Goal: Task Accomplishment & Management: Manage account settings

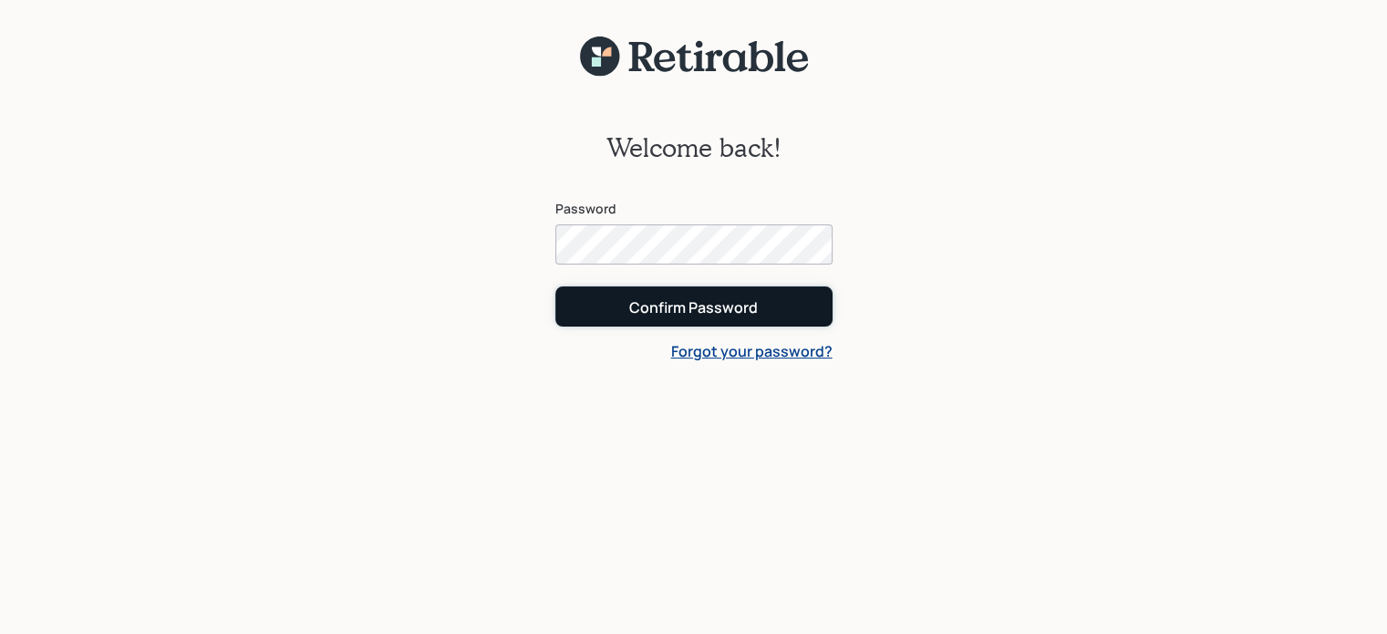
click at [712, 306] on div "Confirm Password" at bounding box center [693, 307] width 129 height 20
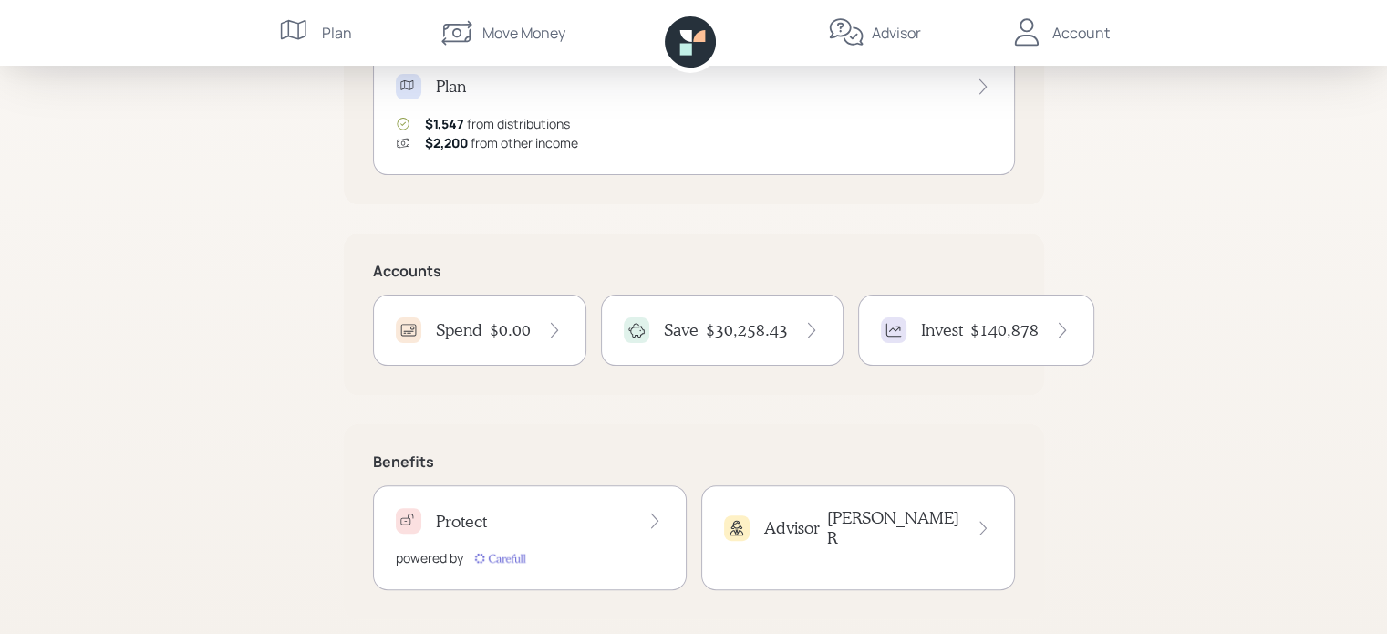
scroll to position [427, 0]
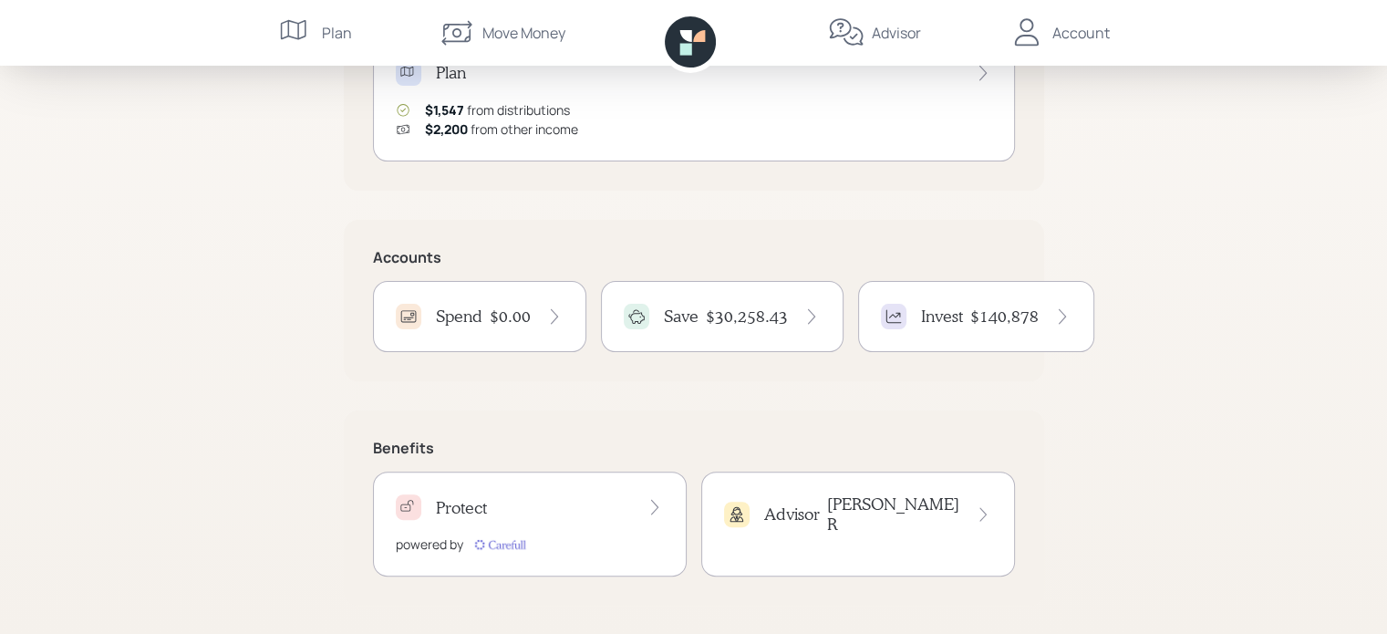
click at [722, 317] on h4 "$30,258.43" at bounding box center [747, 317] width 82 height 20
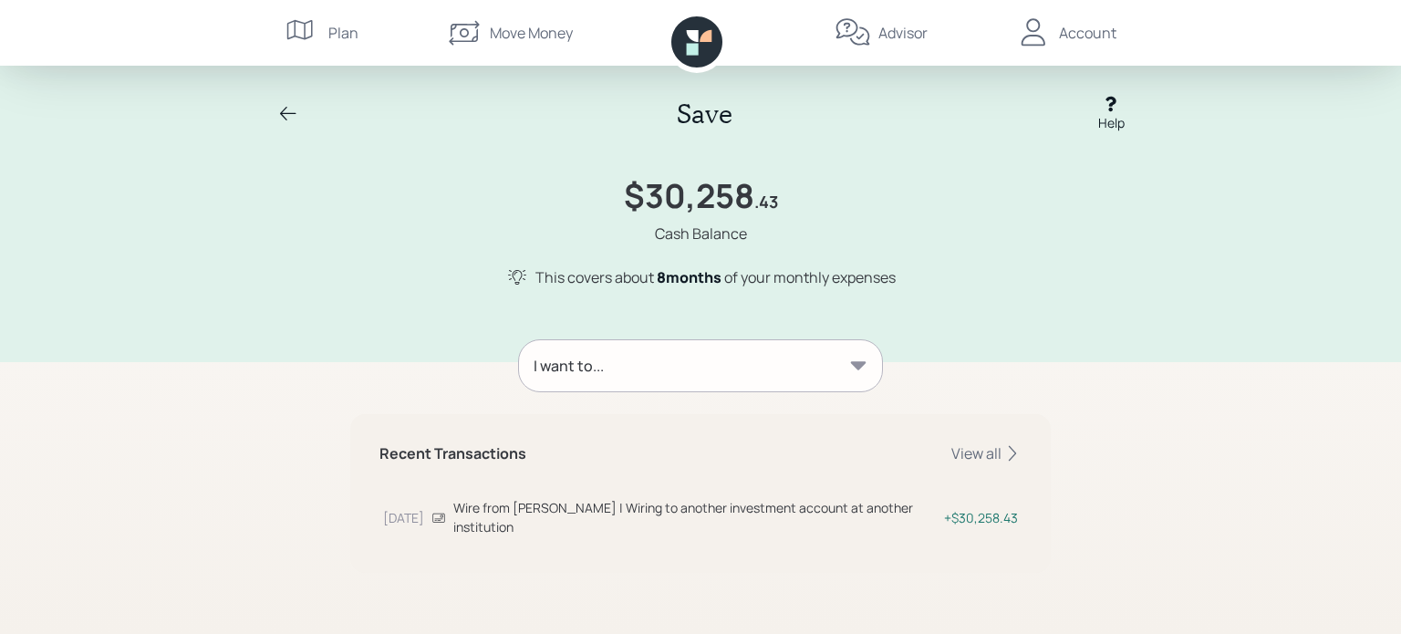
click at [855, 368] on icon at bounding box center [858, 366] width 18 height 18
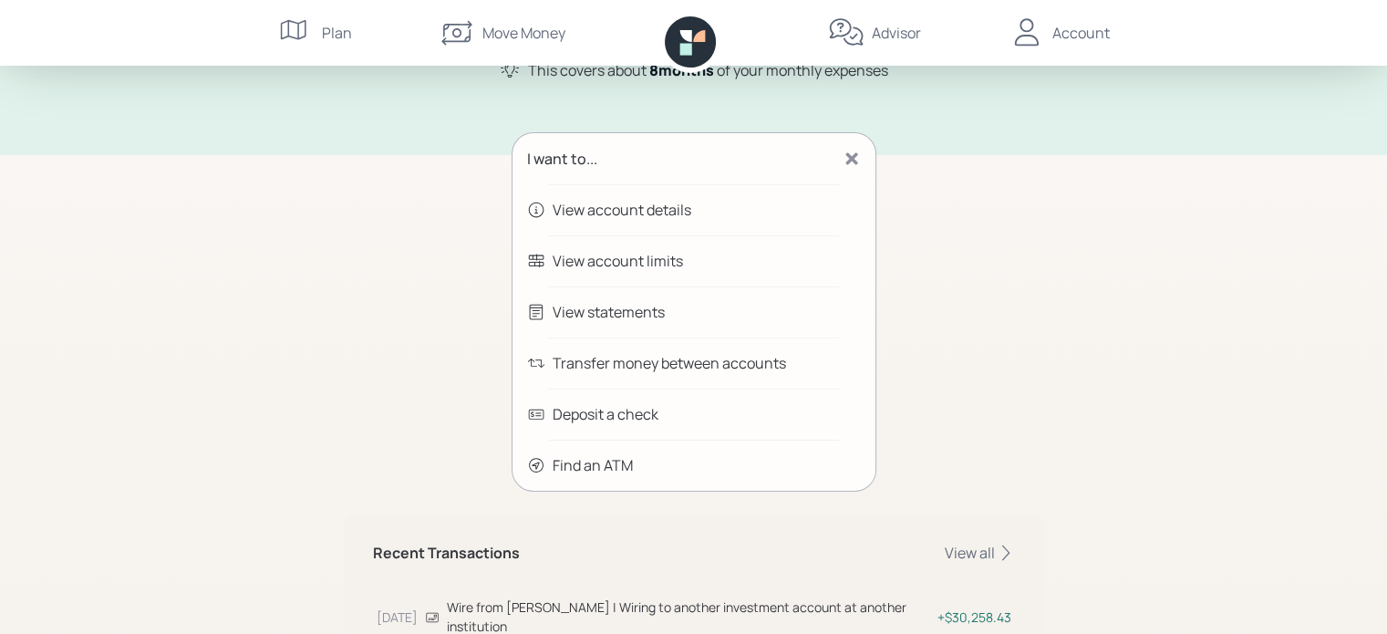
scroll to position [173, 0]
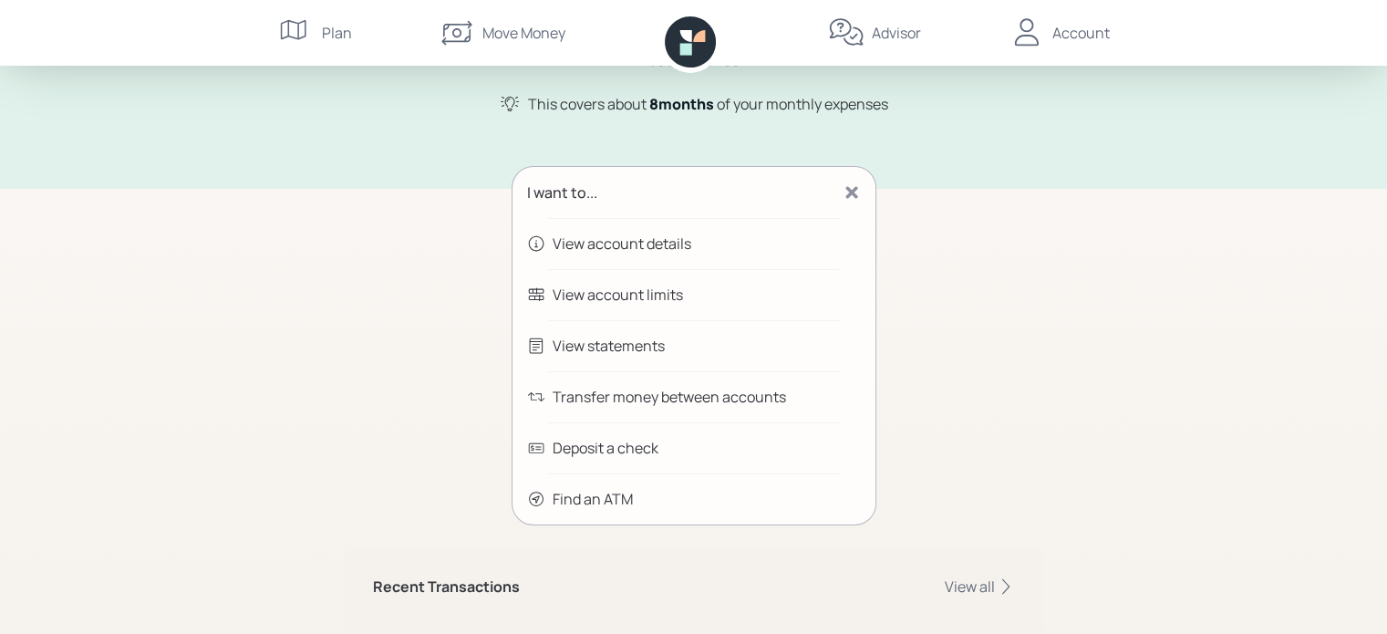
click at [850, 196] on icon at bounding box center [852, 192] width 18 height 18
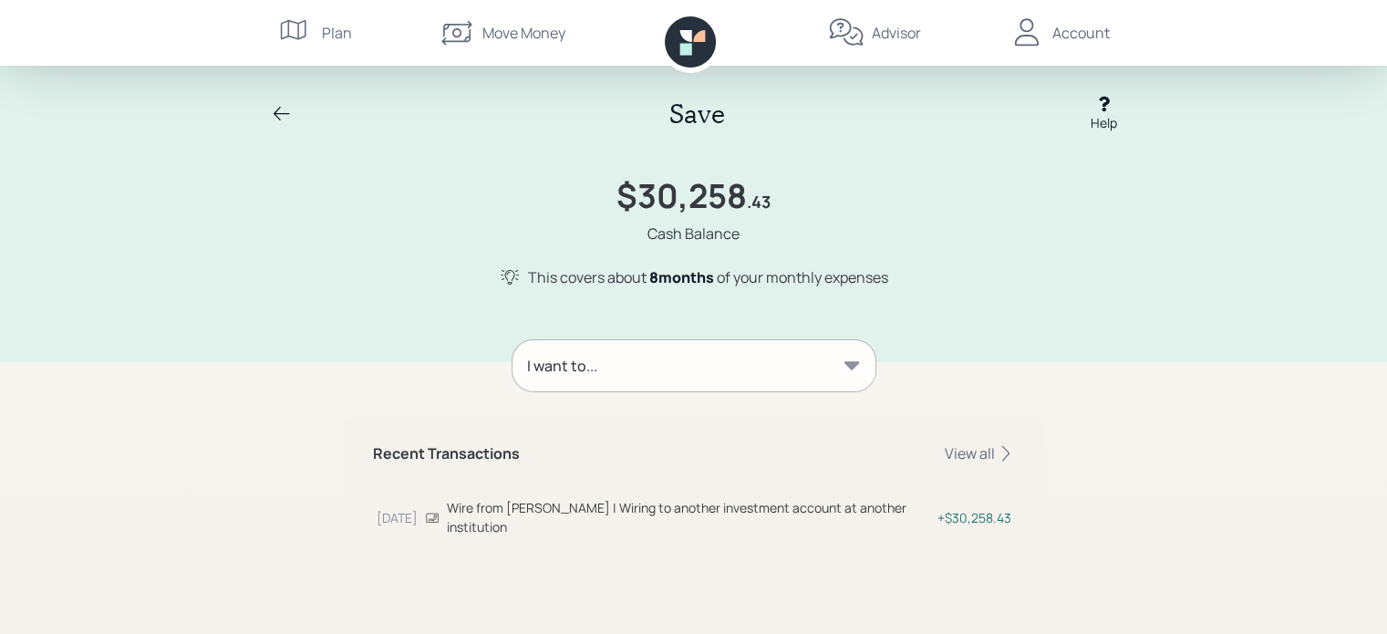
scroll to position [0, 0]
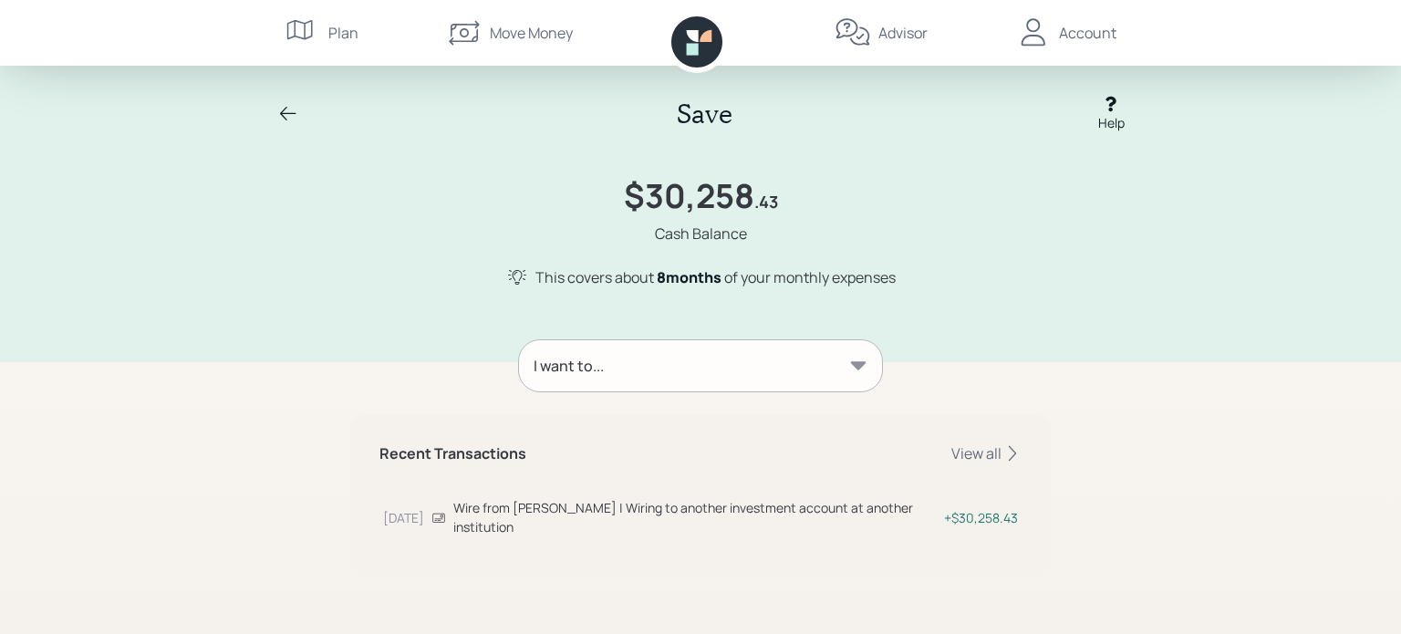
click at [686, 364] on div "I want to..." at bounding box center [700, 365] width 363 height 51
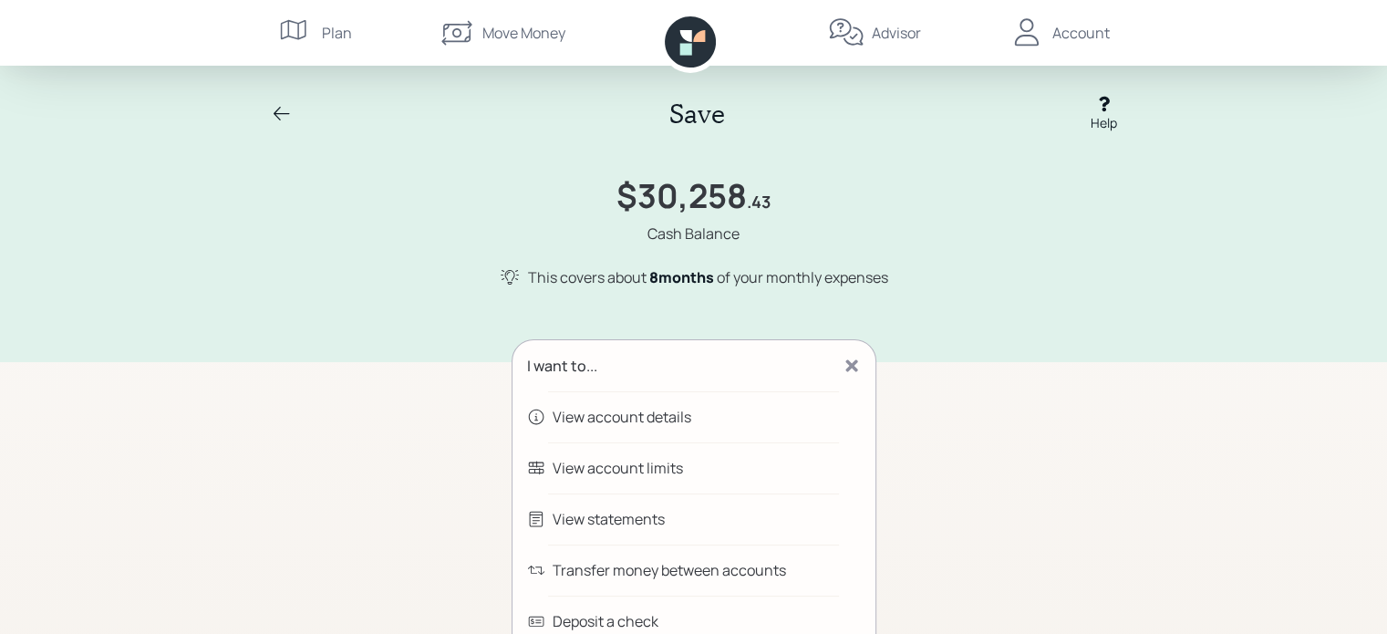
click at [275, 117] on icon at bounding box center [282, 114] width 22 height 22
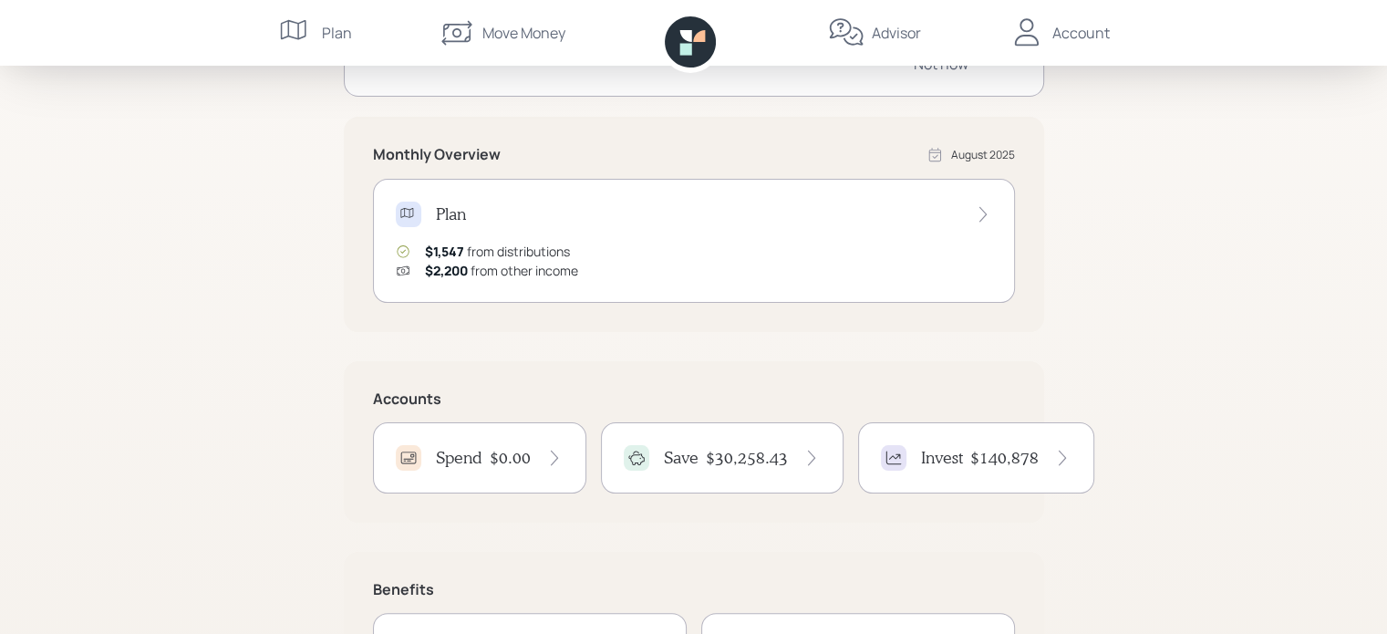
scroll to position [427, 0]
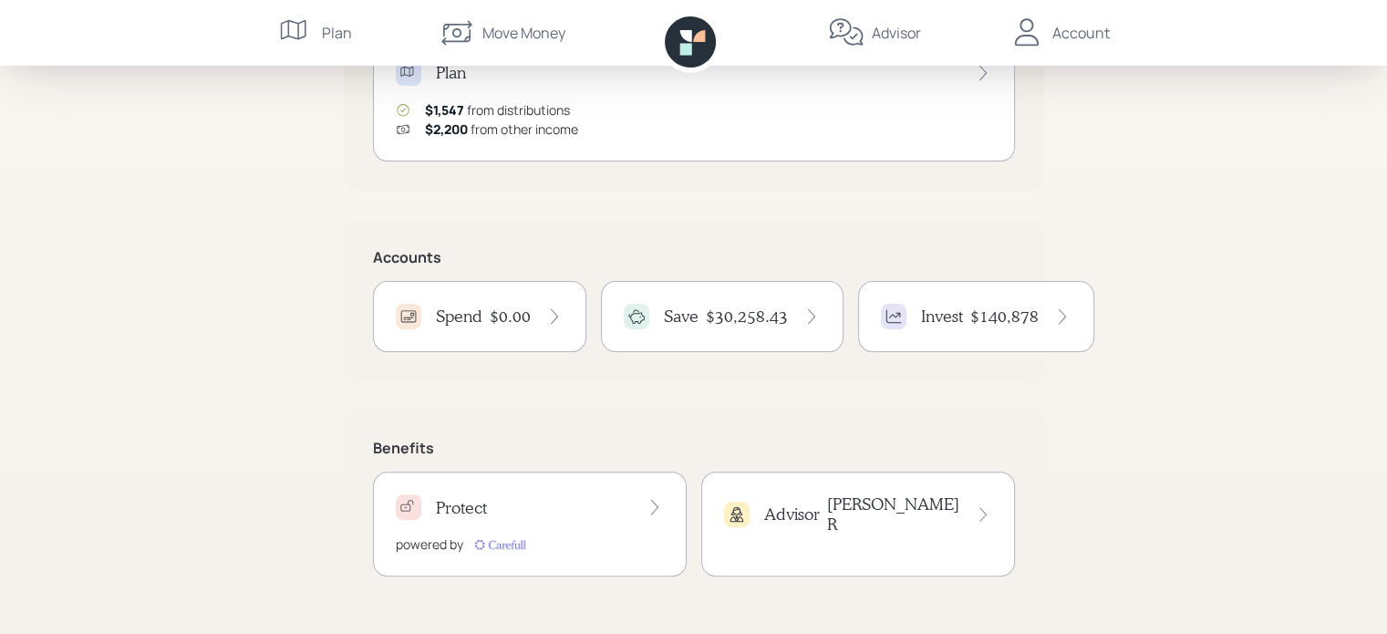
click at [549, 318] on icon at bounding box center [555, 316] width 18 height 18
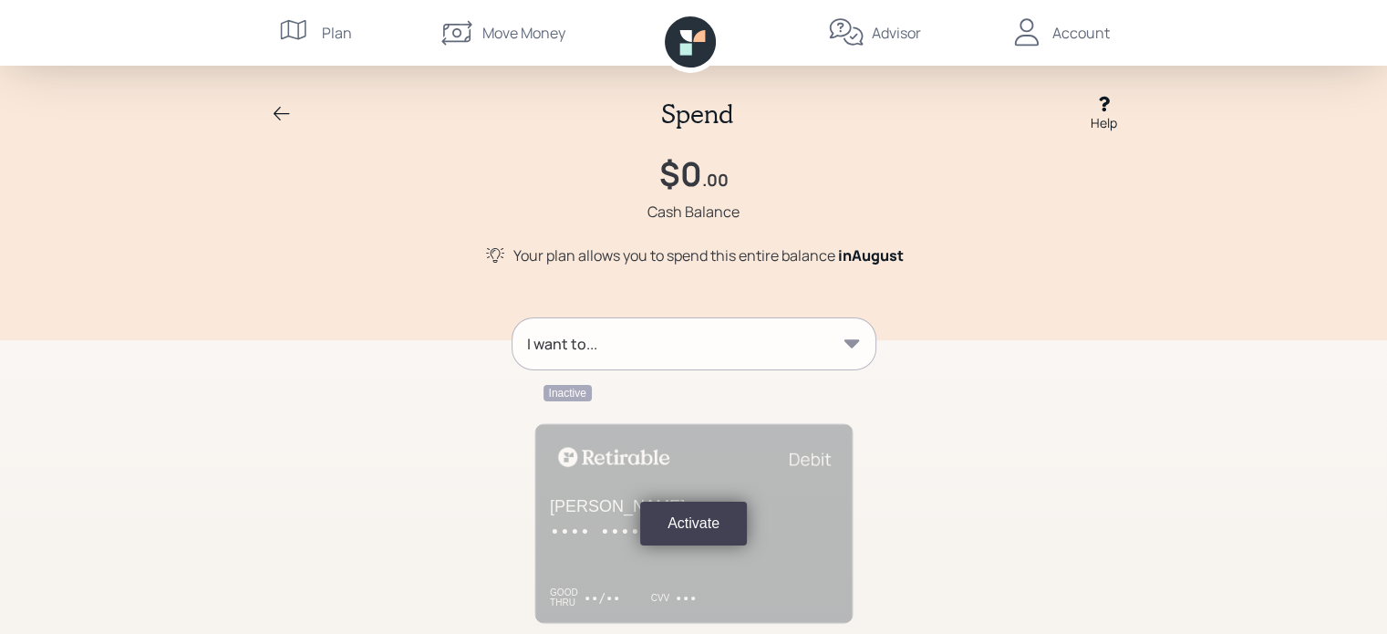
click at [793, 338] on div "I want to..." at bounding box center [694, 343] width 363 height 51
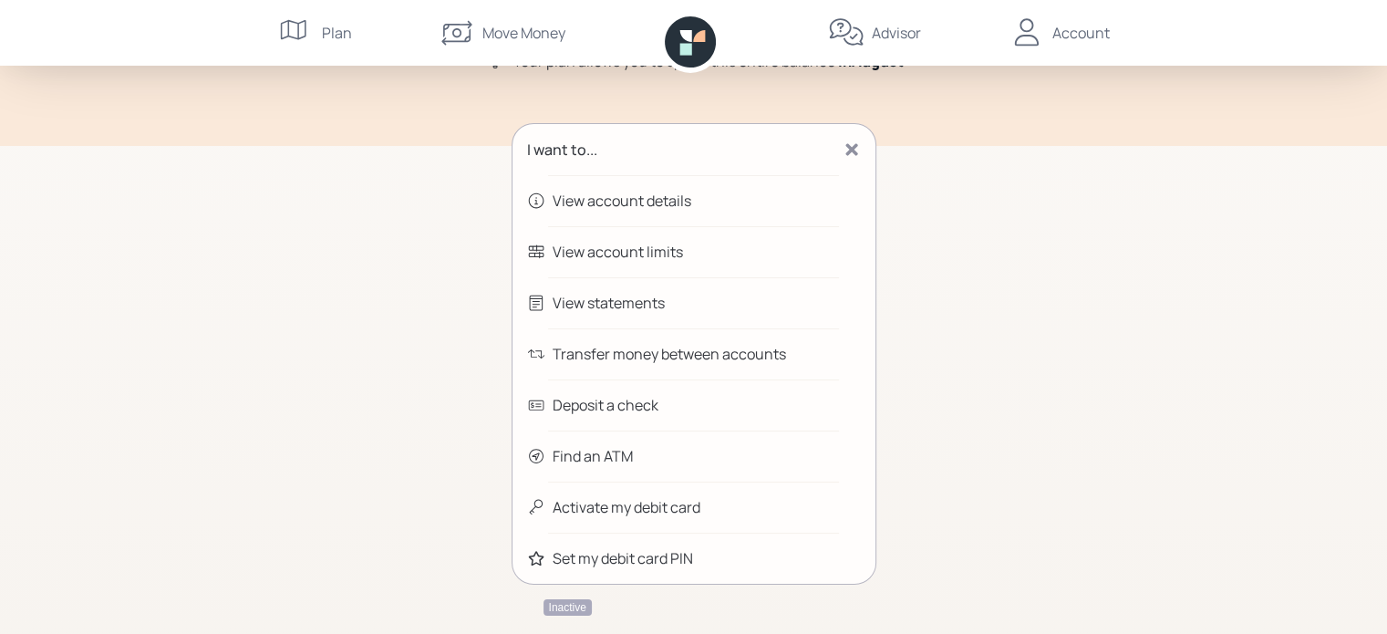
scroll to position [243, 0]
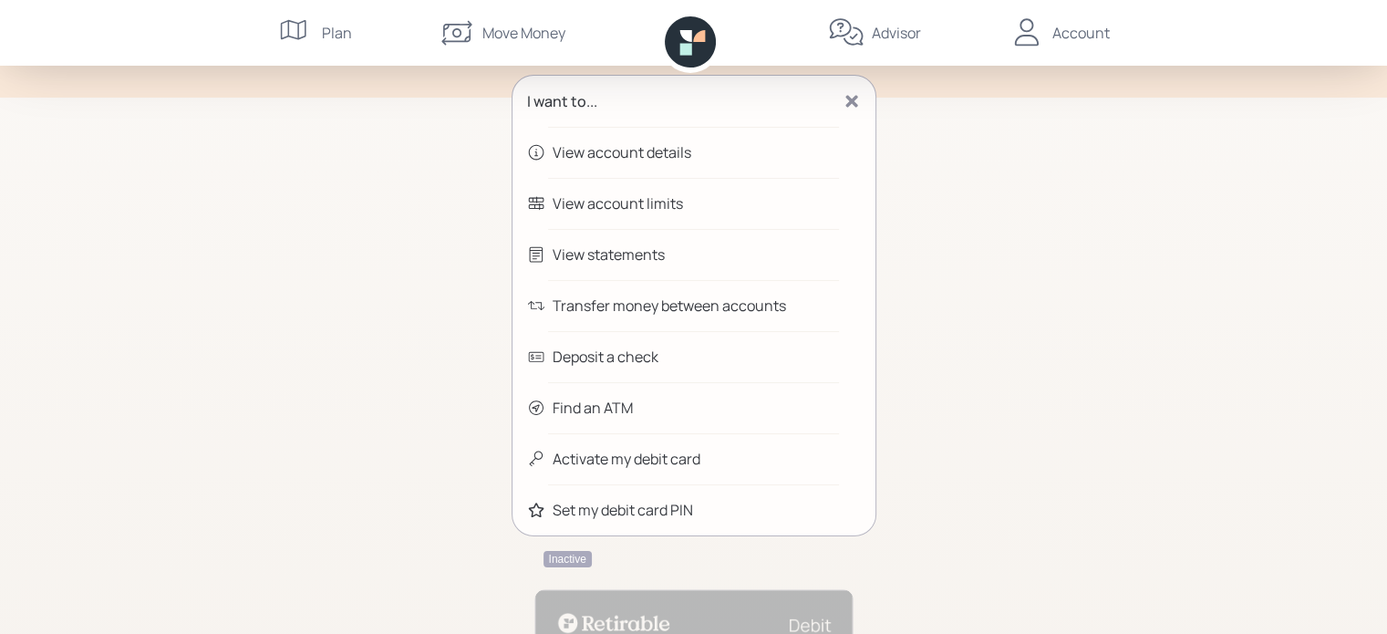
click at [693, 455] on div "Activate my debit card" at bounding box center [627, 459] width 148 height 22
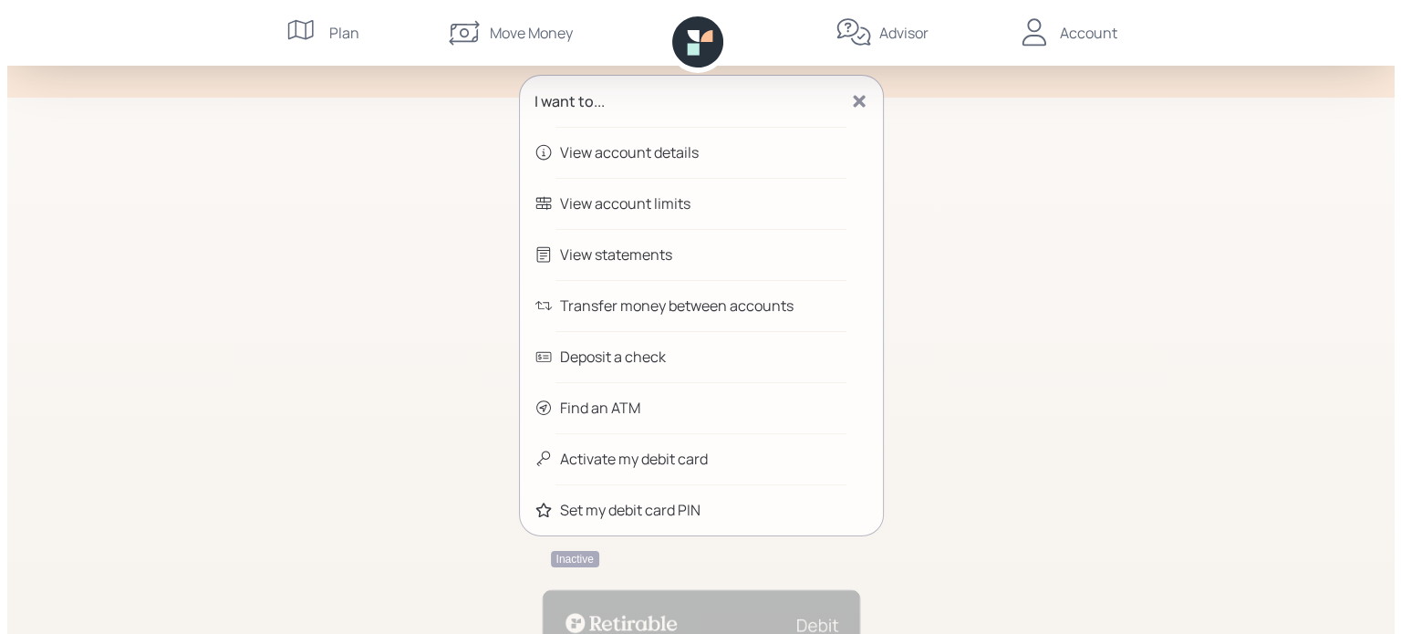
scroll to position [186, 0]
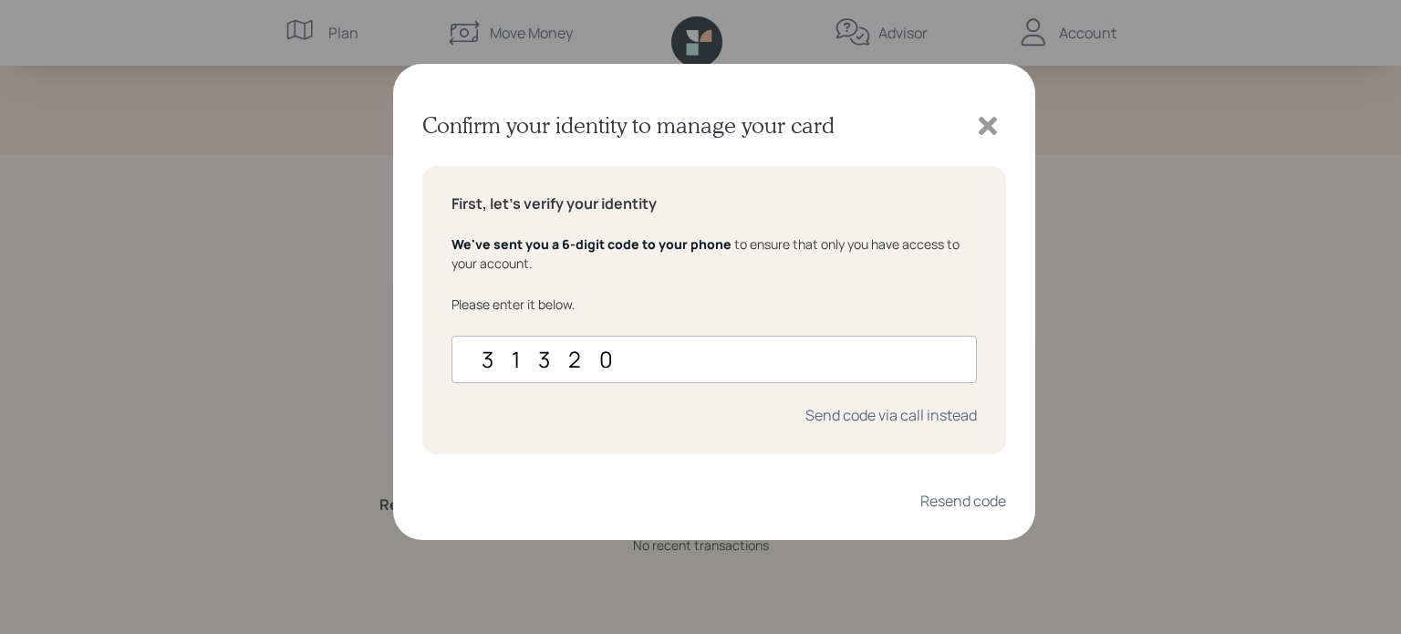
type input "313202"
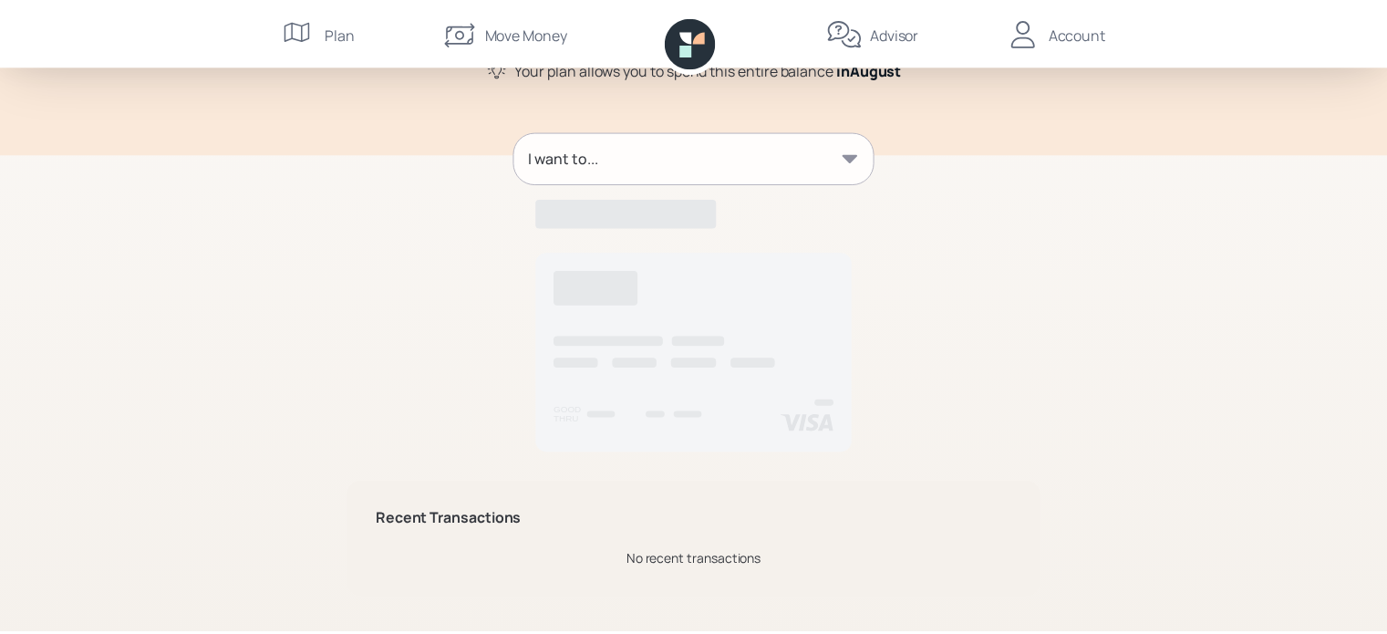
scroll to position [0, 0]
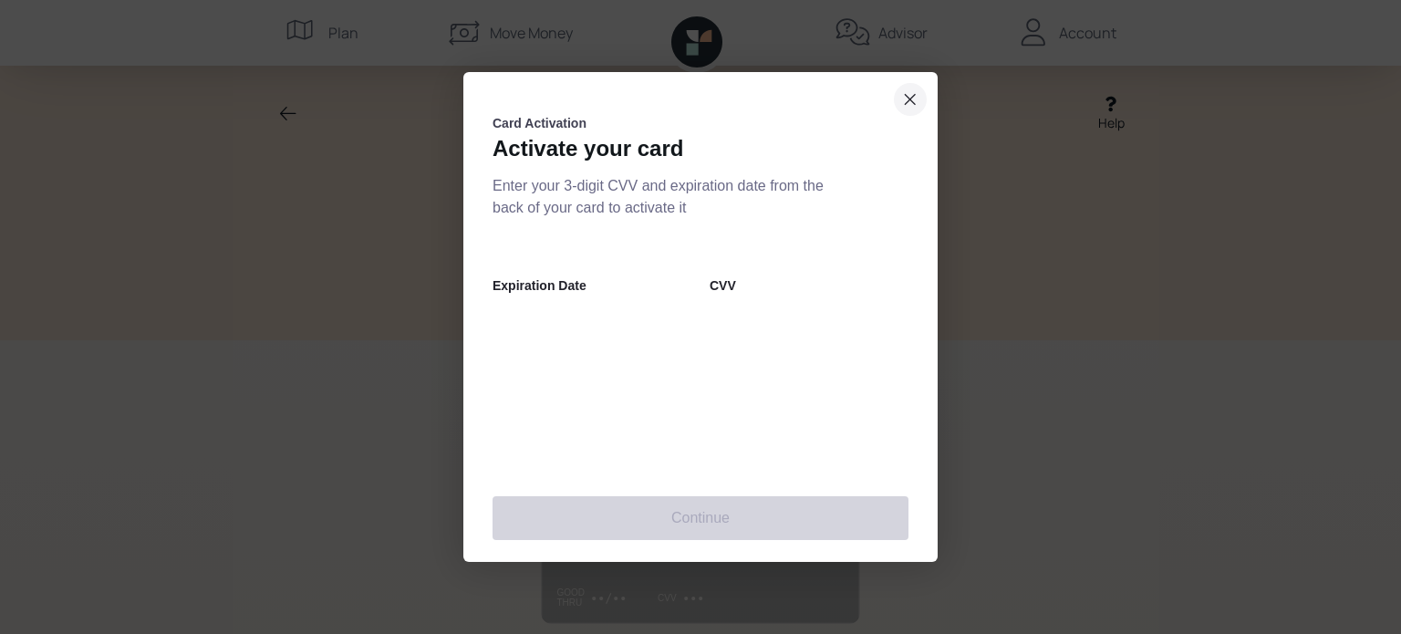
click at [918, 98] on button "close dialog" at bounding box center [910, 99] width 33 height 33
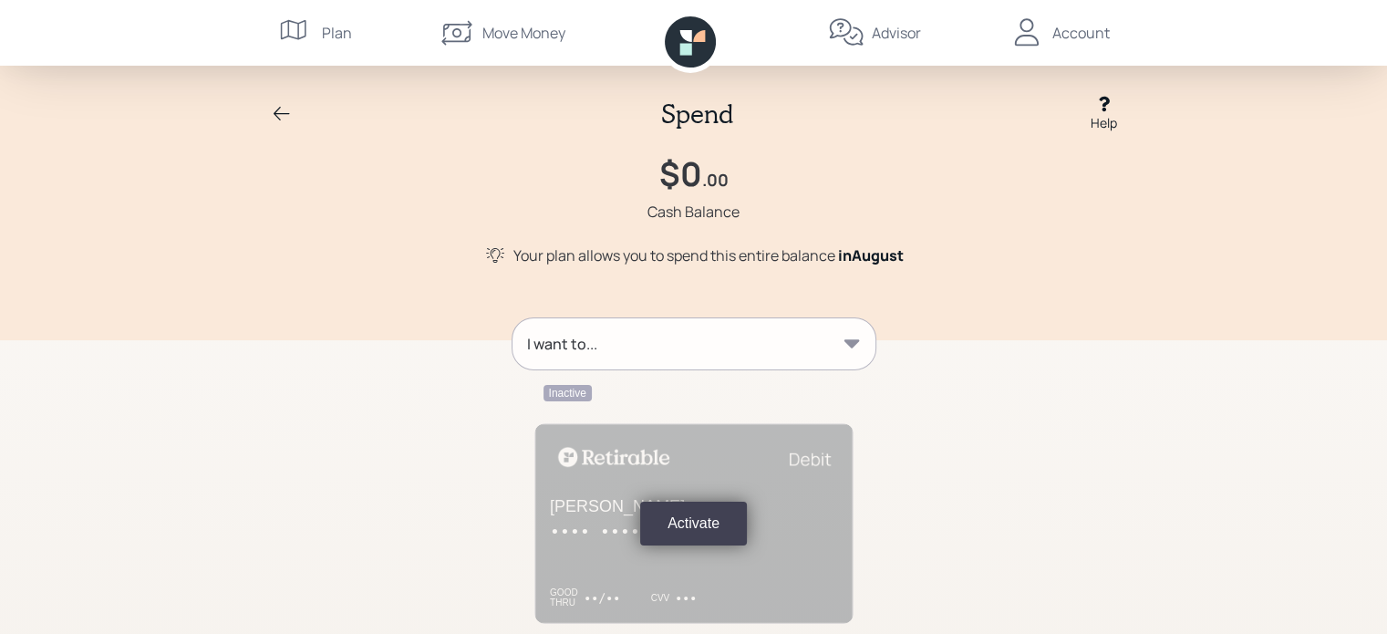
click at [784, 333] on div "I want to..." at bounding box center [694, 343] width 363 height 51
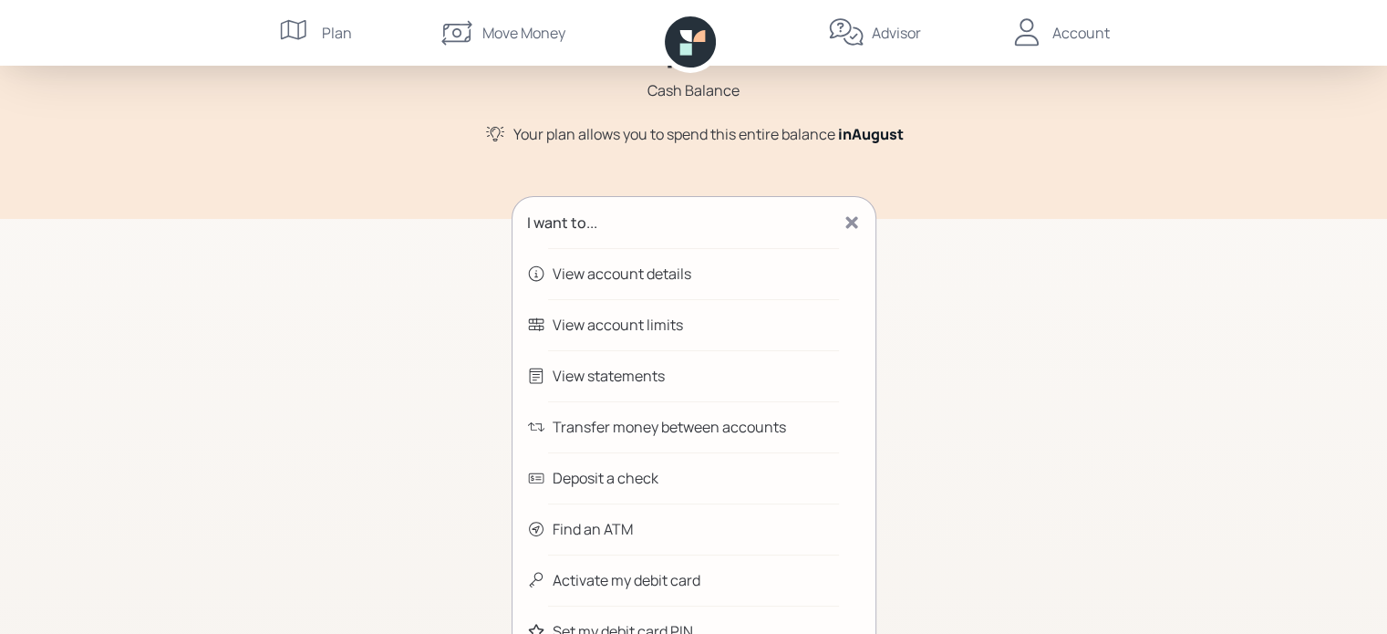
scroll to position [243, 0]
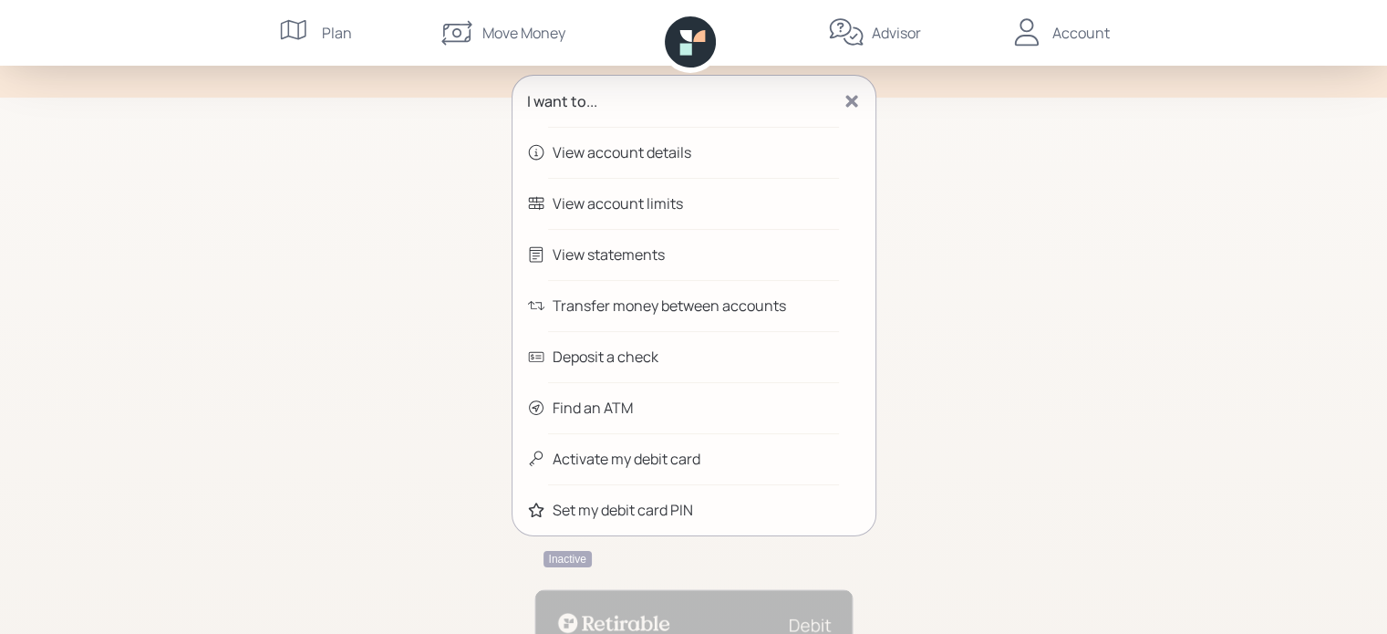
click at [709, 151] on div "View account details" at bounding box center [694, 152] width 363 height 51
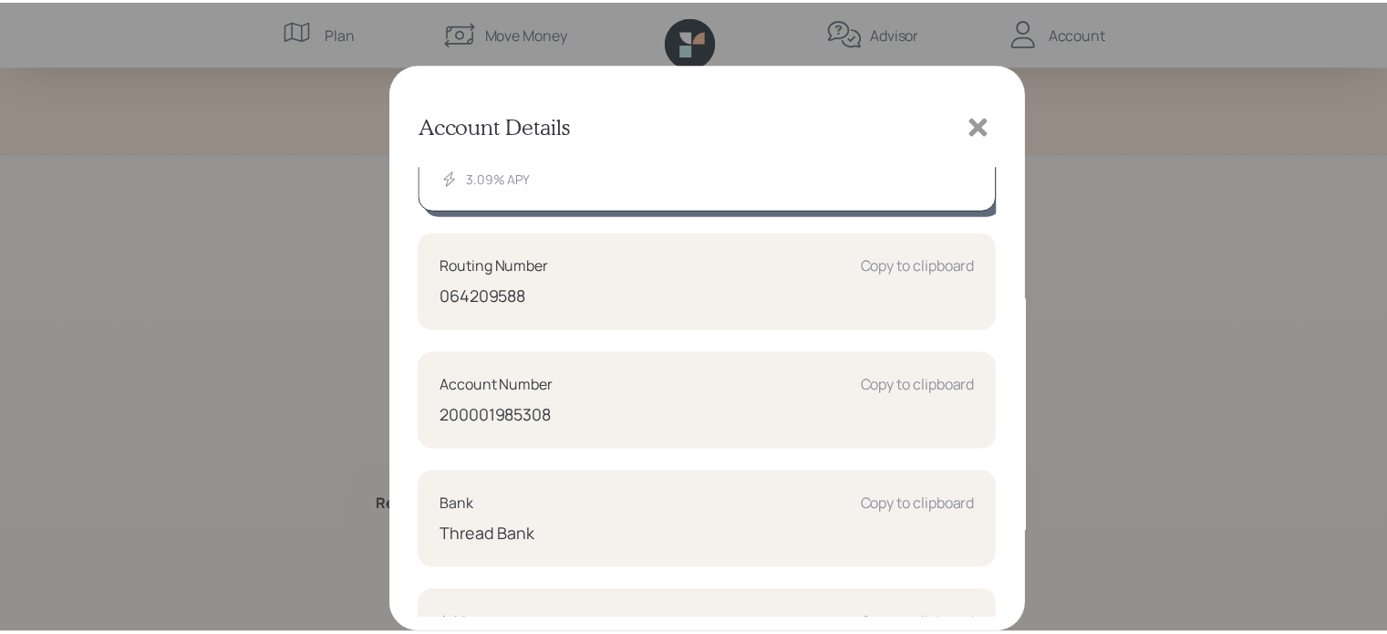
scroll to position [0, 0]
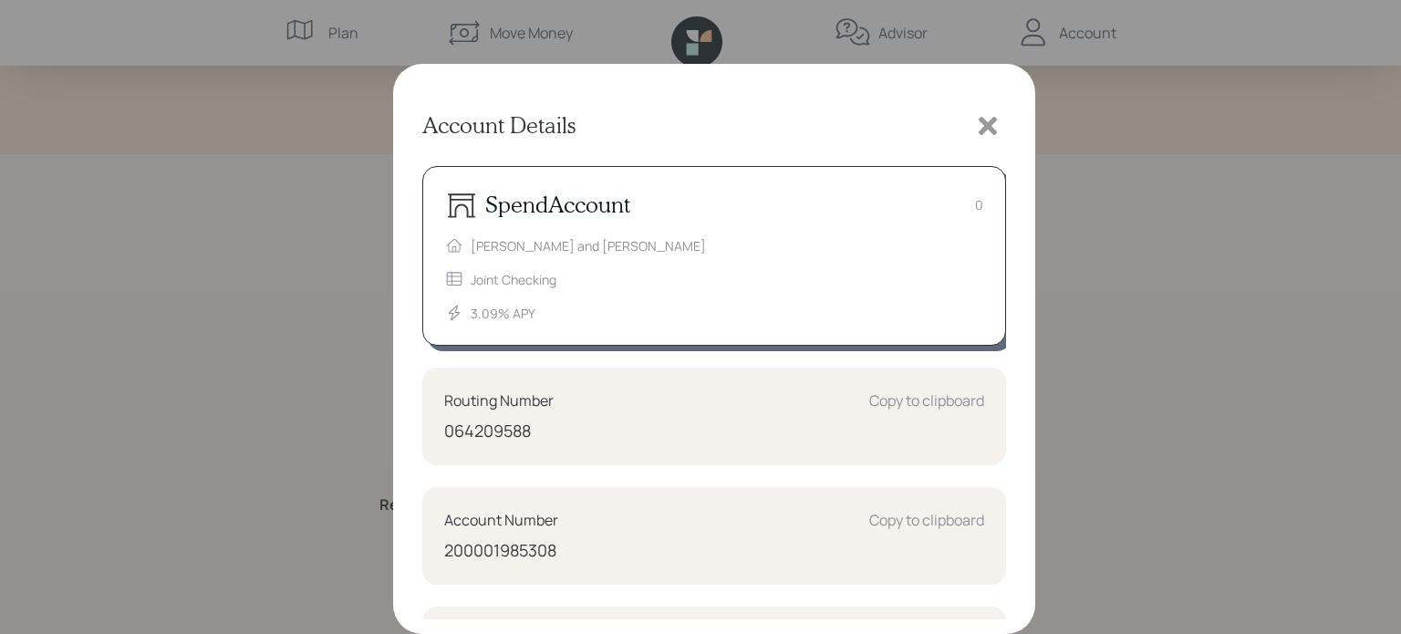
click at [981, 134] on icon at bounding box center [988, 126] width 18 height 18
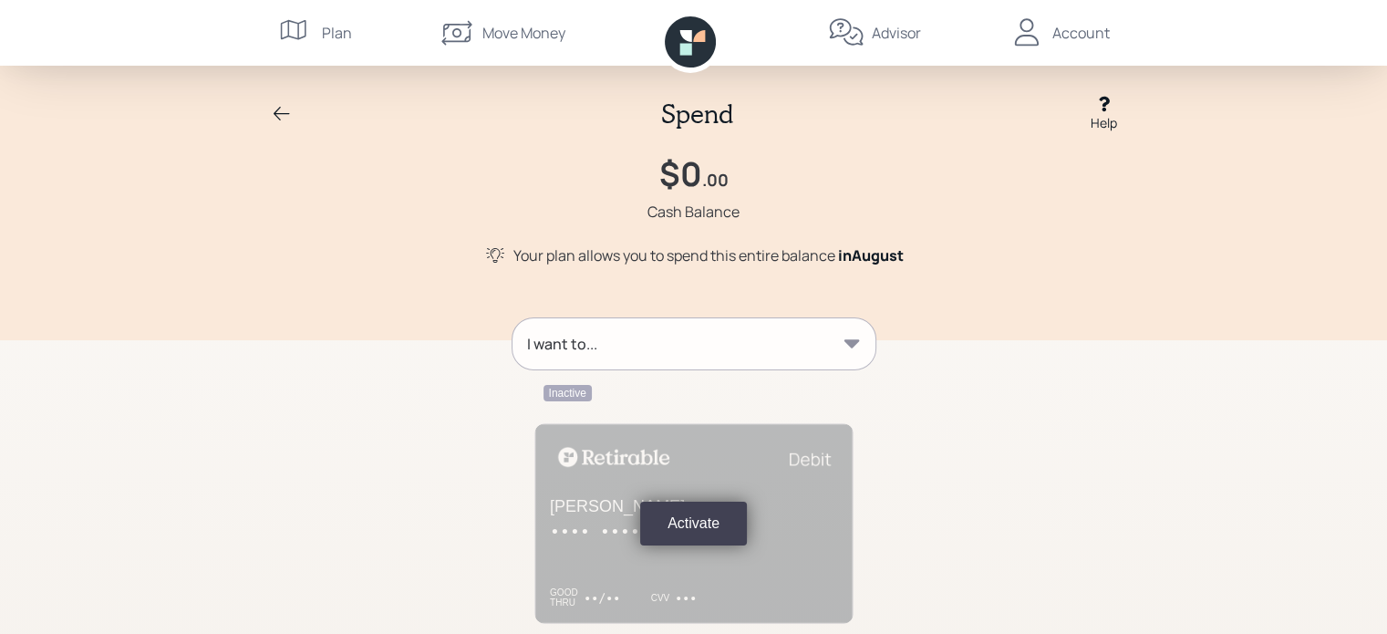
click at [333, 31] on div "Plan" at bounding box center [337, 33] width 30 height 22
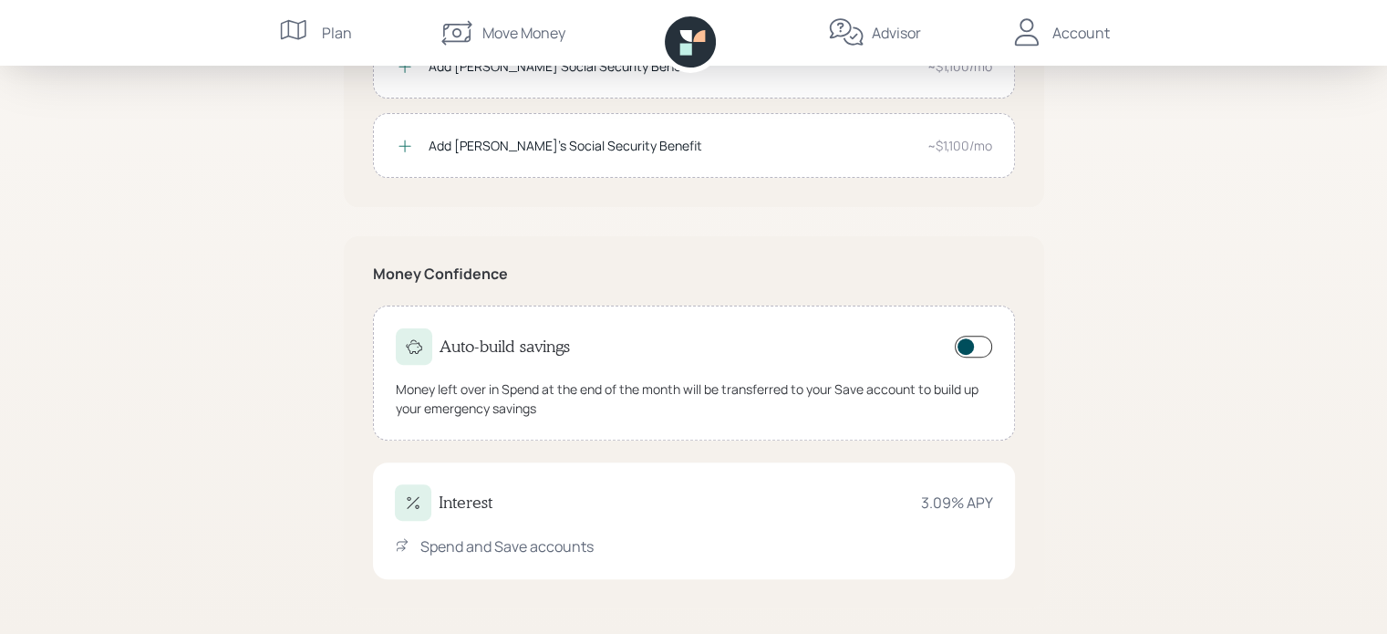
scroll to position [533, 0]
click at [768, 517] on div "Interest 3.09 % APY" at bounding box center [694, 501] width 598 height 36
click at [525, 544] on div "Spend and Save accounts" at bounding box center [507, 546] width 173 height 22
click at [941, 505] on div "3.09 % APY" at bounding box center [957, 502] width 72 height 22
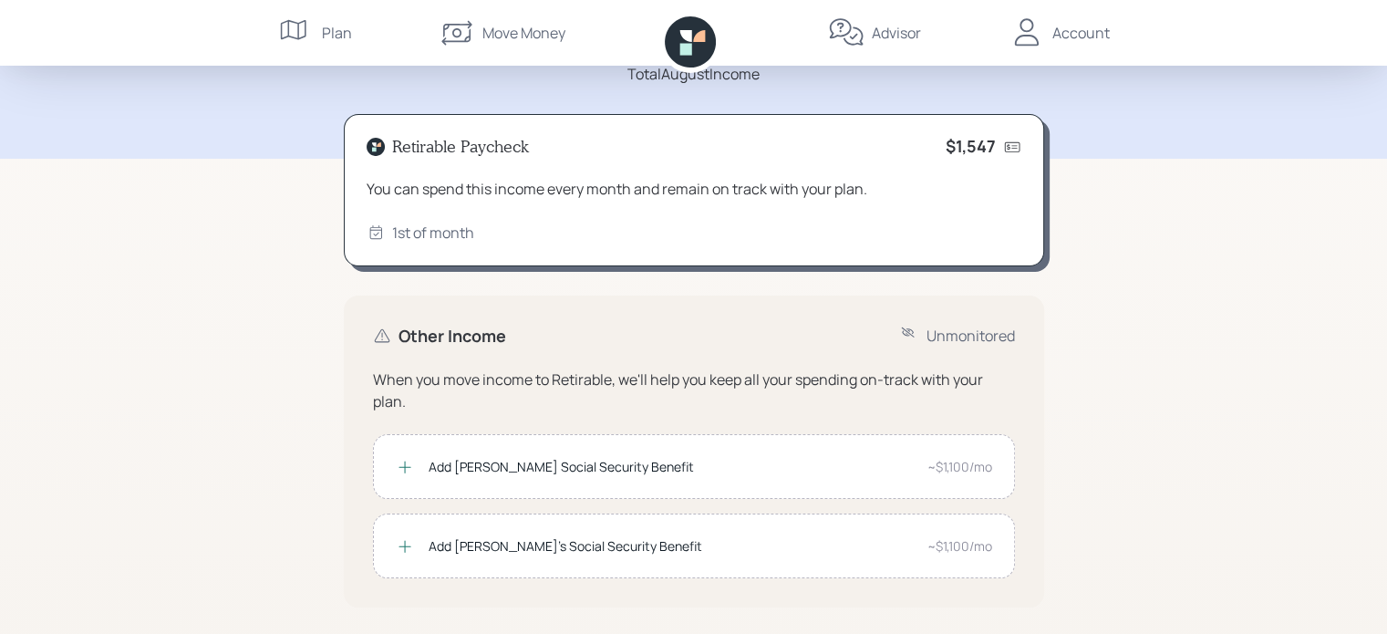
scroll to position [0, 0]
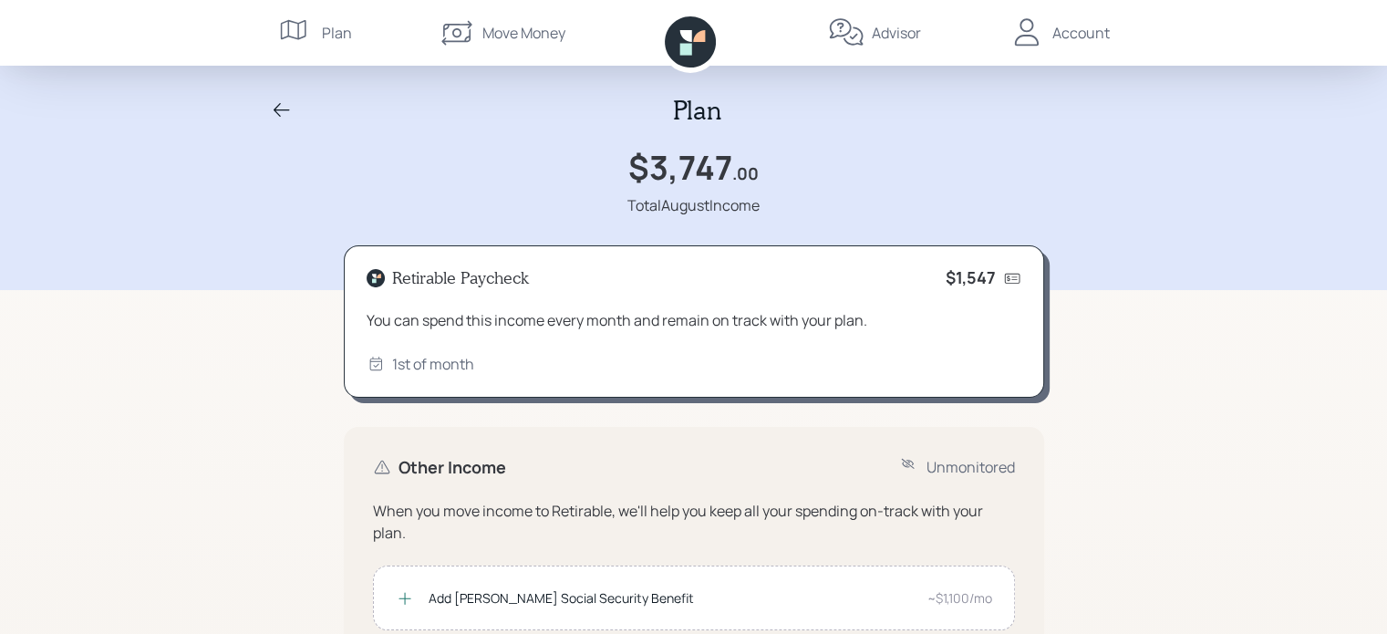
click at [535, 33] on div "Move Money" at bounding box center [524, 33] width 83 height 22
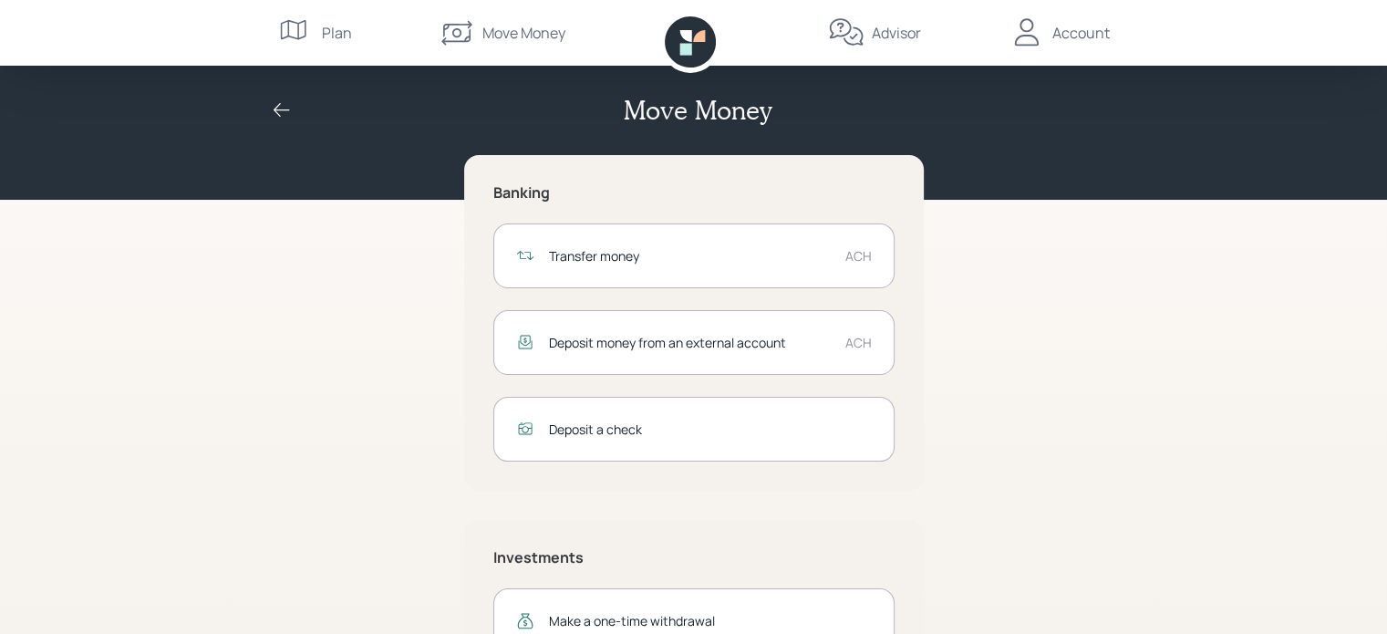
click at [1093, 35] on div "Account" at bounding box center [1081, 33] width 57 height 22
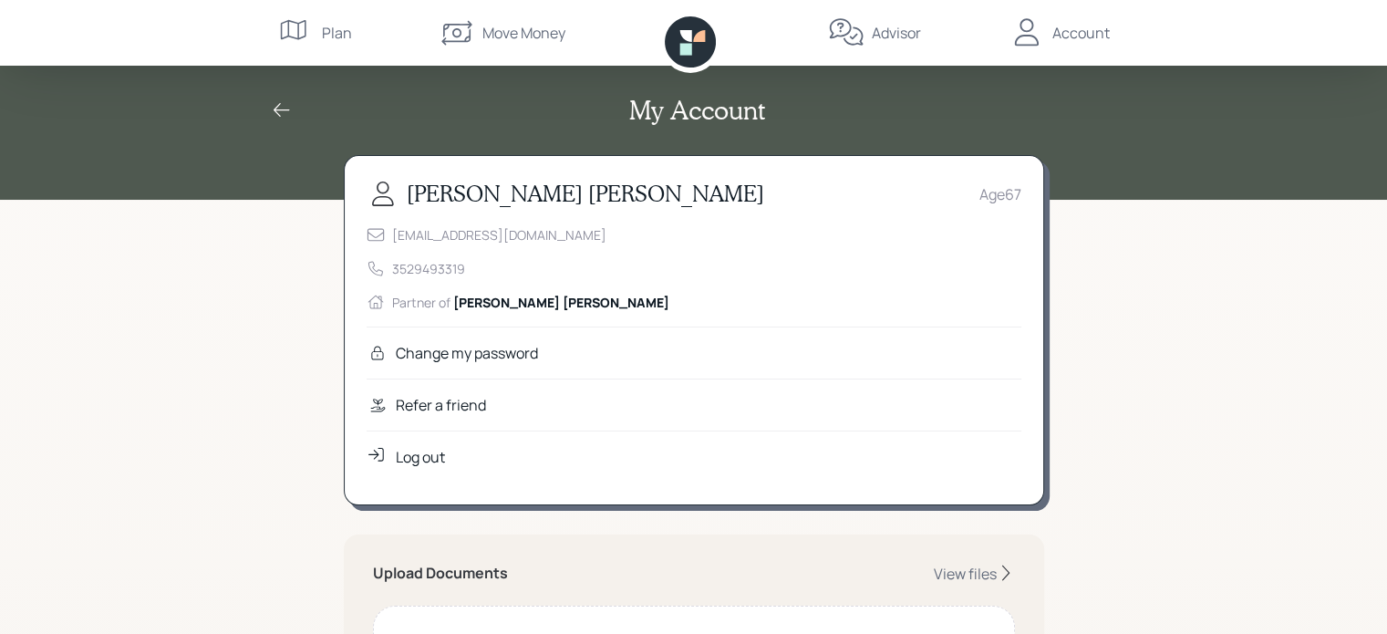
click at [892, 34] on div "Advisor" at bounding box center [896, 33] width 49 height 22
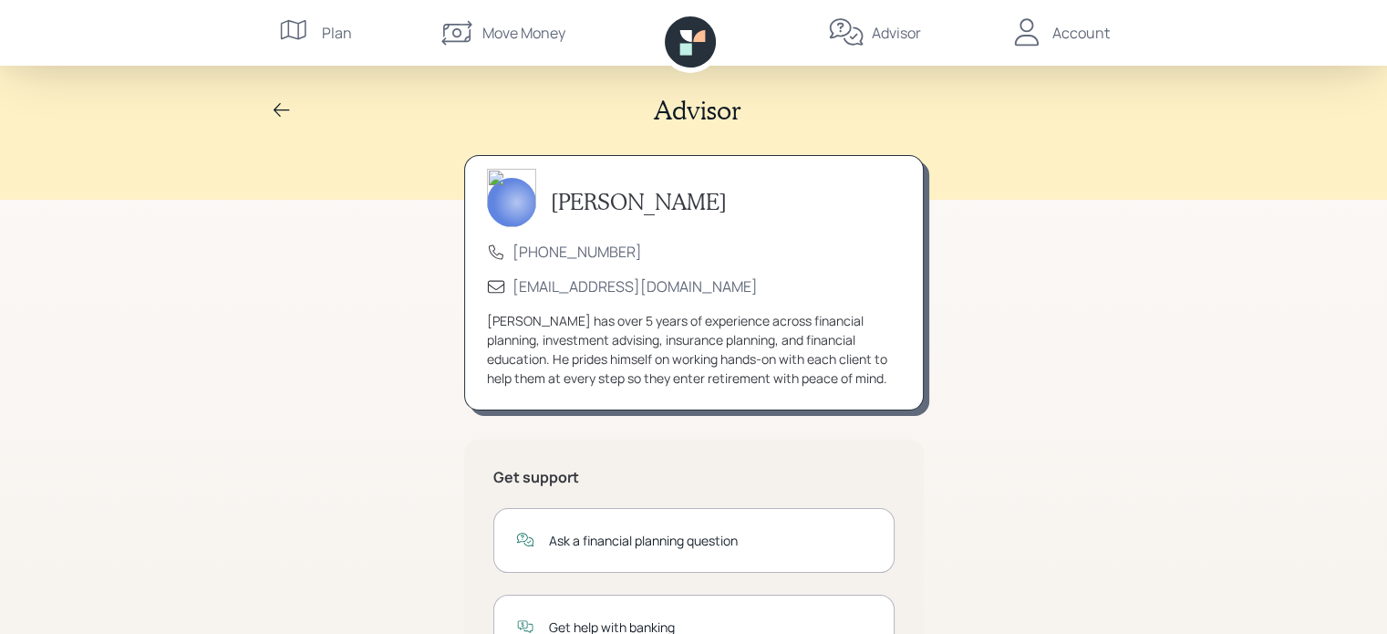
click at [282, 109] on icon at bounding box center [282, 110] width 16 height 14
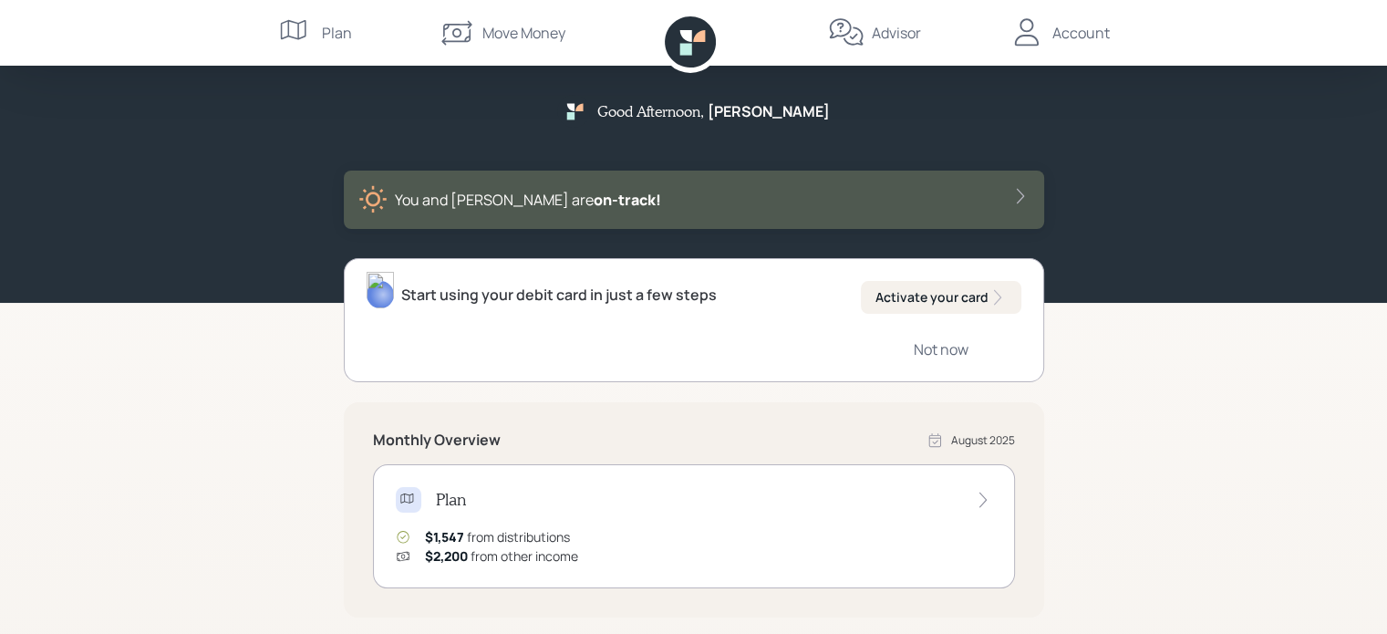
click at [705, 335] on div "Start using your debit card in just a few steps Activate your card Not now" at bounding box center [694, 320] width 701 height 124
click at [958, 302] on div "Activate your card" at bounding box center [941, 297] width 131 height 18
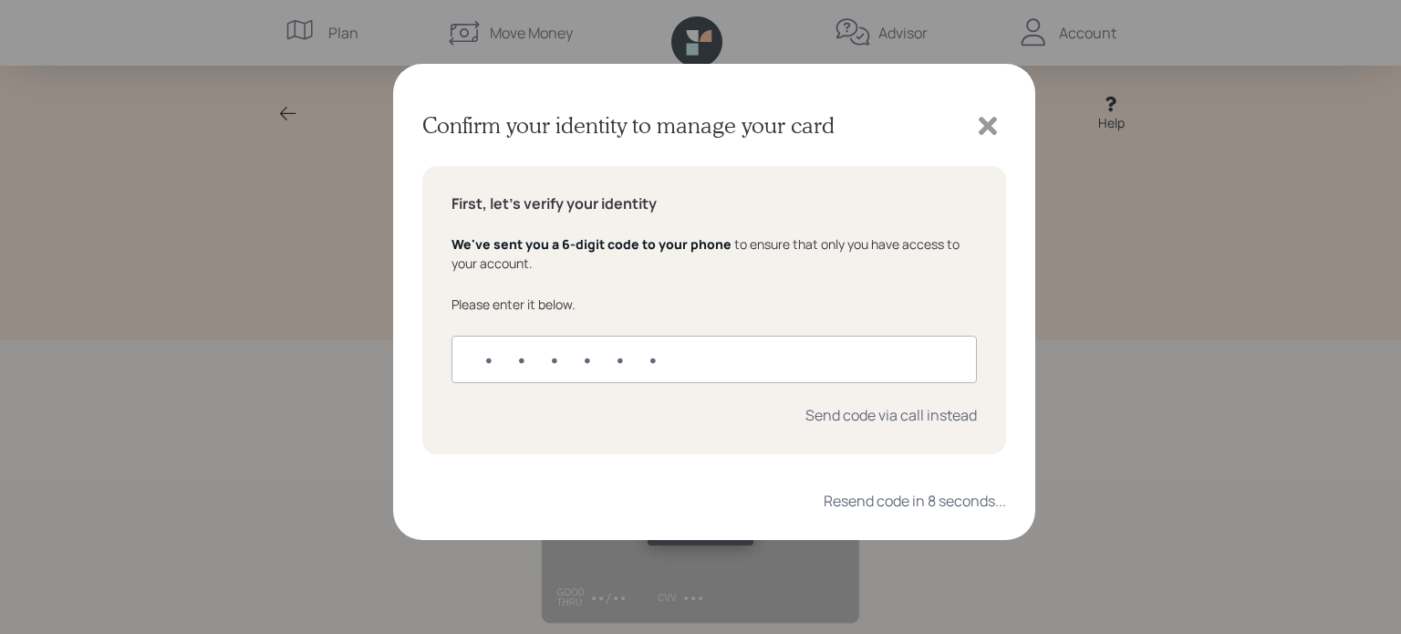
click at [997, 126] on icon at bounding box center [987, 125] width 27 height 27
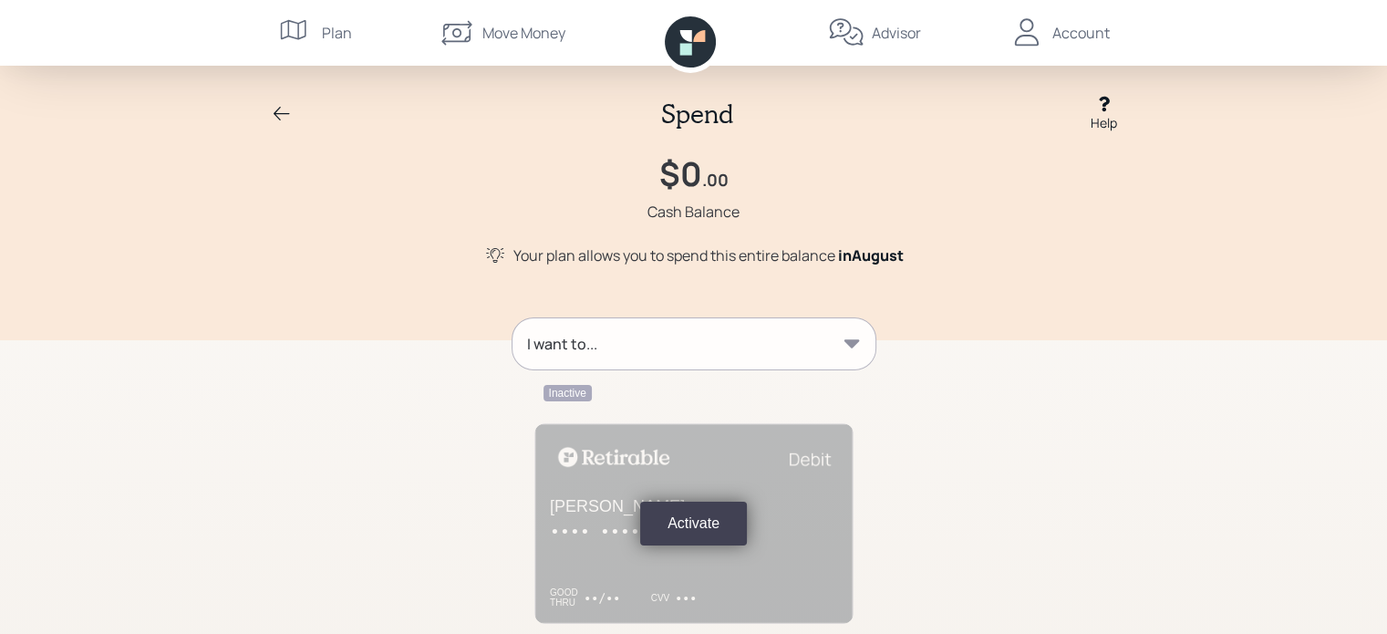
click at [288, 115] on icon at bounding box center [282, 114] width 22 height 22
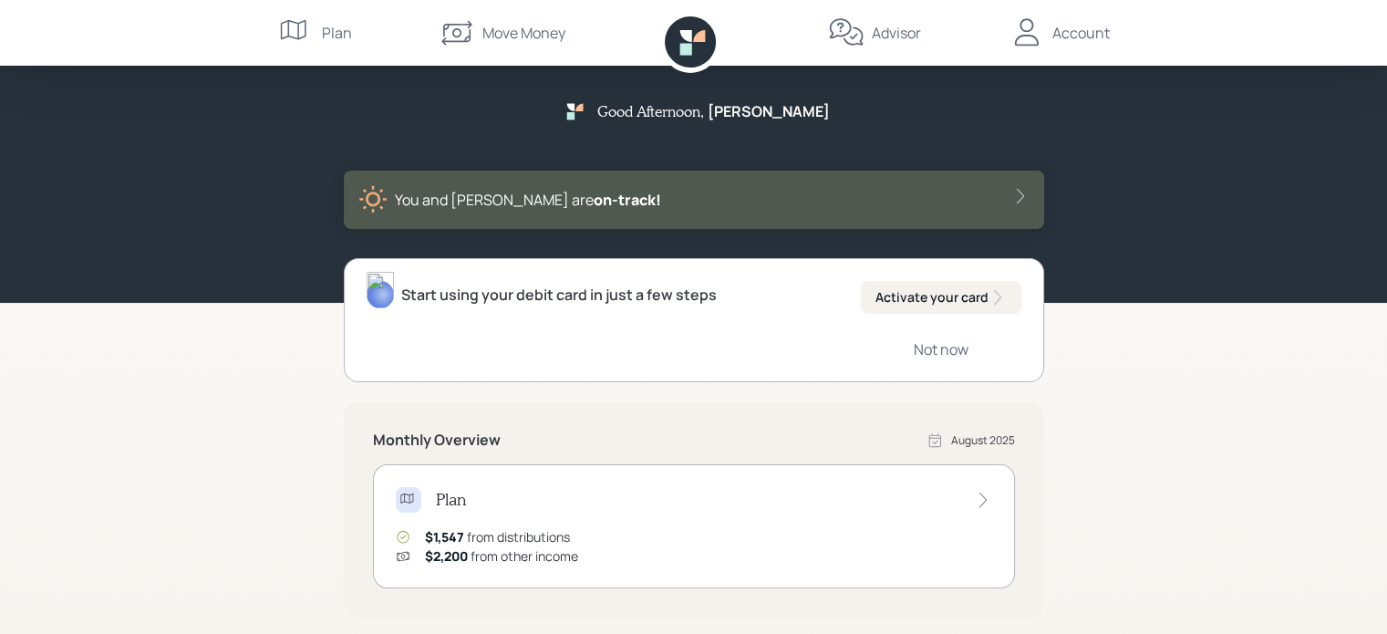
scroll to position [427, 0]
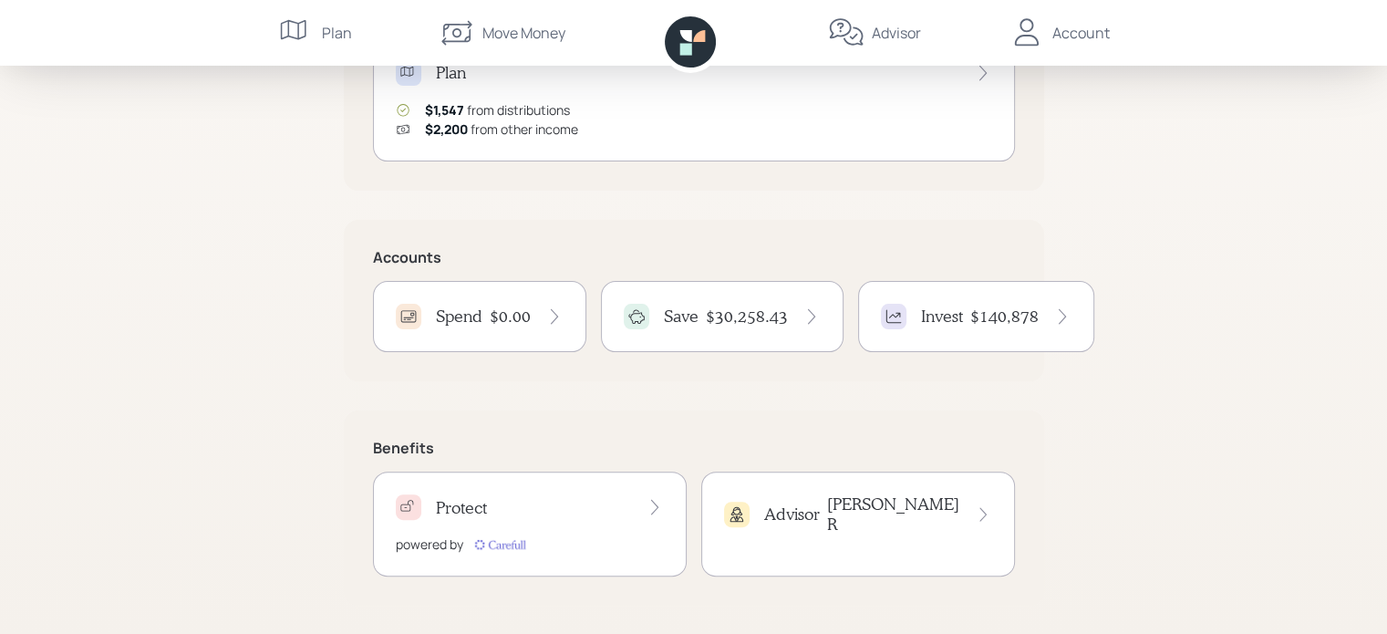
click at [780, 320] on h4 "$30,258.43" at bounding box center [747, 317] width 82 height 20
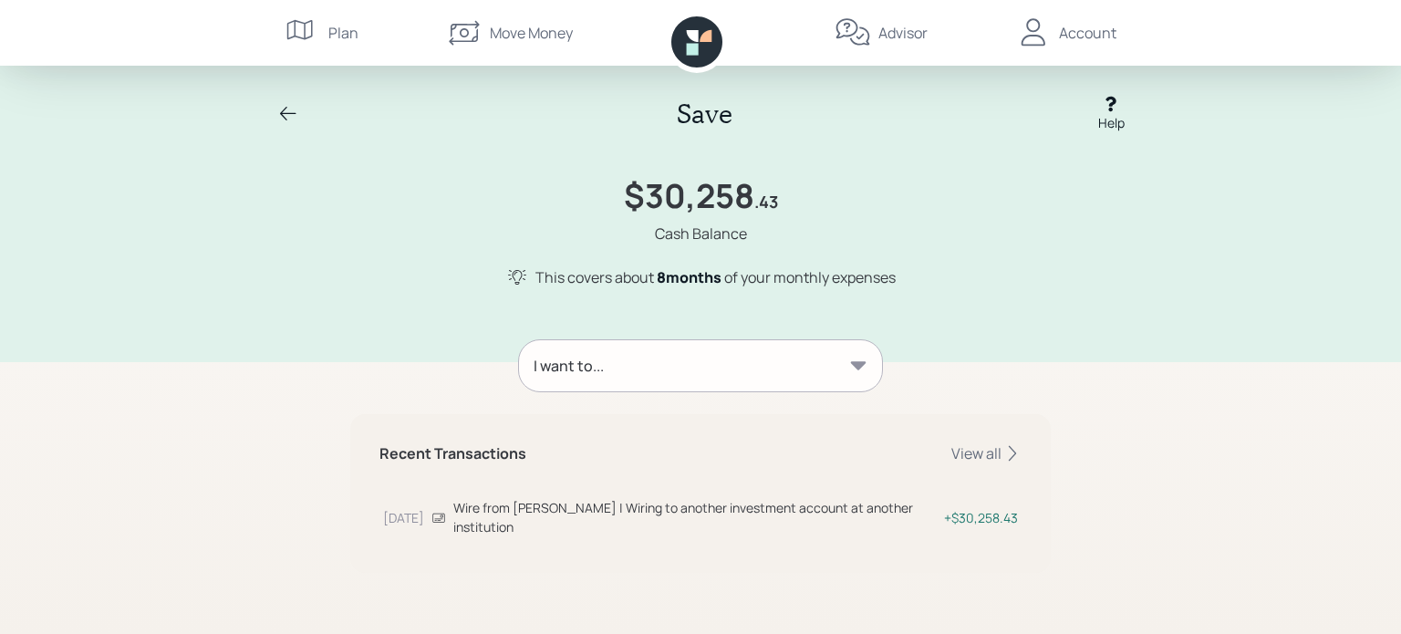
click at [810, 368] on div "I want to..." at bounding box center [700, 365] width 363 height 51
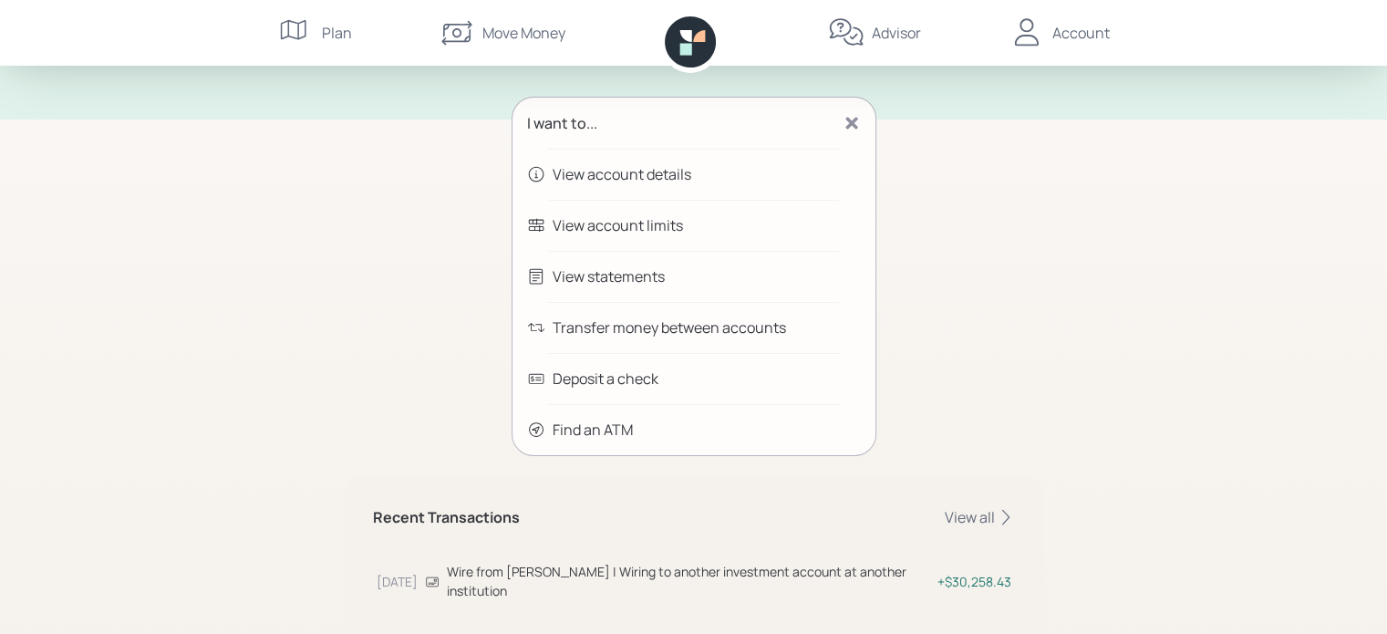
click at [748, 324] on div "Transfer money between accounts" at bounding box center [670, 328] width 234 height 22
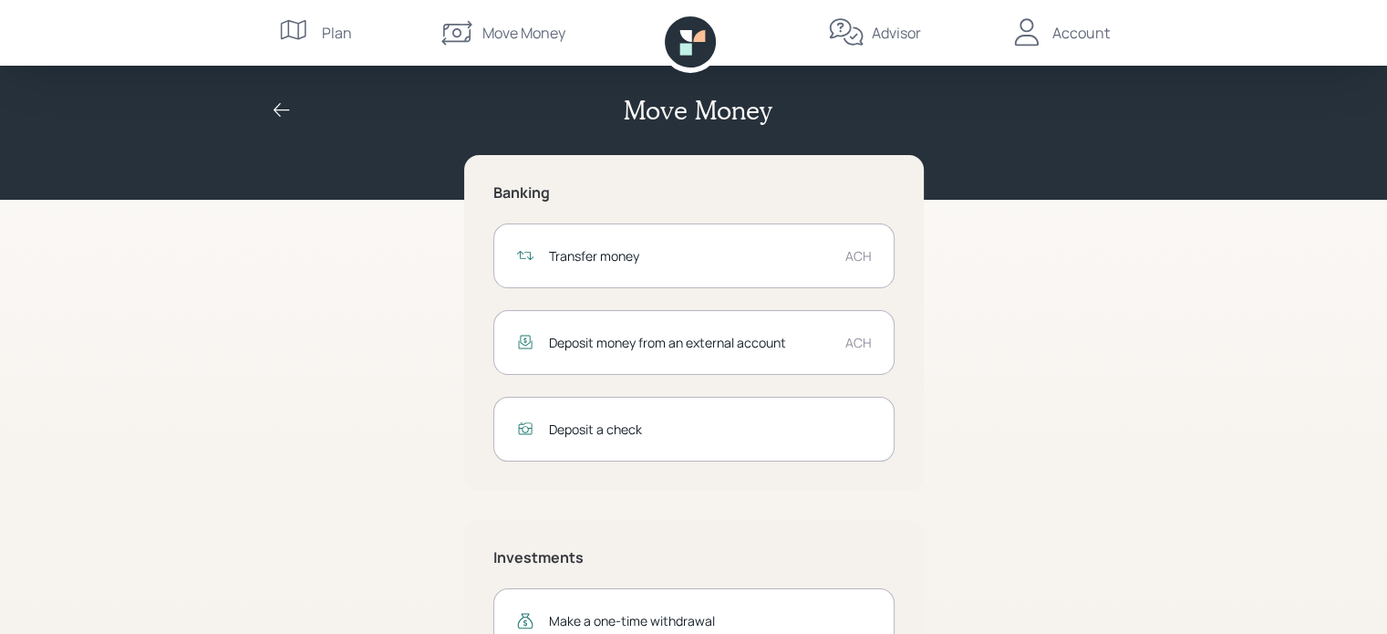
click at [765, 252] on div "Transfer money" at bounding box center [690, 255] width 282 height 19
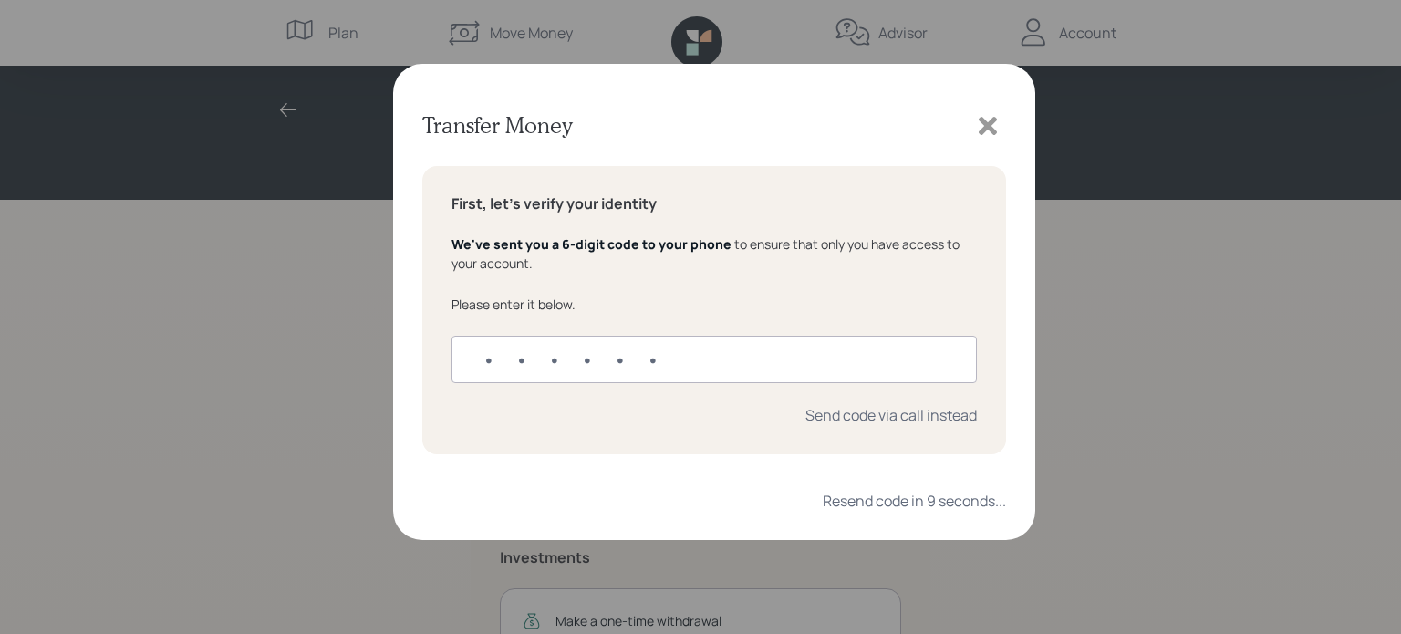
click at [685, 371] on input "text" at bounding box center [714, 359] width 525 height 47
type input "270087"
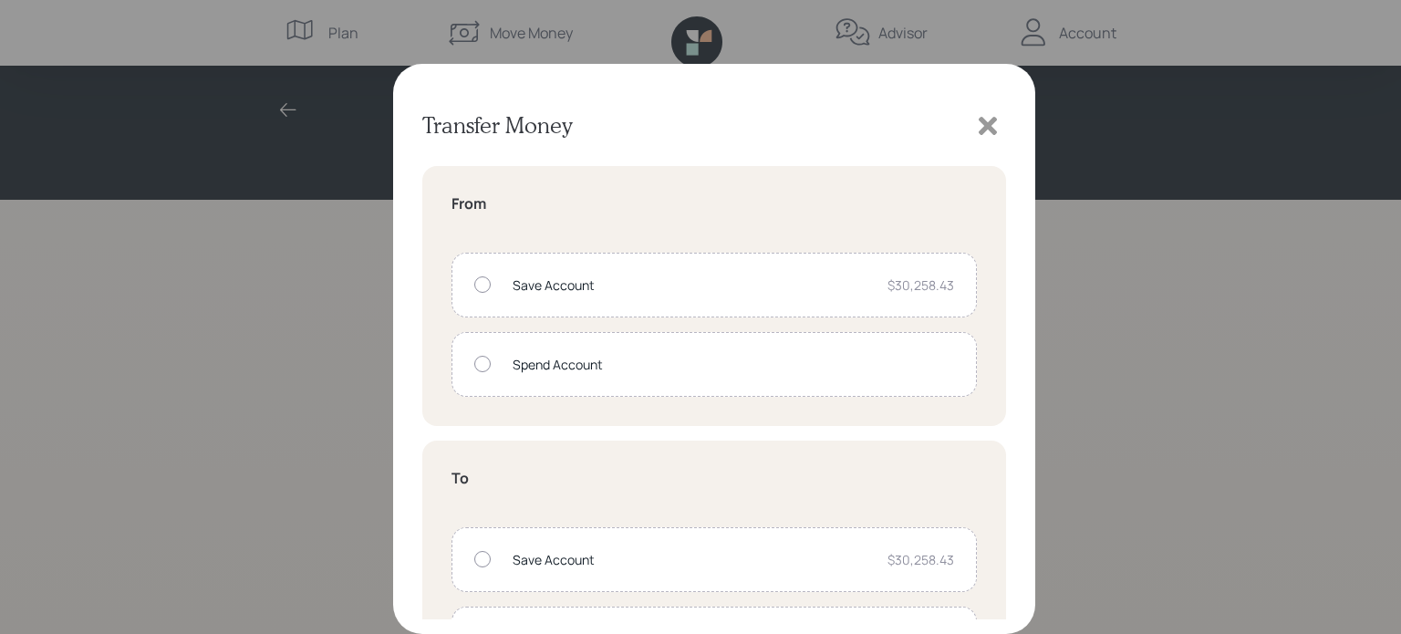
click at [478, 285] on div at bounding box center [482, 284] width 16 height 16
radio input "true"
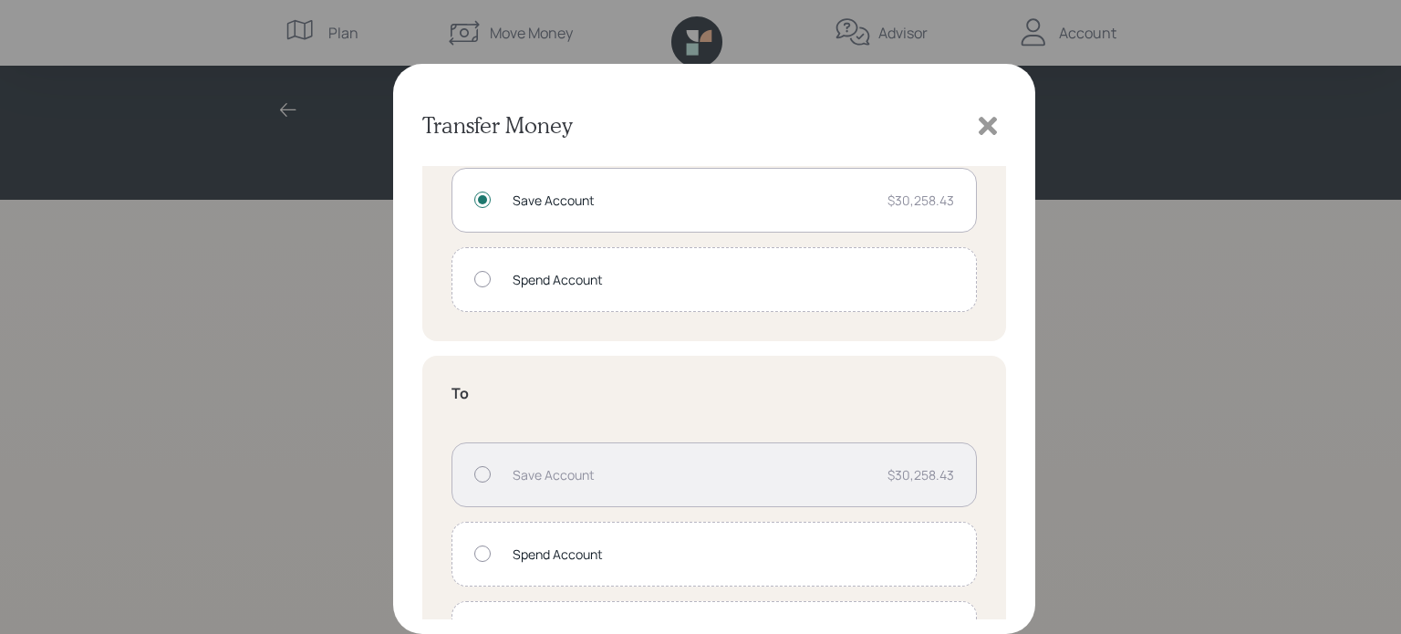
scroll to position [158, 0]
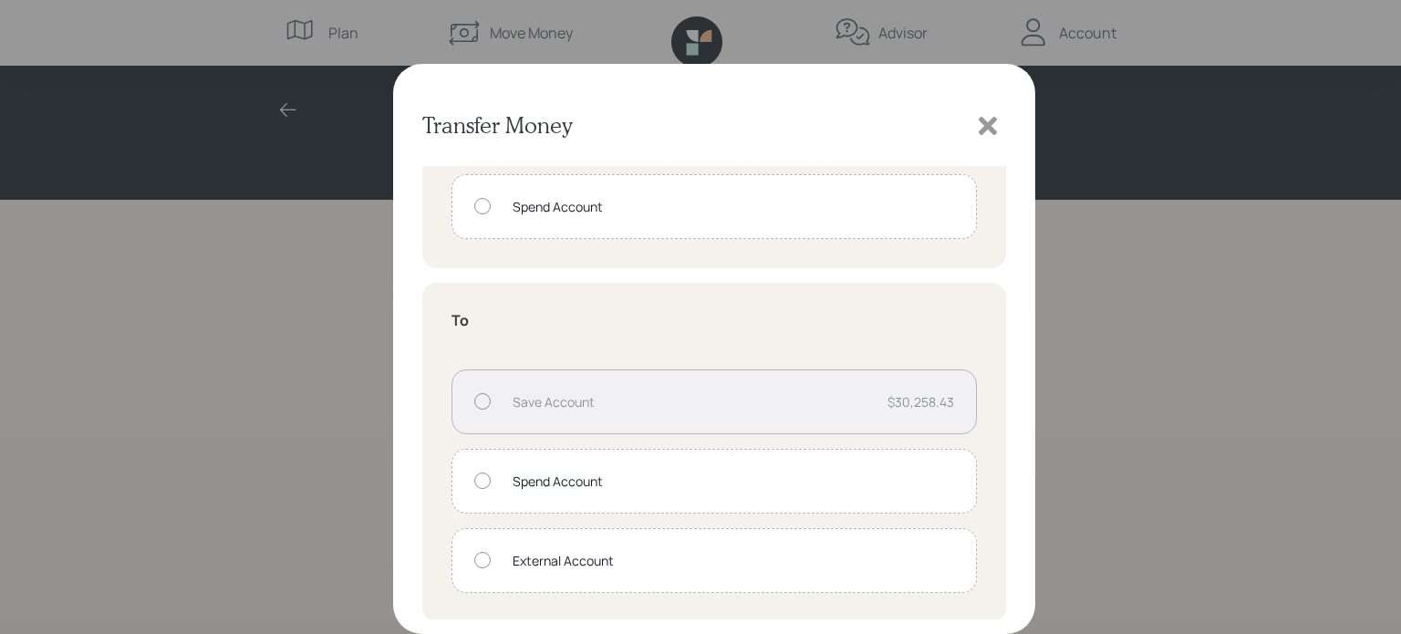
click at [484, 477] on div at bounding box center [482, 481] width 16 height 16
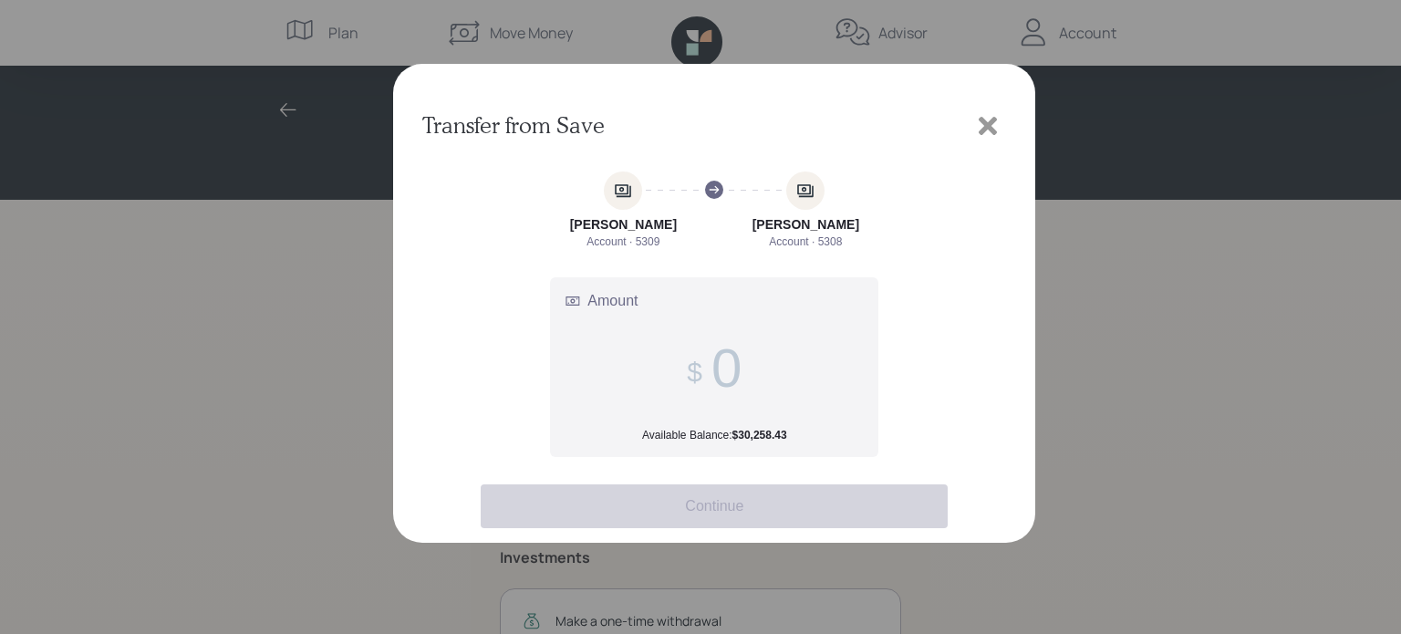
click at [620, 305] on span "Amount" at bounding box center [612, 301] width 50 height 16
click at [712, 337] on input "Amount Available Balance: $30,258.43" at bounding box center [727, 368] width 30 height 63
click at [580, 301] on icon at bounding box center [573, 301] width 15 height 15
click at [712, 337] on input "Amount Available Balance: $30,258.43" at bounding box center [727, 368] width 30 height 63
click at [716, 367] on input "Amount Available Balance: $30,258.43" at bounding box center [727, 368] width 30 height 63
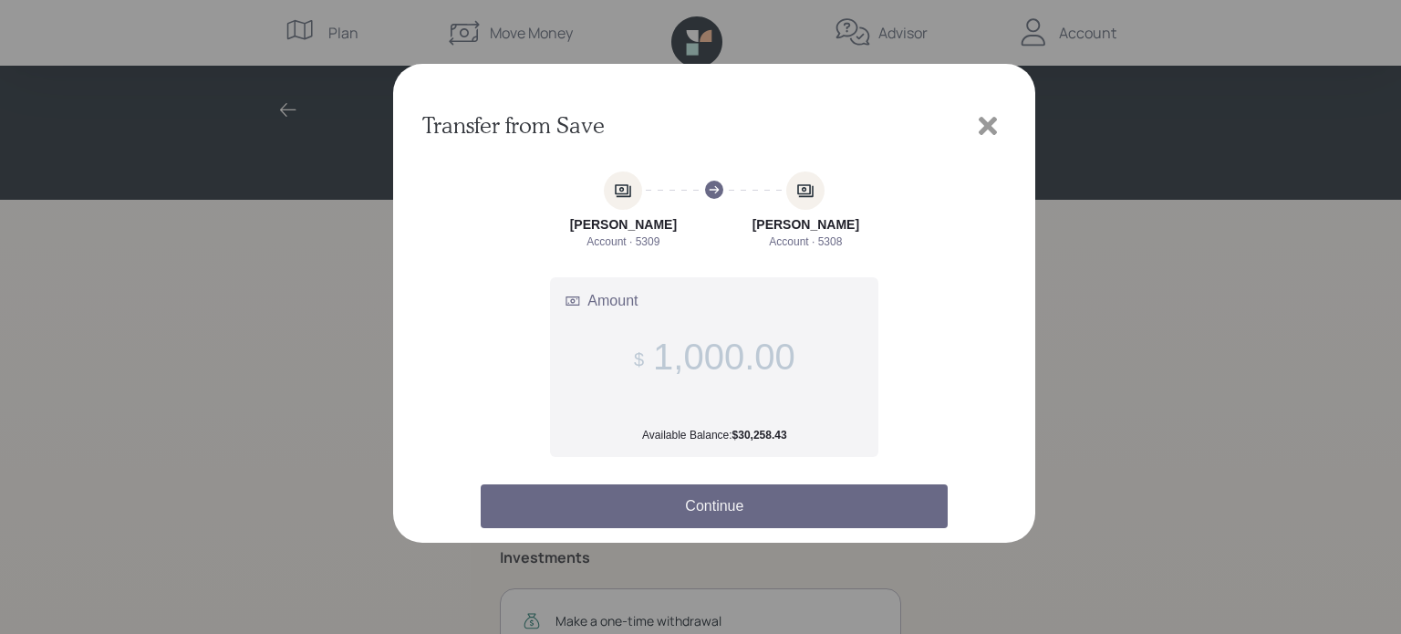
type input "1,000.00"
click at [701, 498] on button "Continue" at bounding box center [714, 506] width 467 height 44
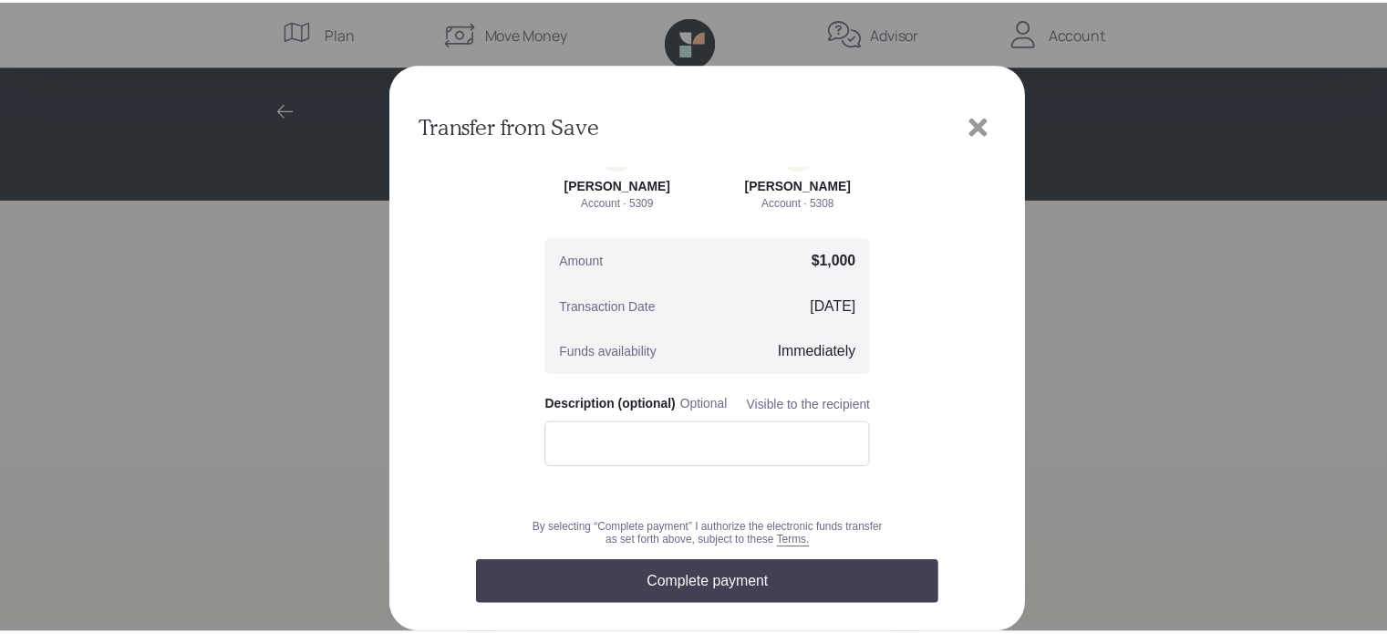
scroll to position [131, 0]
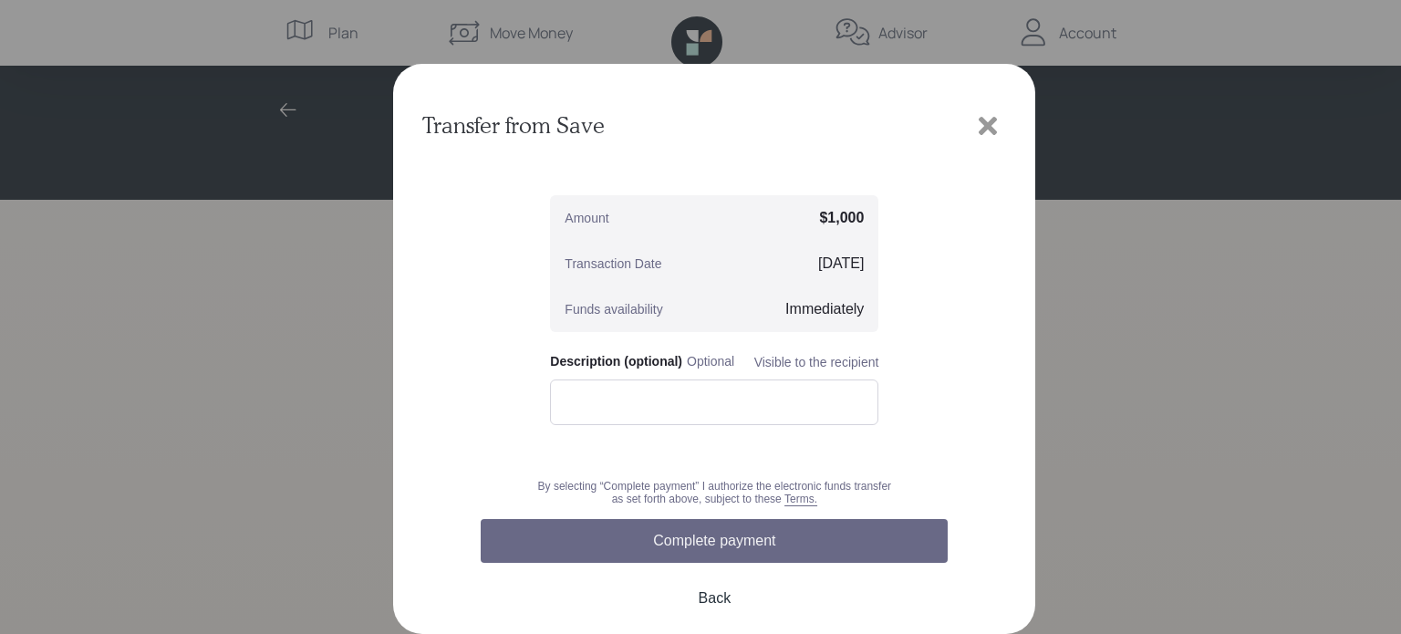
click at [704, 540] on button "Complete payment" at bounding box center [714, 541] width 467 height 44
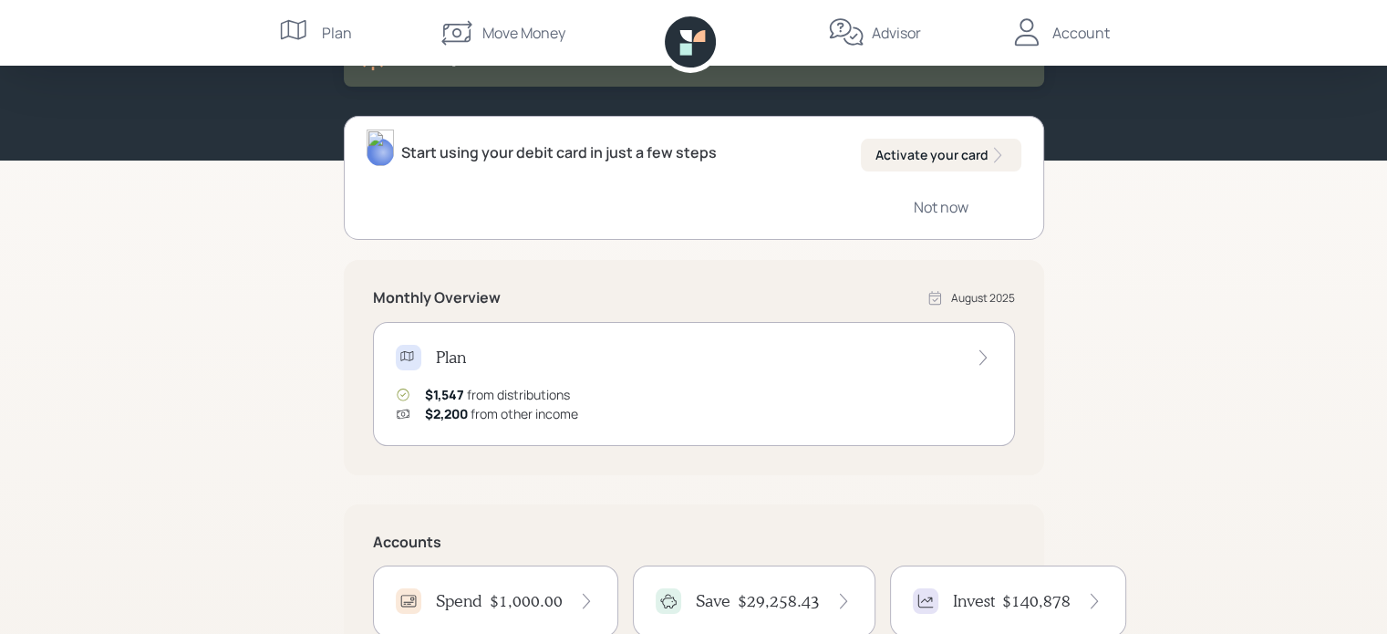
scroll to position [427, 0]
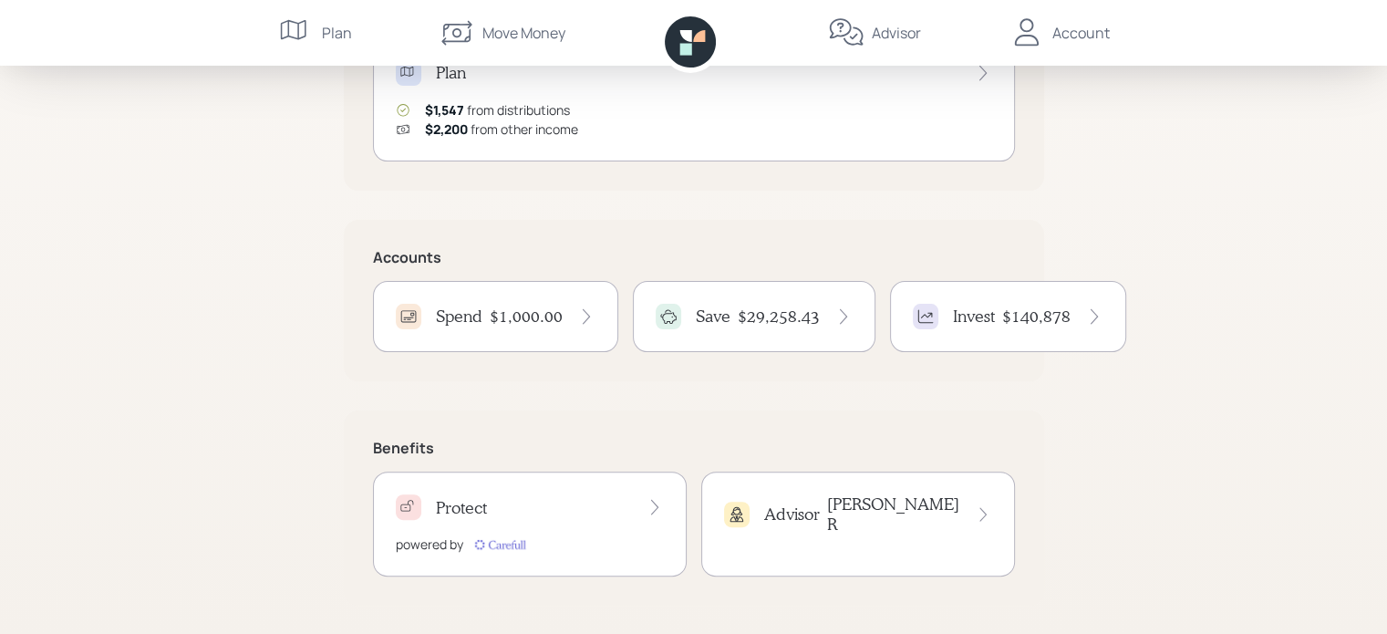
click at [536, 326] on div "Spend $1,000.00" at bounding box center [496, 317] width 200 height 26
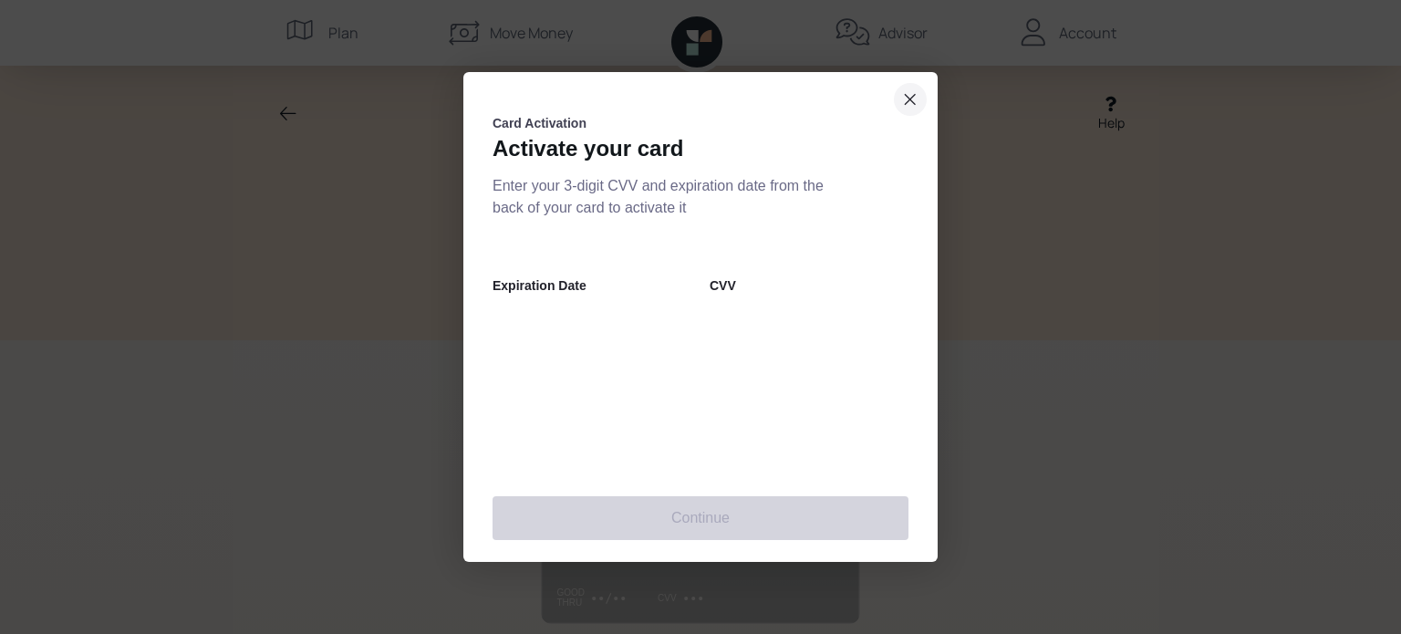
click at [912, 102] on icon "close dialog" at bounding box center [910, 99] width 15 height 22
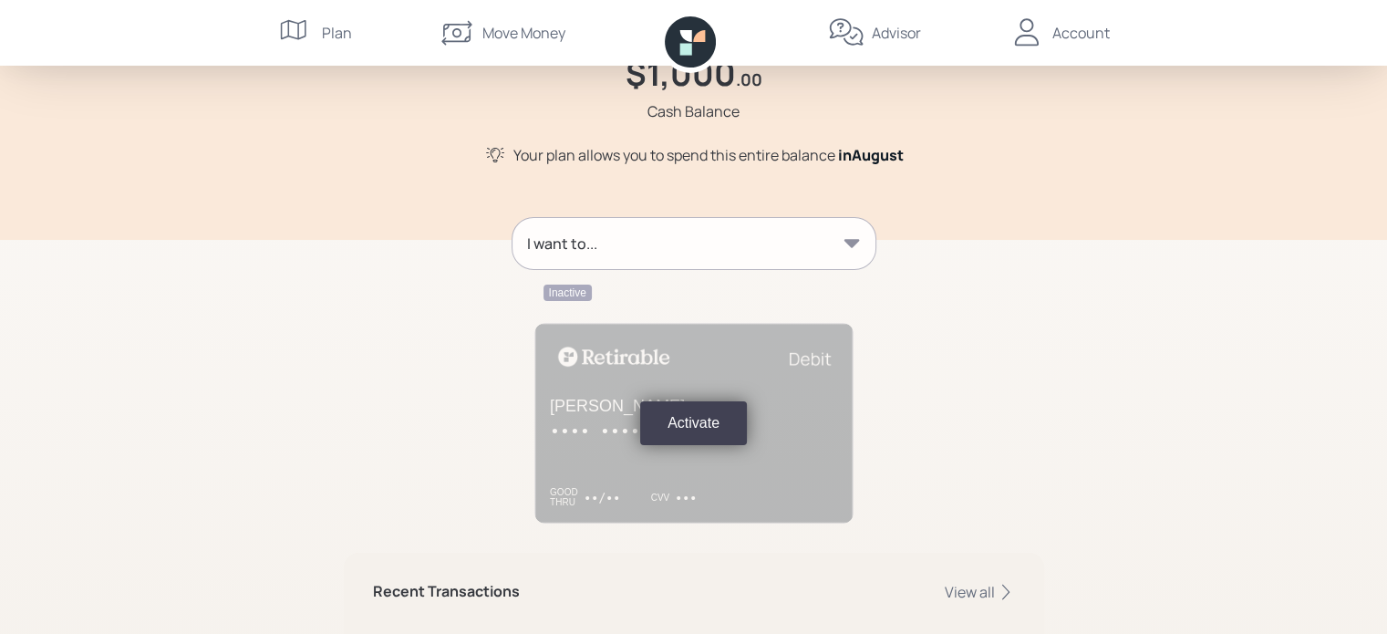
scroll to position [213, 0]
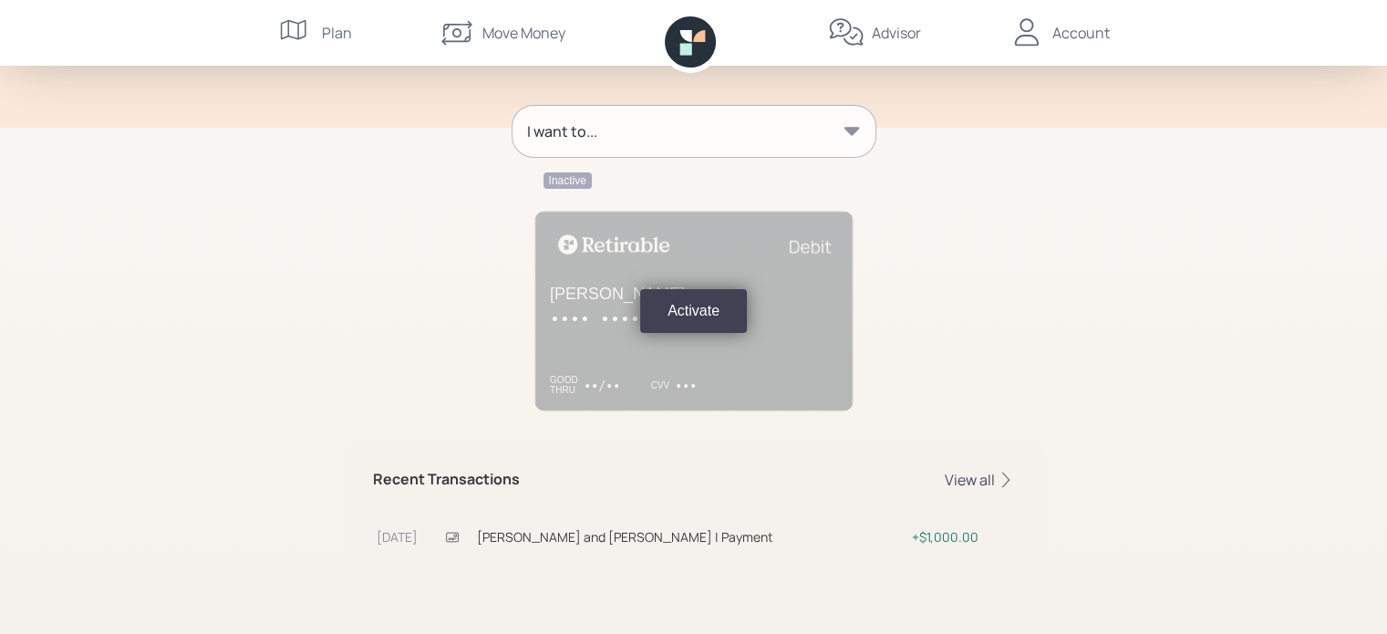
click at [983, 473] on div "View all" at bounding box center [980, 480] width 70 height 20
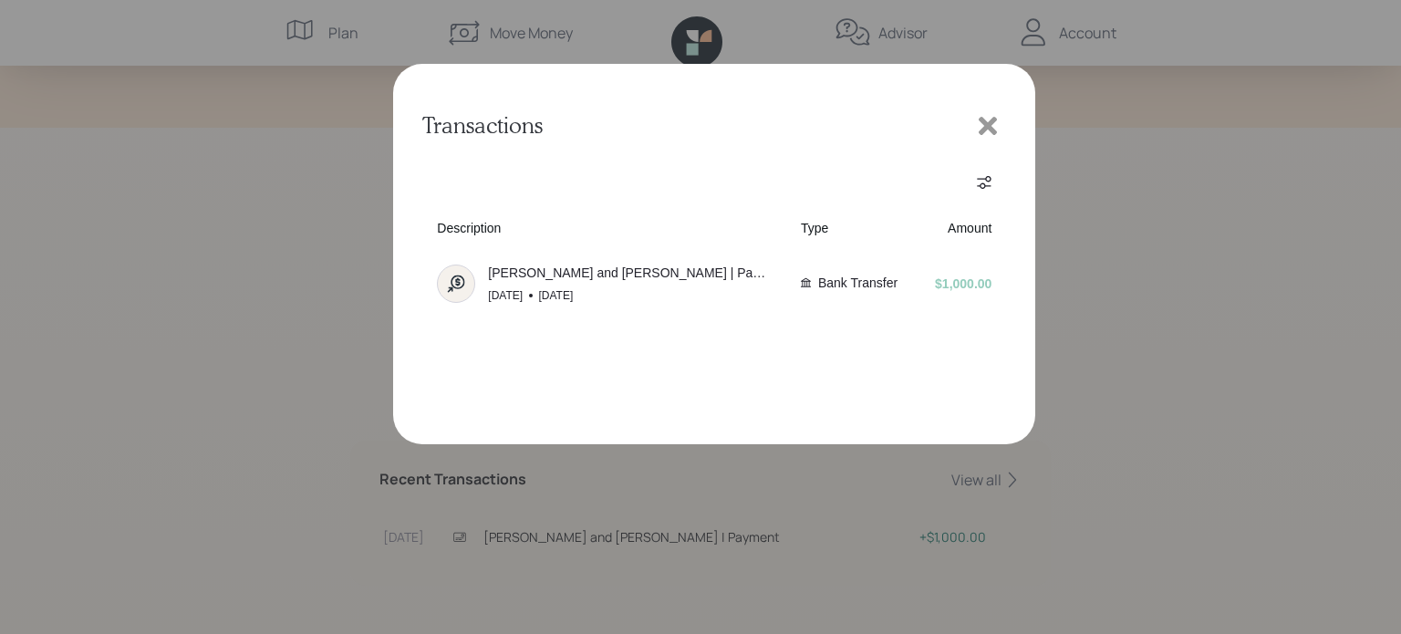
click at [992, 127] on icon at bounding box center [988, 126] width 18 height 18
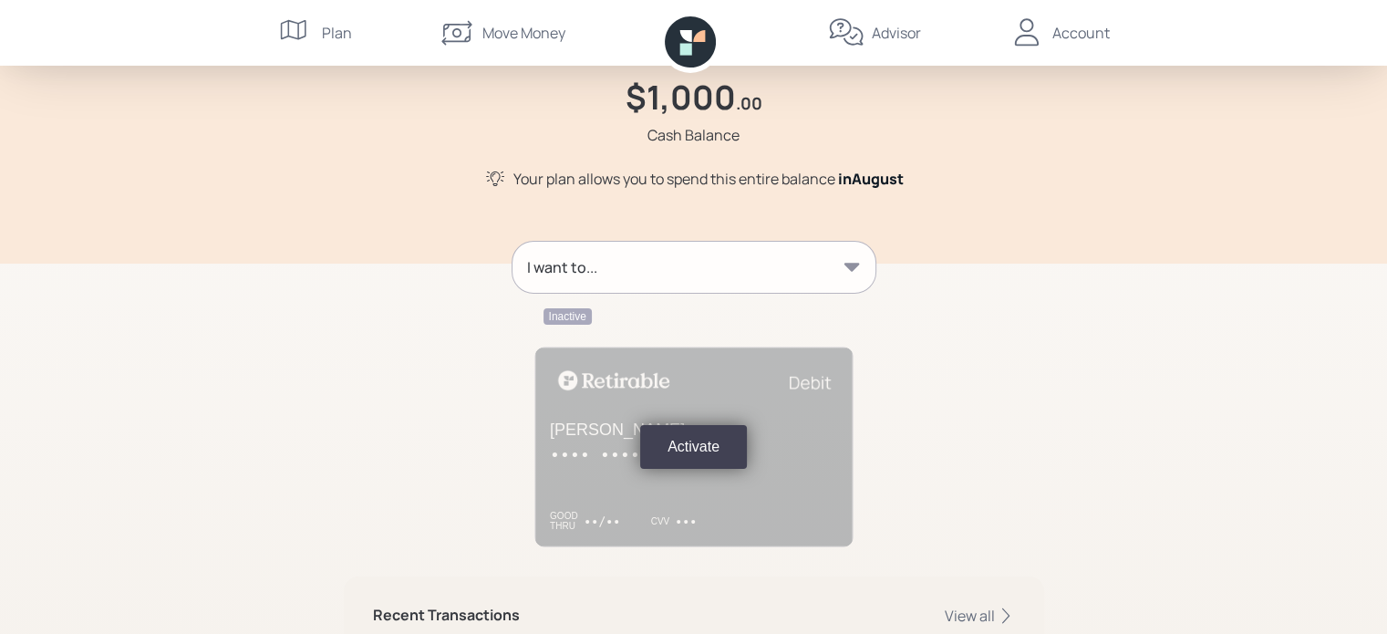
scroll to position [0, 0]
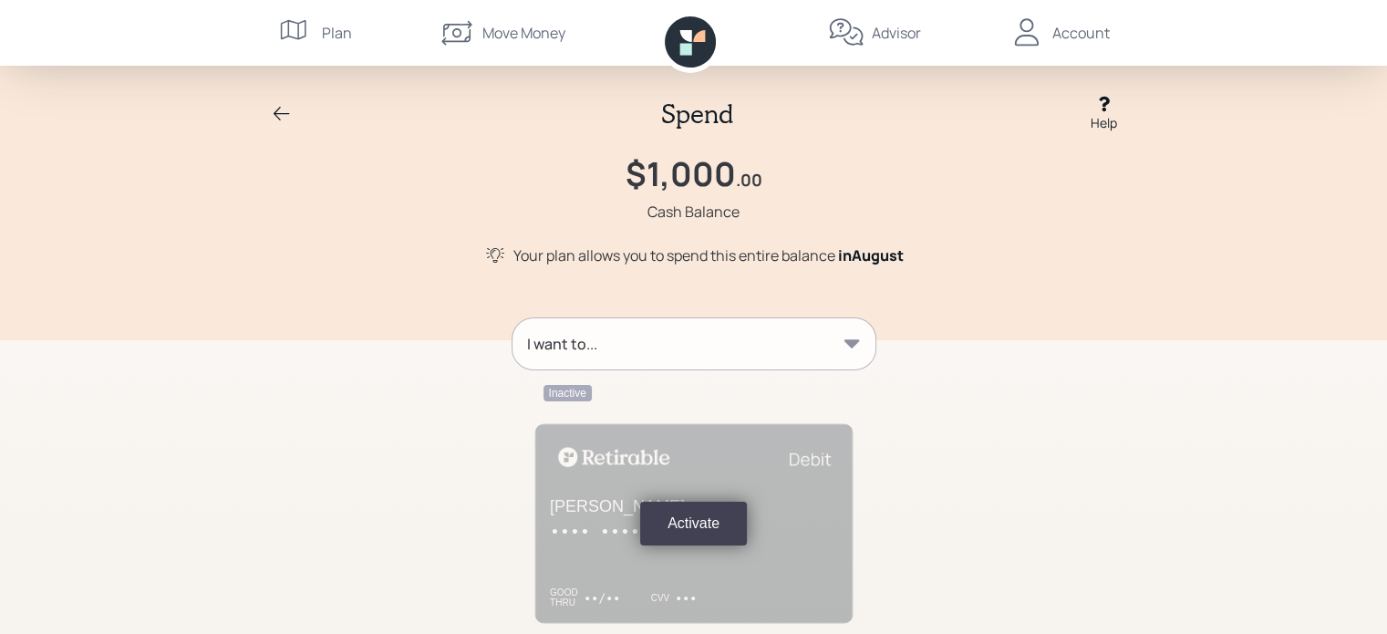
click at [1109, 117] on div "Help" at bounding box center [1104, 122] width 26 height 19
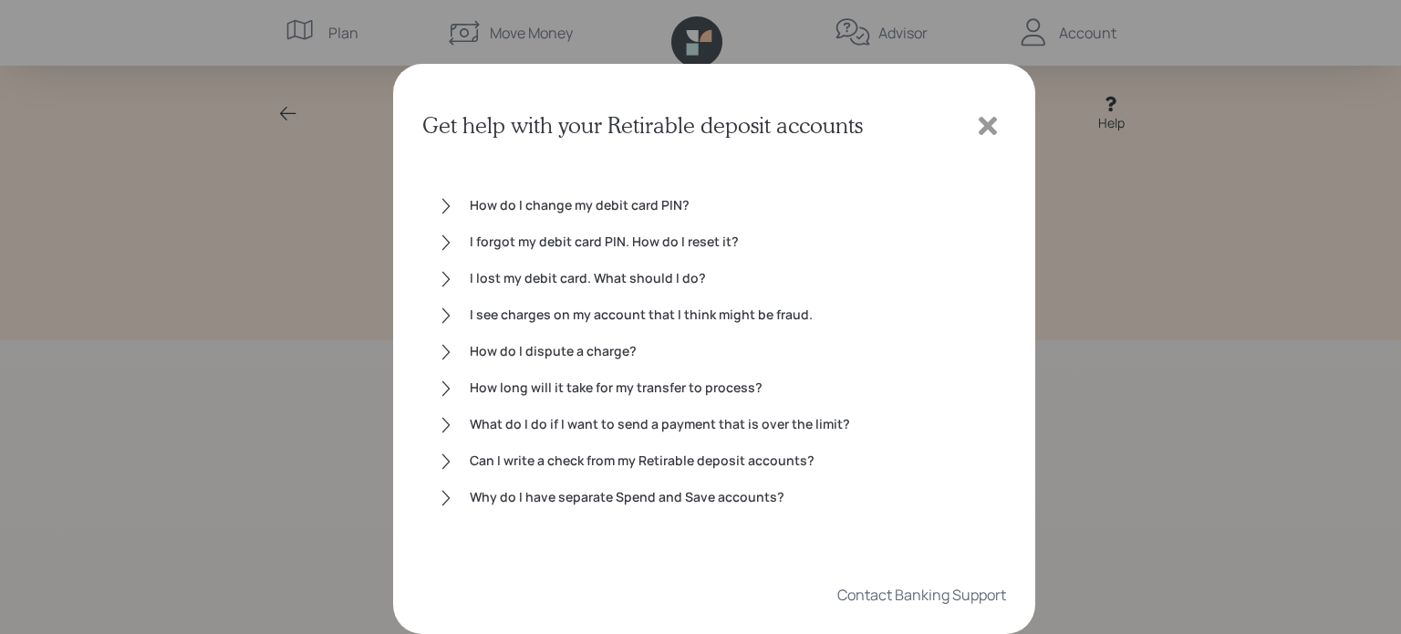
click at [990, 124] on icon at bounding box center [988, 126] width 18 height 18
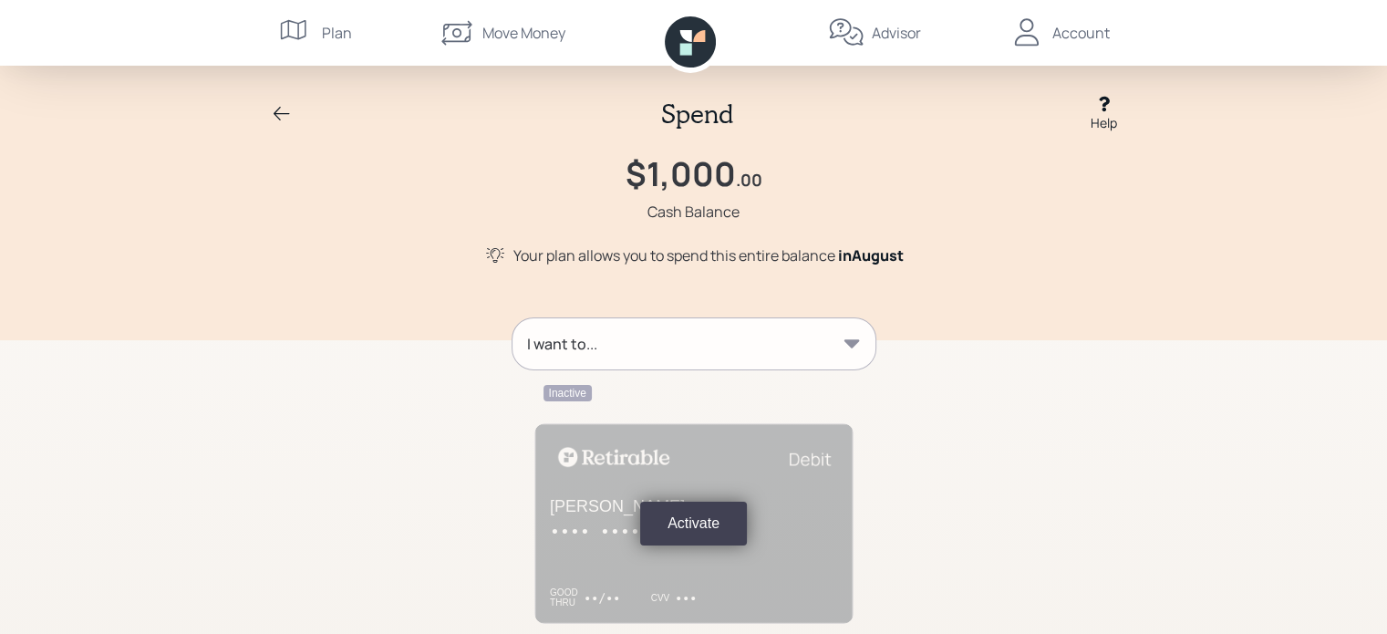
click at [694, 44] on icon at bounding box center [690, 41] width 51 height 51
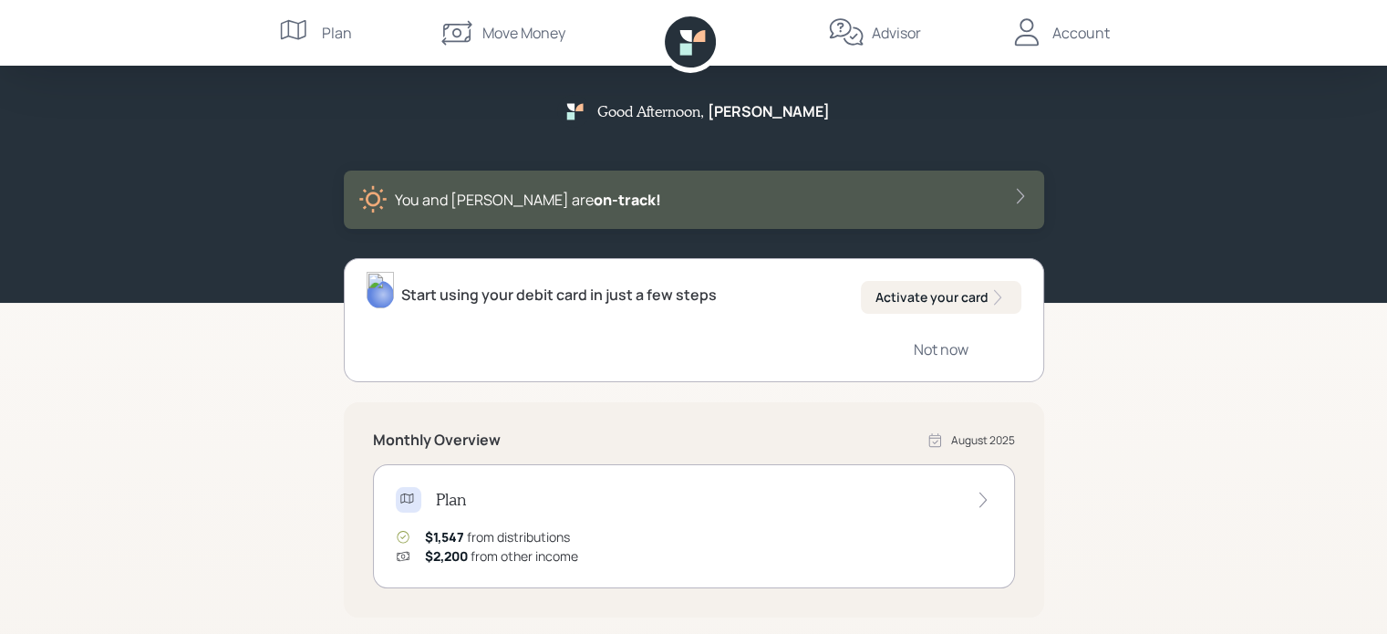
click at [618, 298] on div "Start using your debit card in just a few steps" at bounding box center [559, 295] width 316 height 22
click at [895, 32] on div "Advisor" at bounding box center [896, 33] width 49 height 22
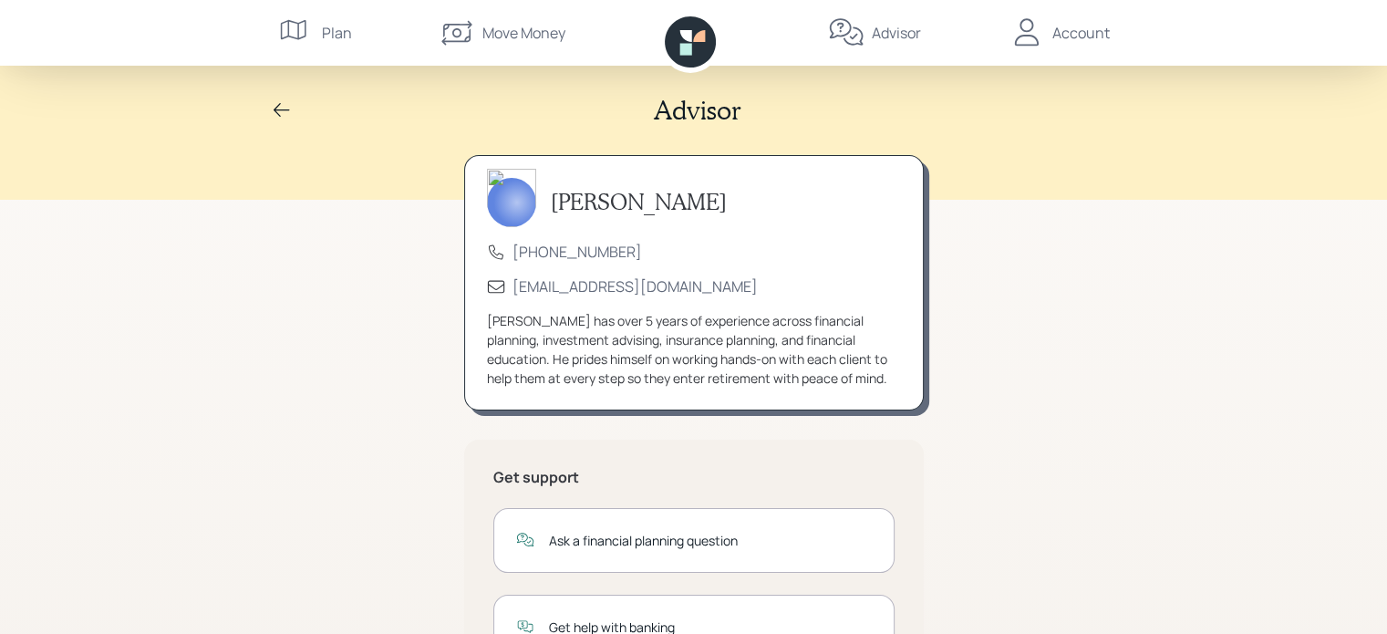
click at [1086, 17] on div "Account" at bounding box center [1059, 33] width 101 height 66
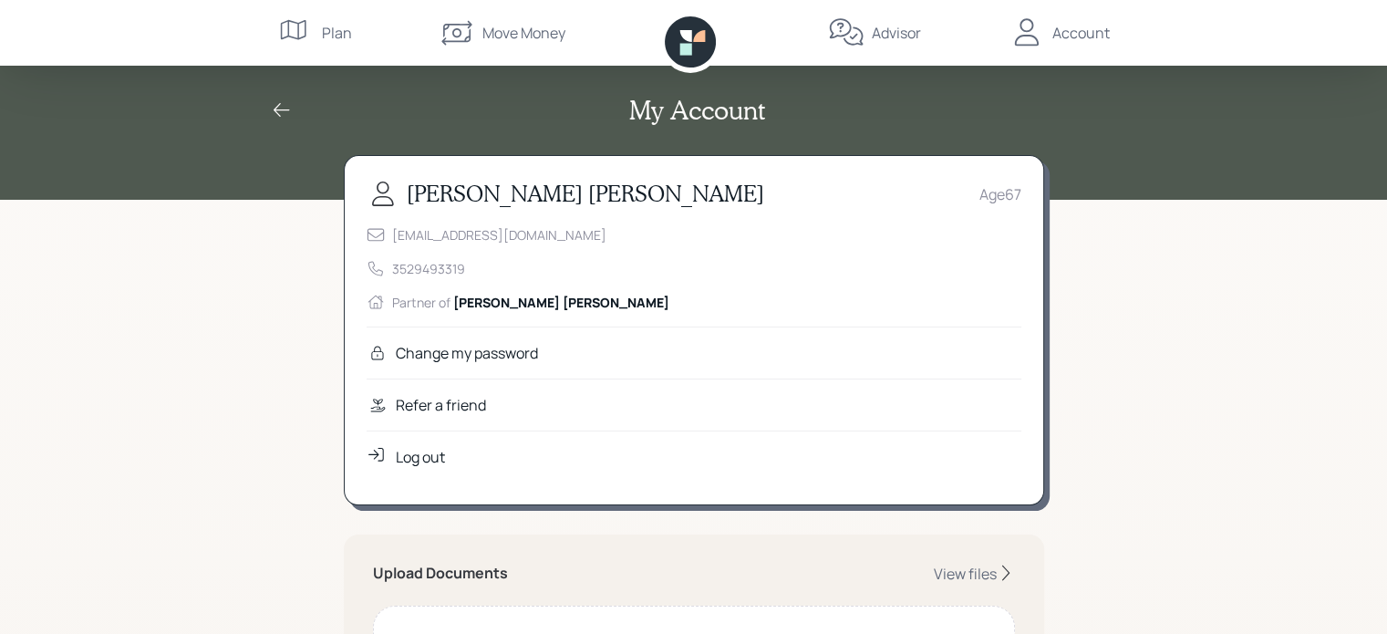
click at [914, 134] on div "My Account" at bounding box center [694, 99] width 876 height 141
click at [895, 33] on div "Advisor" at bounding box center [896, 33] width 49 height 22
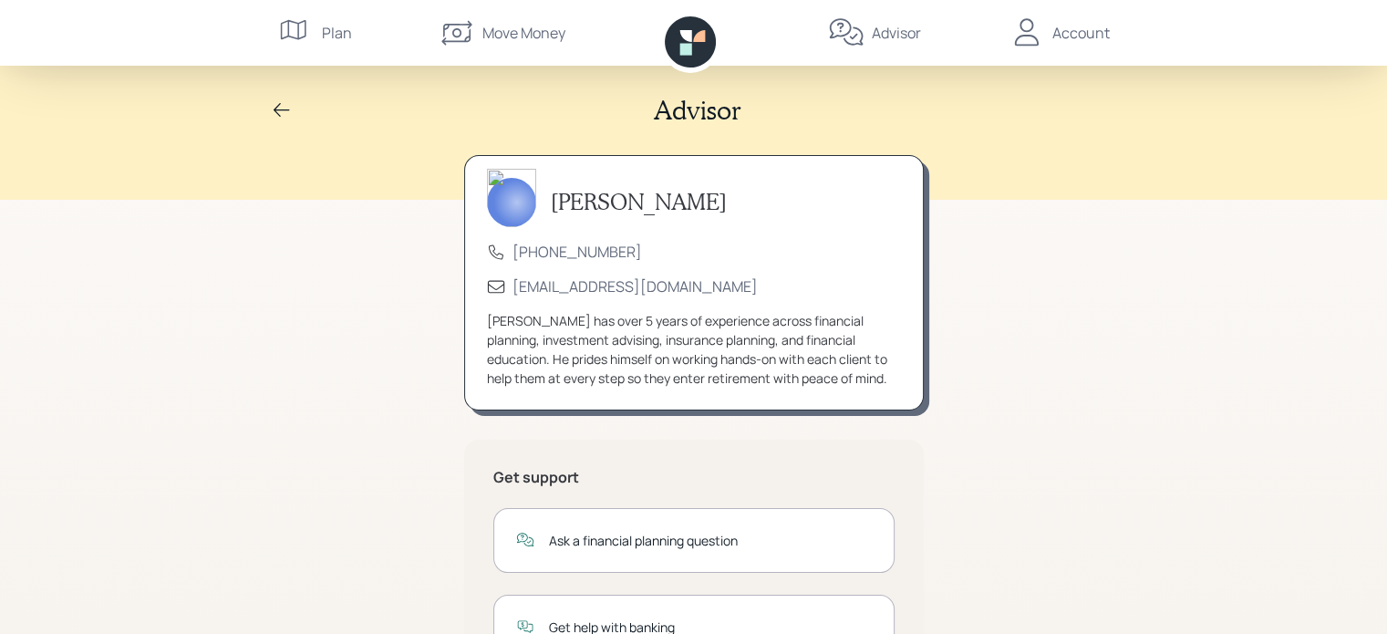
click at [508, 28] on div "Move Money" at bounding box center [524, 33] width 83 height 22
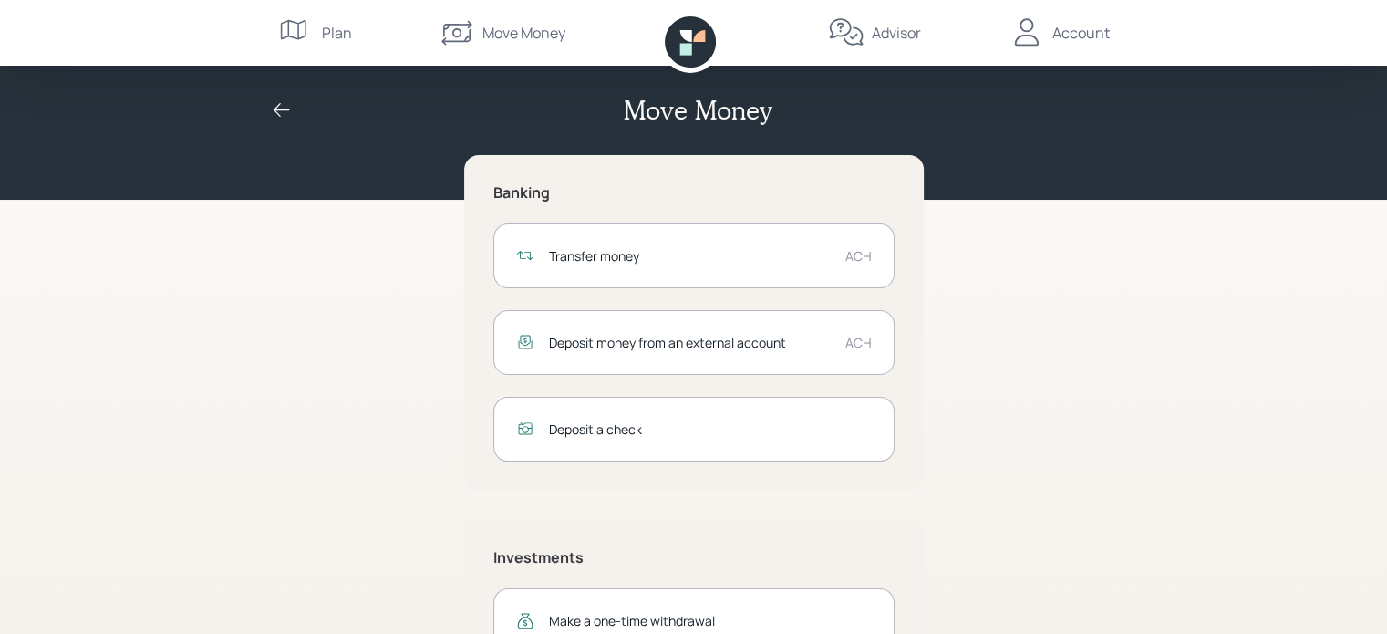
click at [278, 107] on icon at bounding box center [282, 110] width 22 height 22
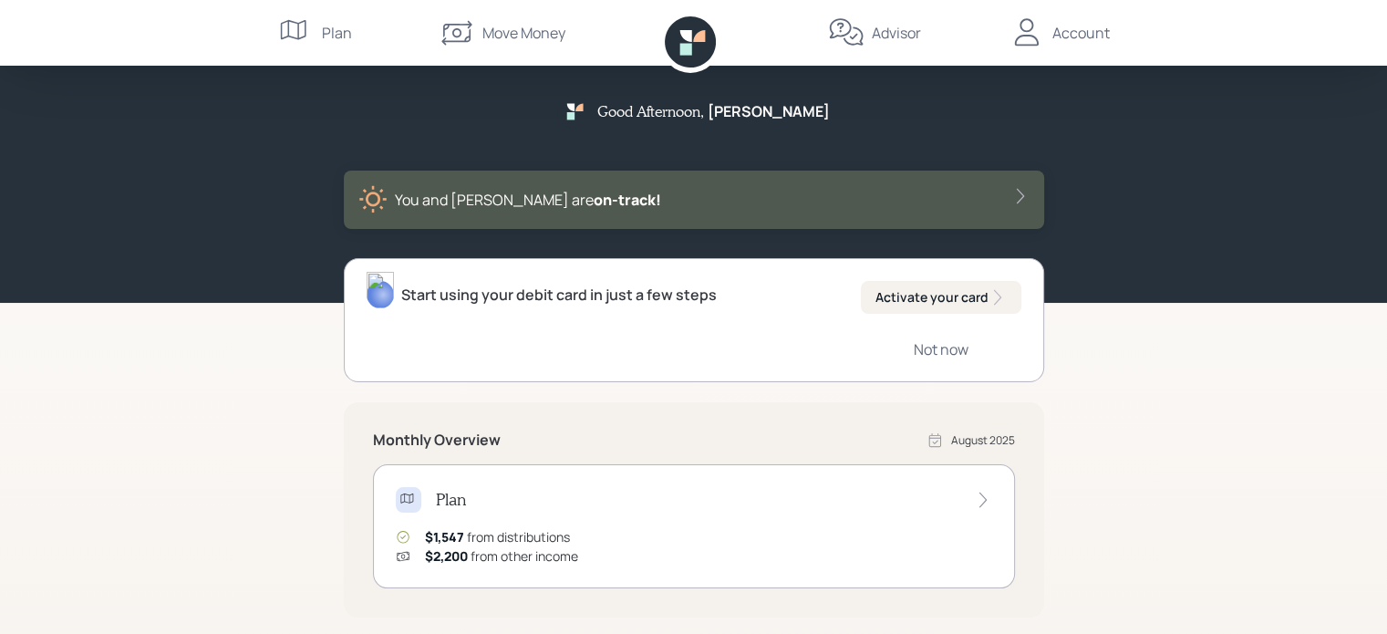
click at [788, 206] on div "You and [PERSON_NAME] are on‑track!" at bounding box center [694, 199] width 671 height 29
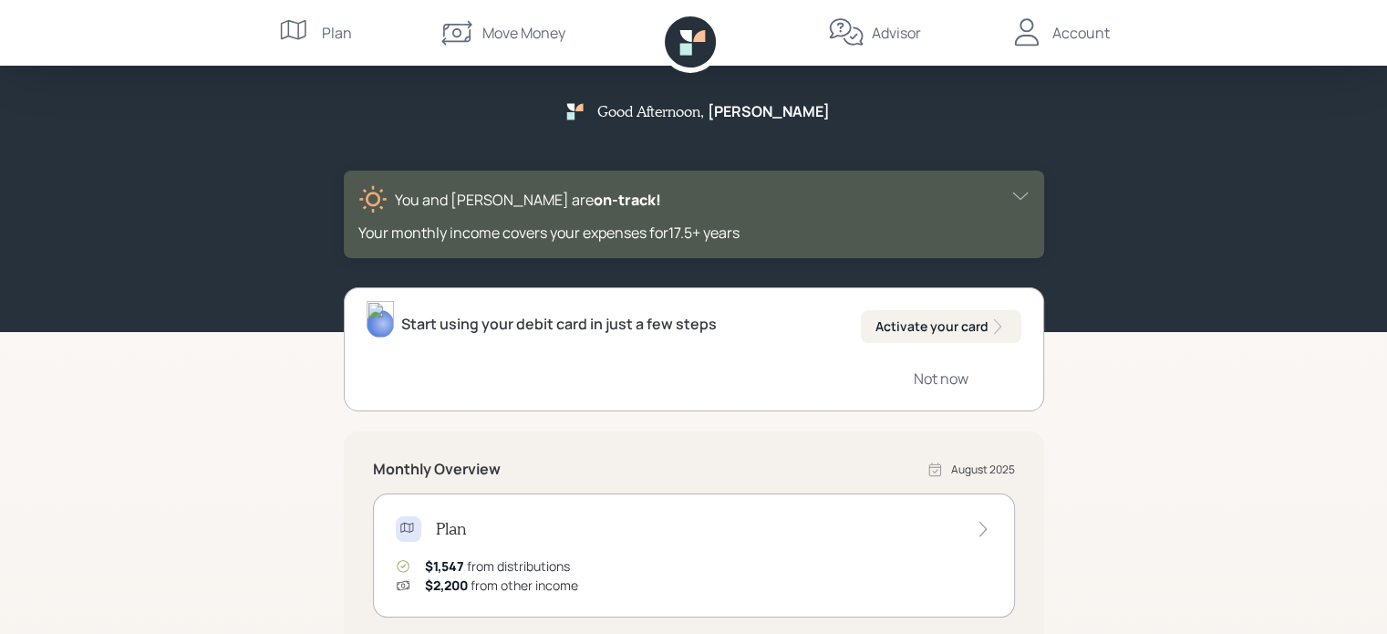
click at [343, 32] on div "Plan" at bounding box center [337, 33] width 30 height 22
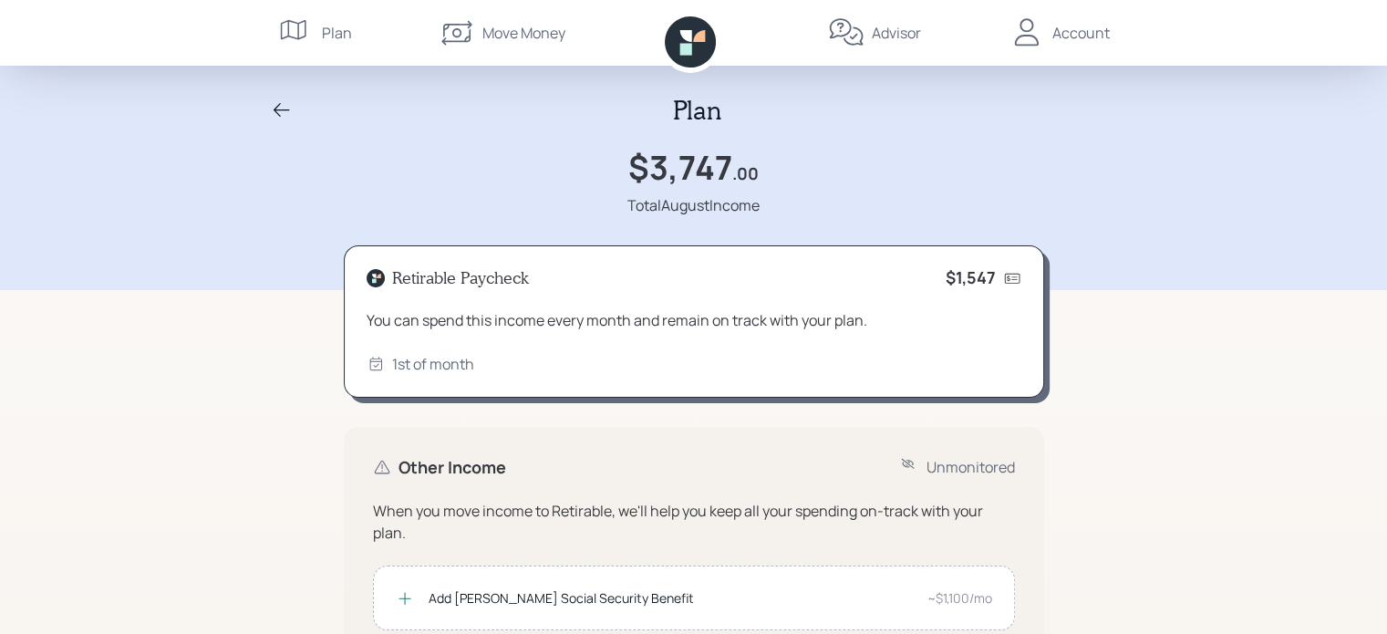
click at [287, 108] on icon at bounding box center [282, 110] width 22 height 22
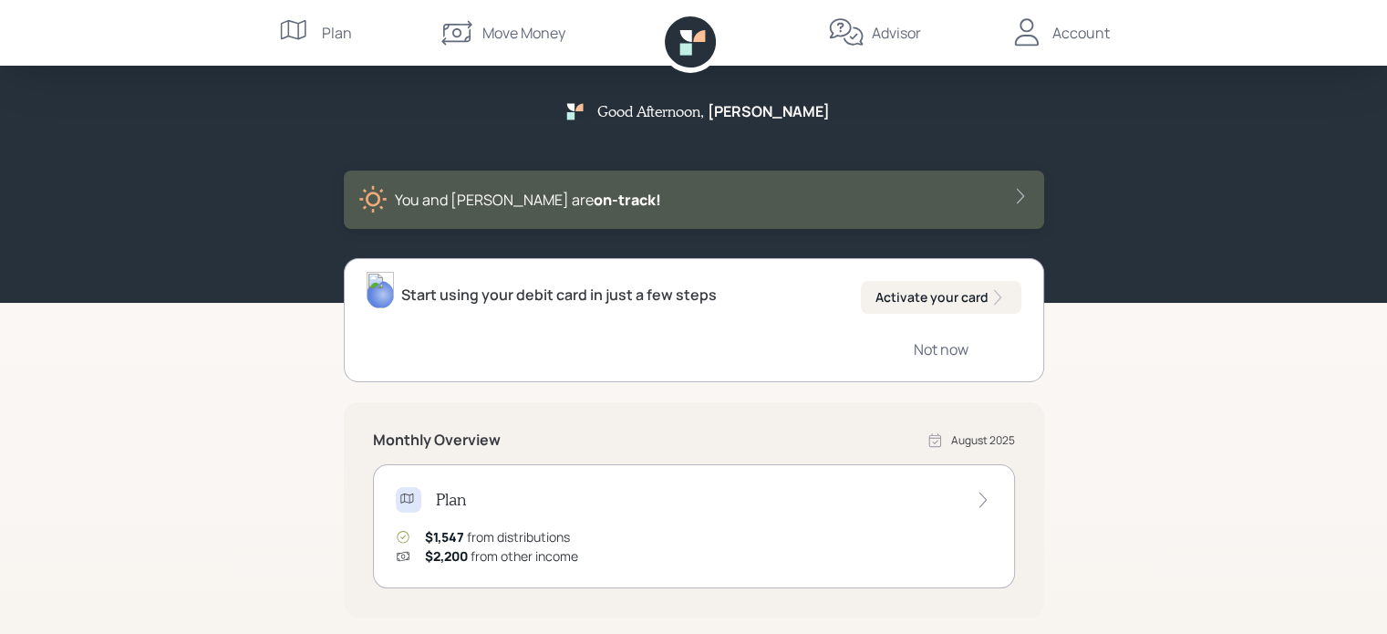
click at [903, 32] on div "Advisor" at bounding box center [896, 33] width 49 height 22
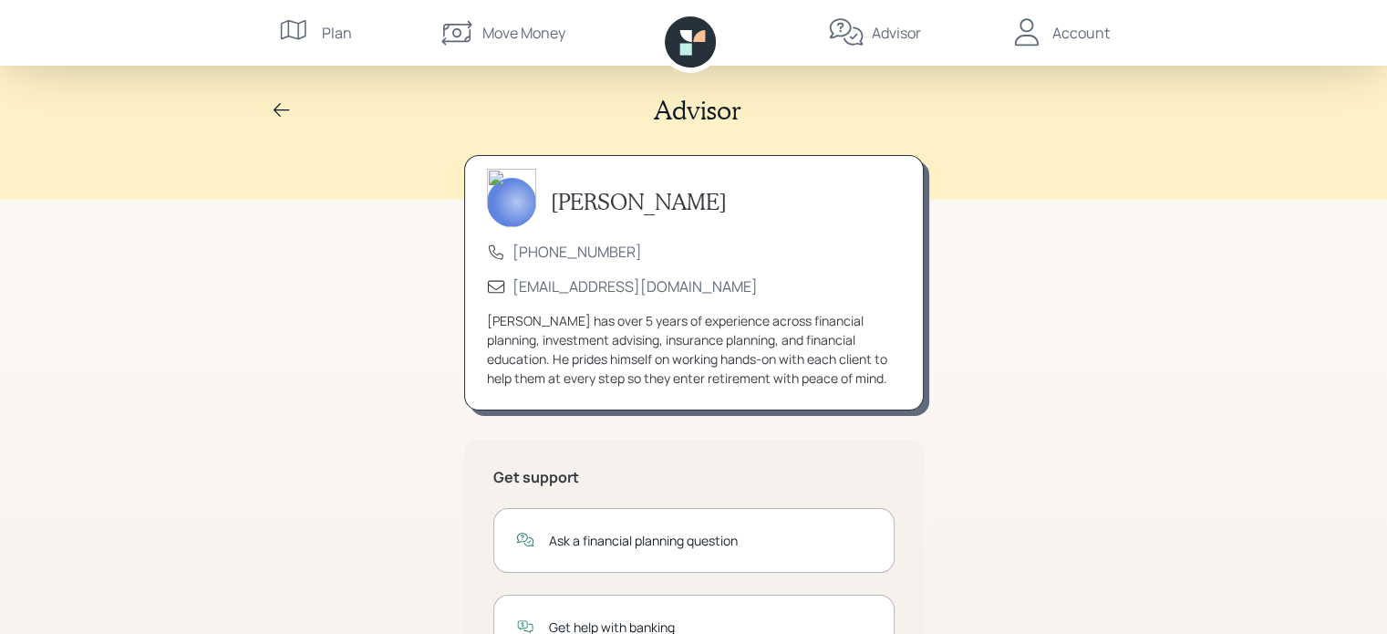
click at [1077, 32] on div "Account" at bounding box center [1081, 33] width 57 height 22
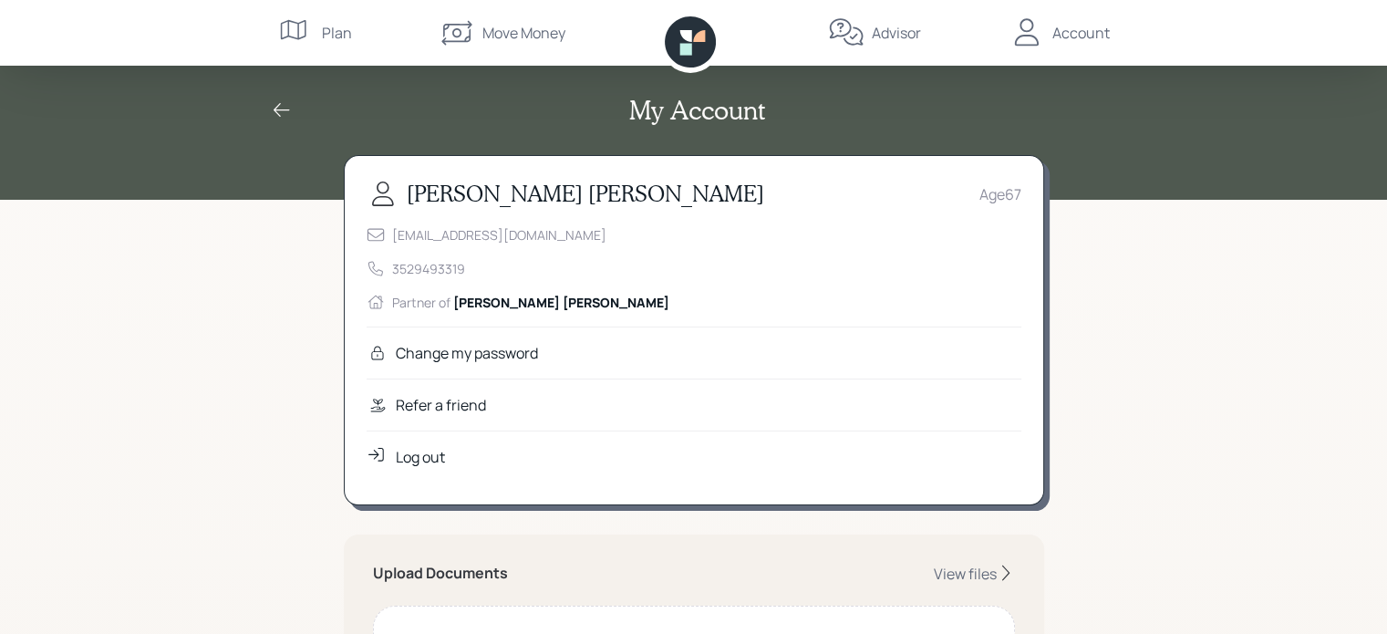
click at [1064, 41] on div "Account" at bounding box center [1081, 33] width 57 height 22
click at [1071, 38] on div "Account" at bounding box center [1081, 33] width 57 height 22
click at [1080, 30] on div "Account" at bounding box center [1081, 33] width 57 height 22
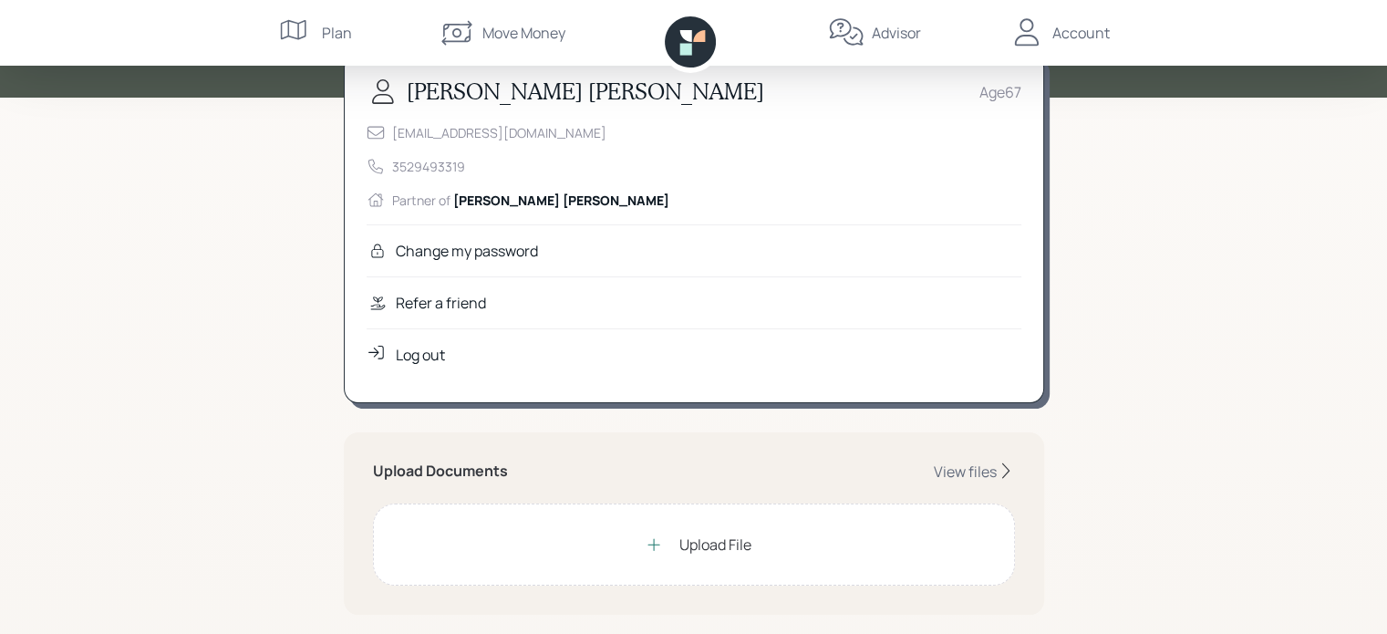
scroll to position [365, 0]
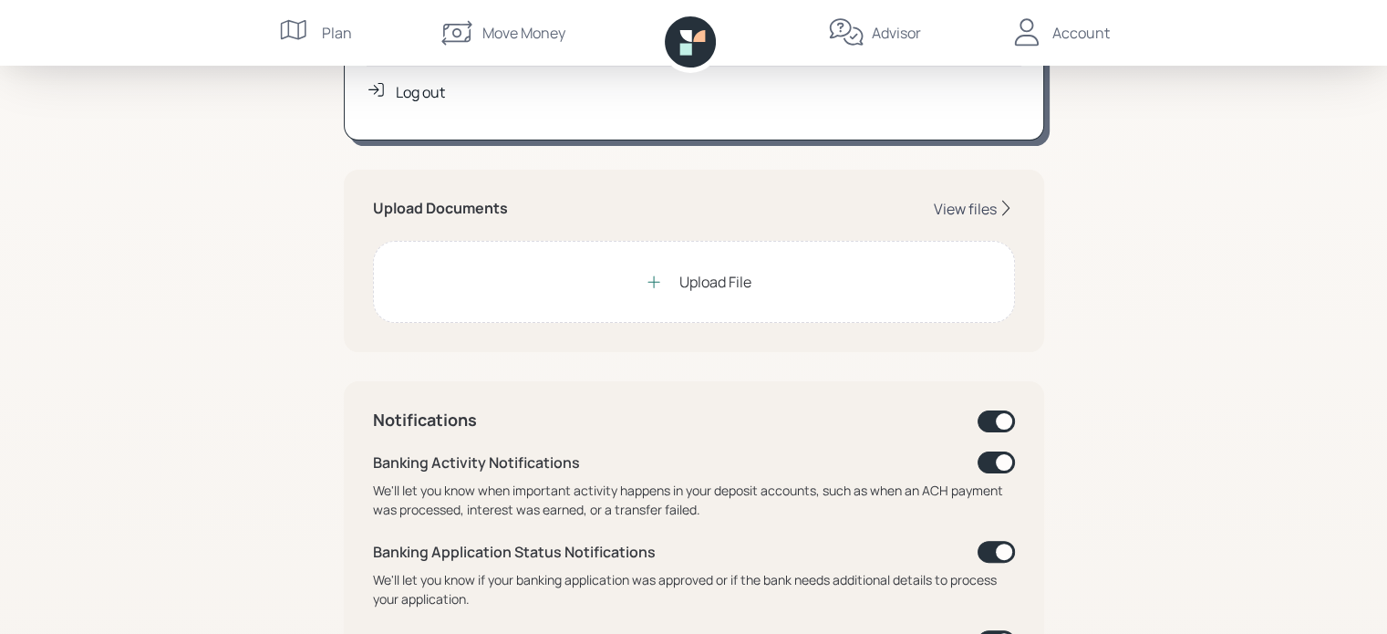
click at [970, 213] on div "View files" at bounding box center [965, 209] width 63 height 20
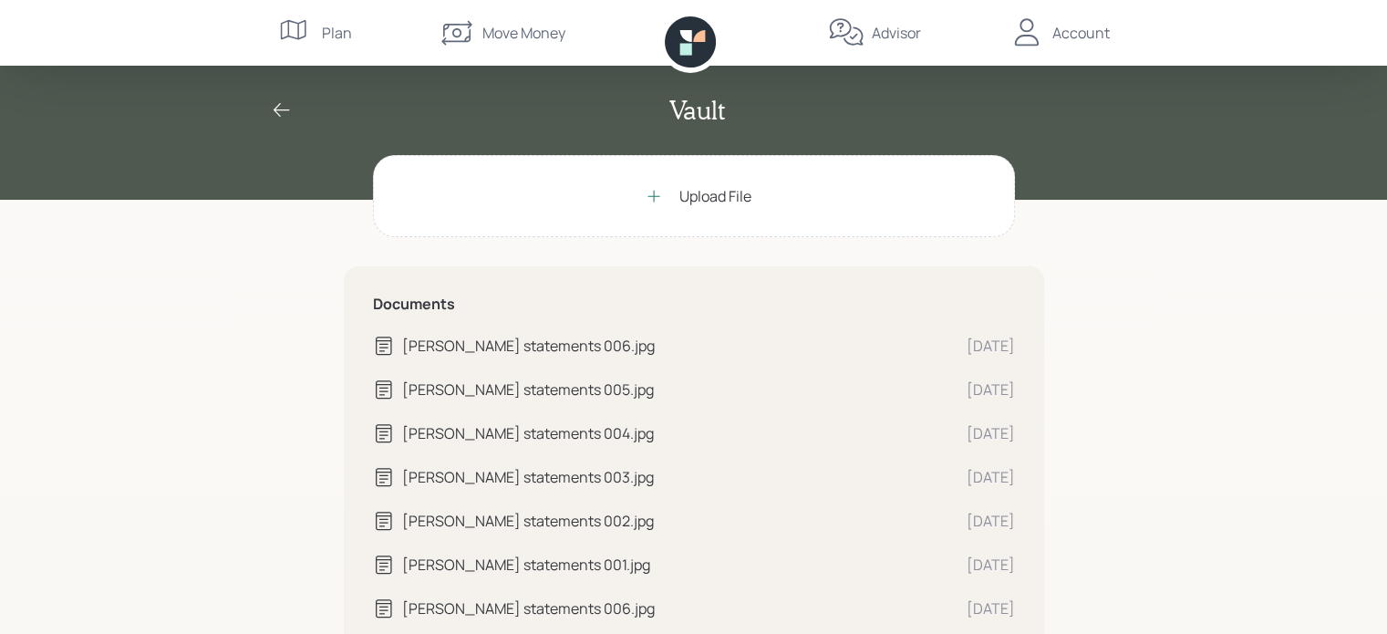
click at [884, 36] on div "Advisor" at bounding box center [896, 33] width 49 height 22
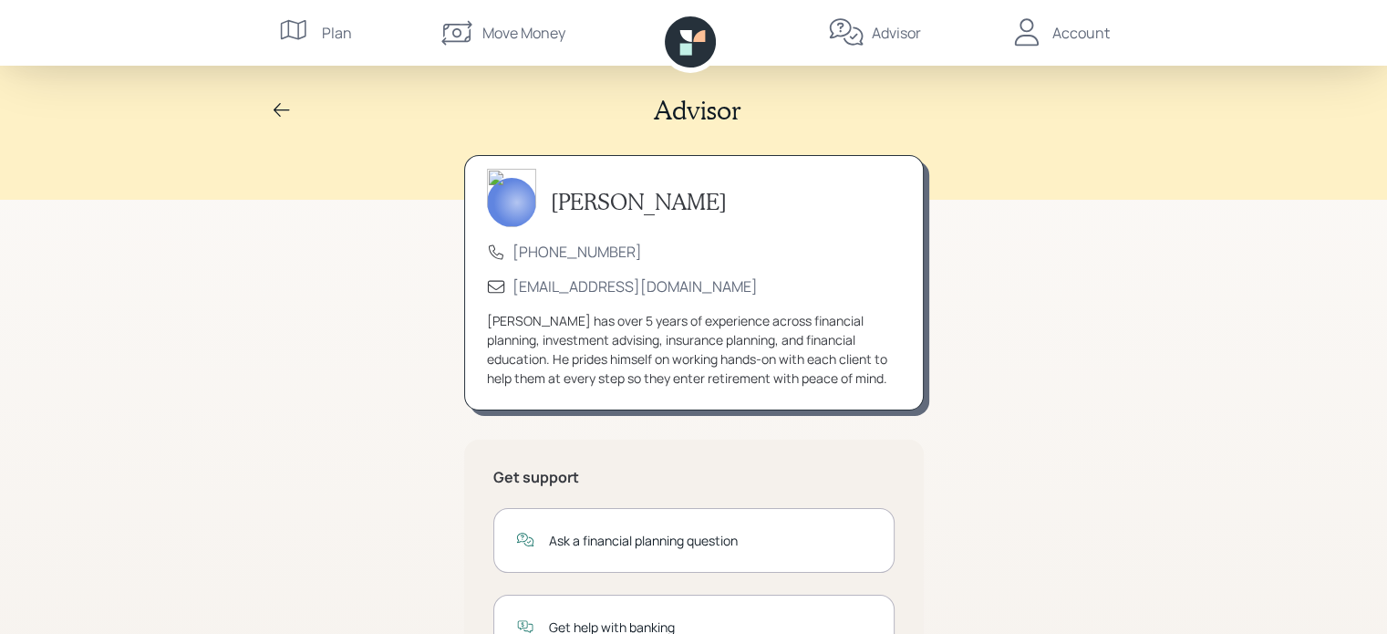
click at [522, 36] on div "Move Money" at bounding box center [524, 33] width 83 height 22
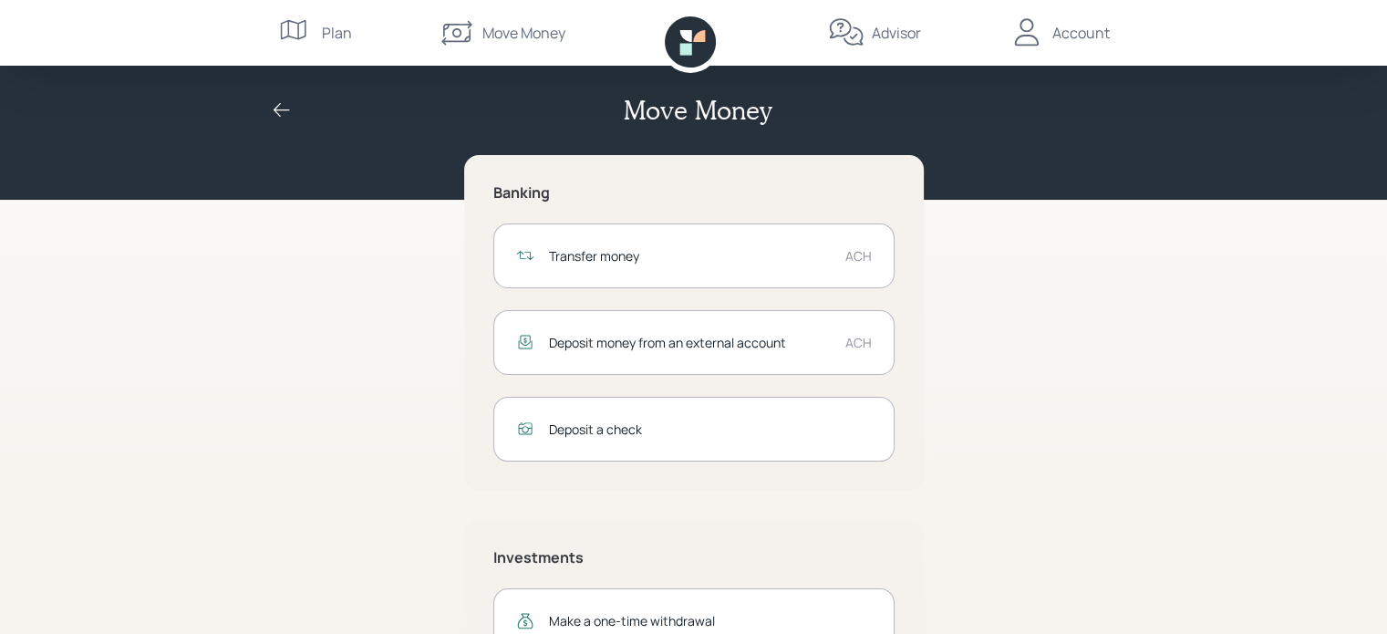
click at [691, 51] on icon at bounding box center [686, 49] width 12 height 12
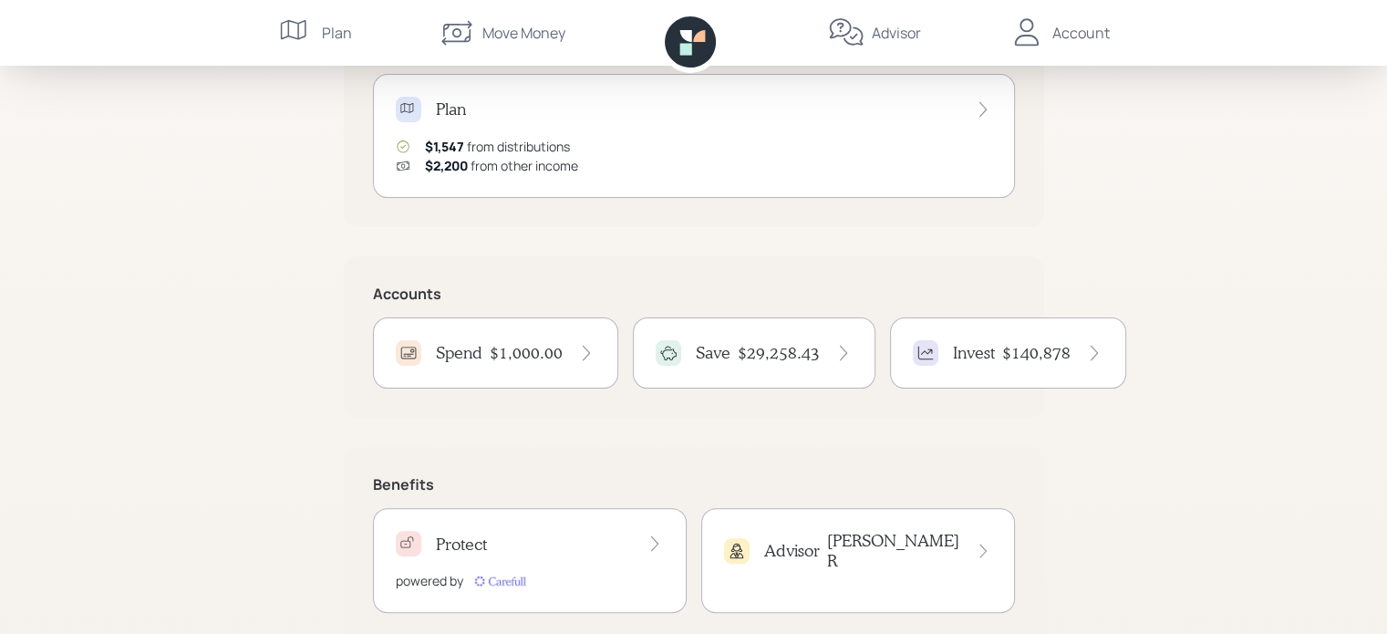
scroll to position [427, 0]
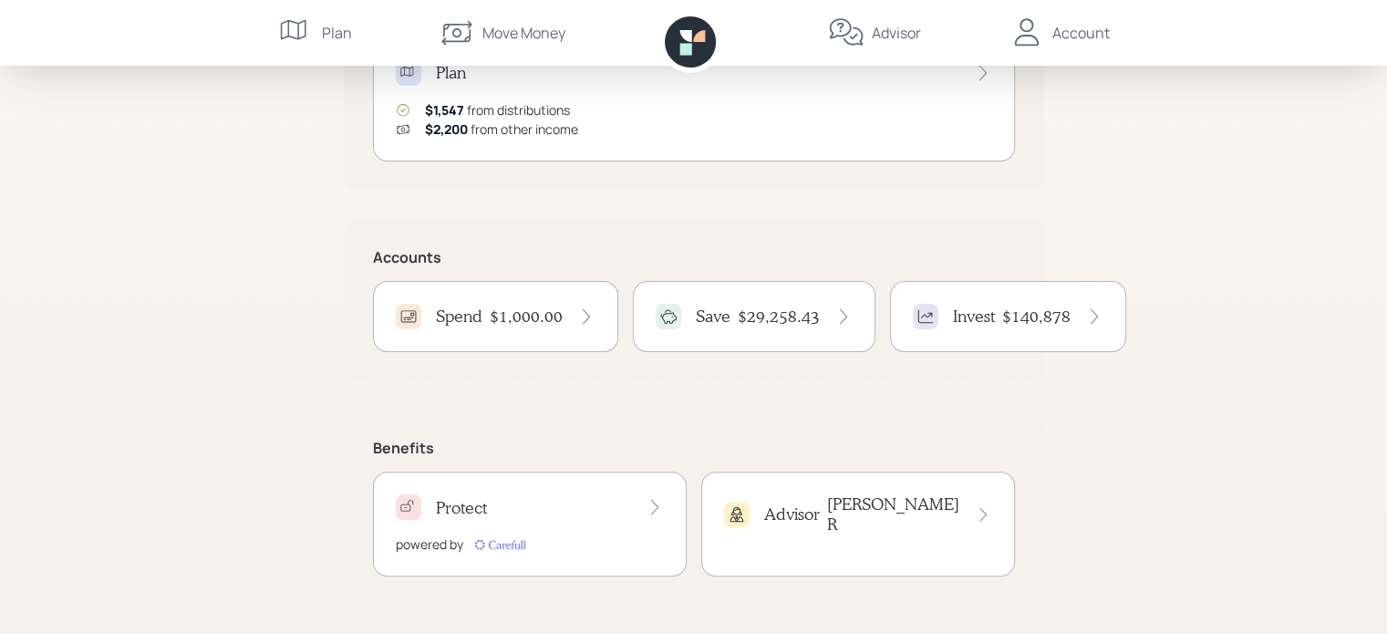
click at [933, 525] on div "Advisor [PERSON_NAME]" at bounding box center [858, 524] width 314 height 105
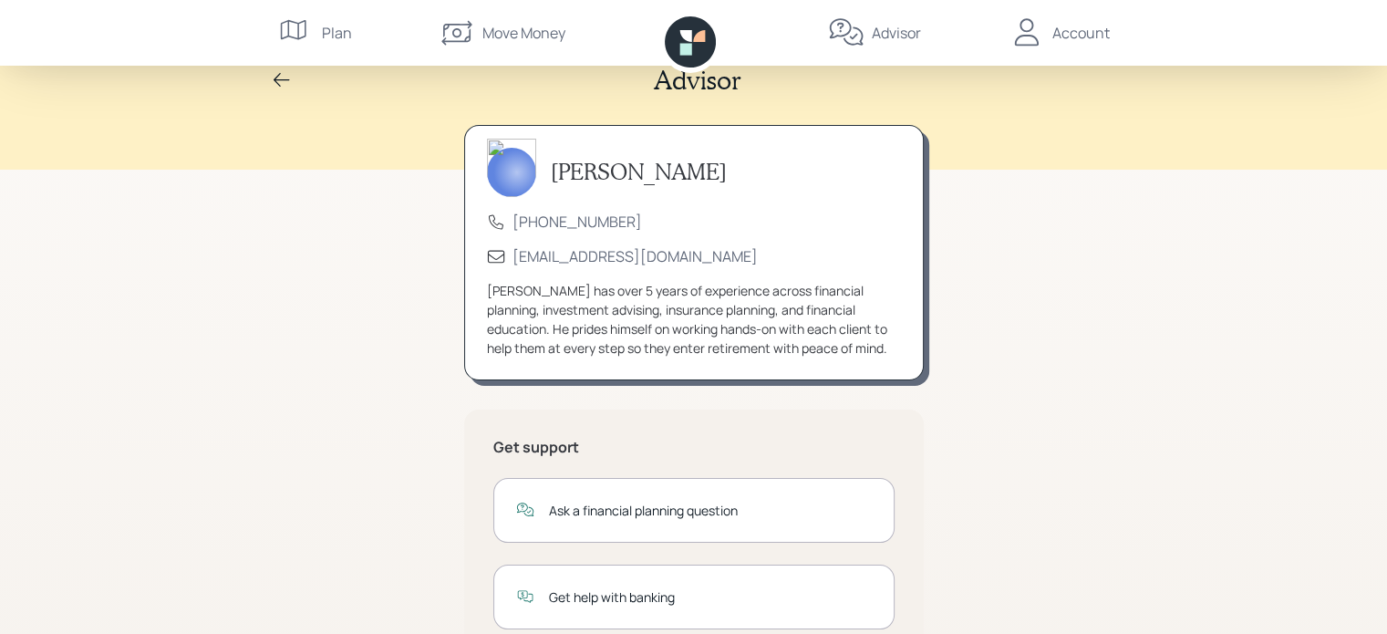
scroll to position [11, 0]
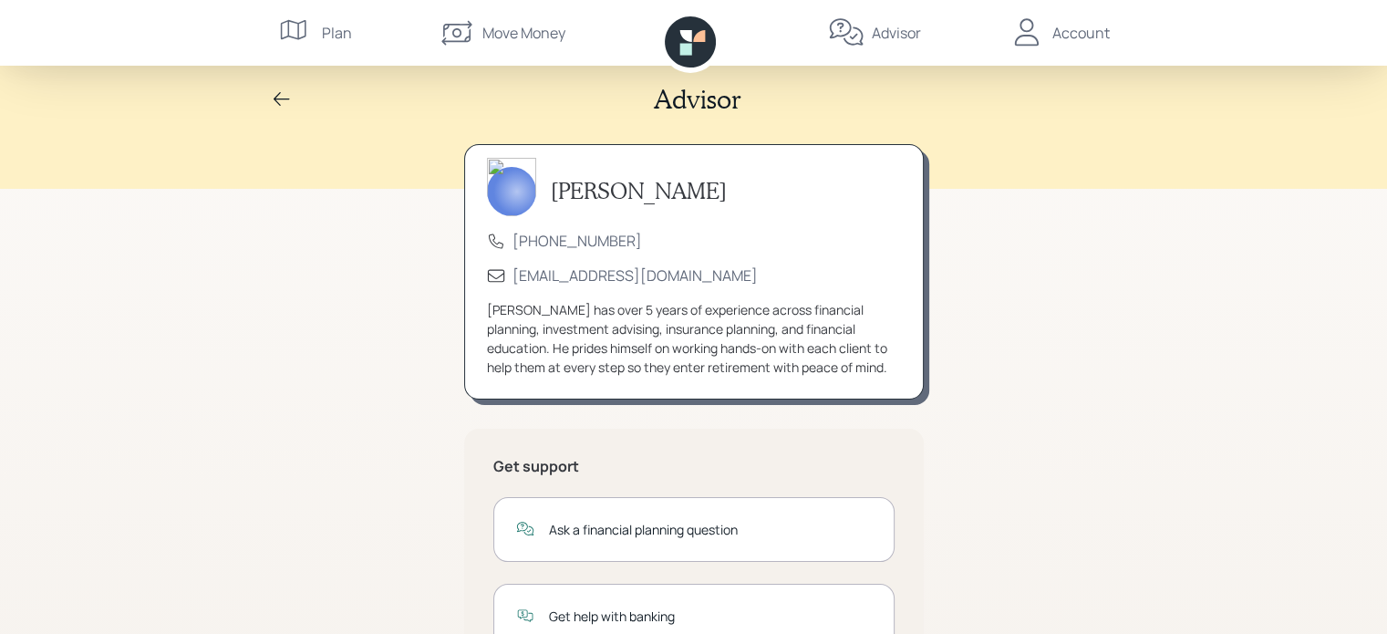
click at [883, 32] on div "Advisor" at bounding box center [896, 33] width 49 height 22
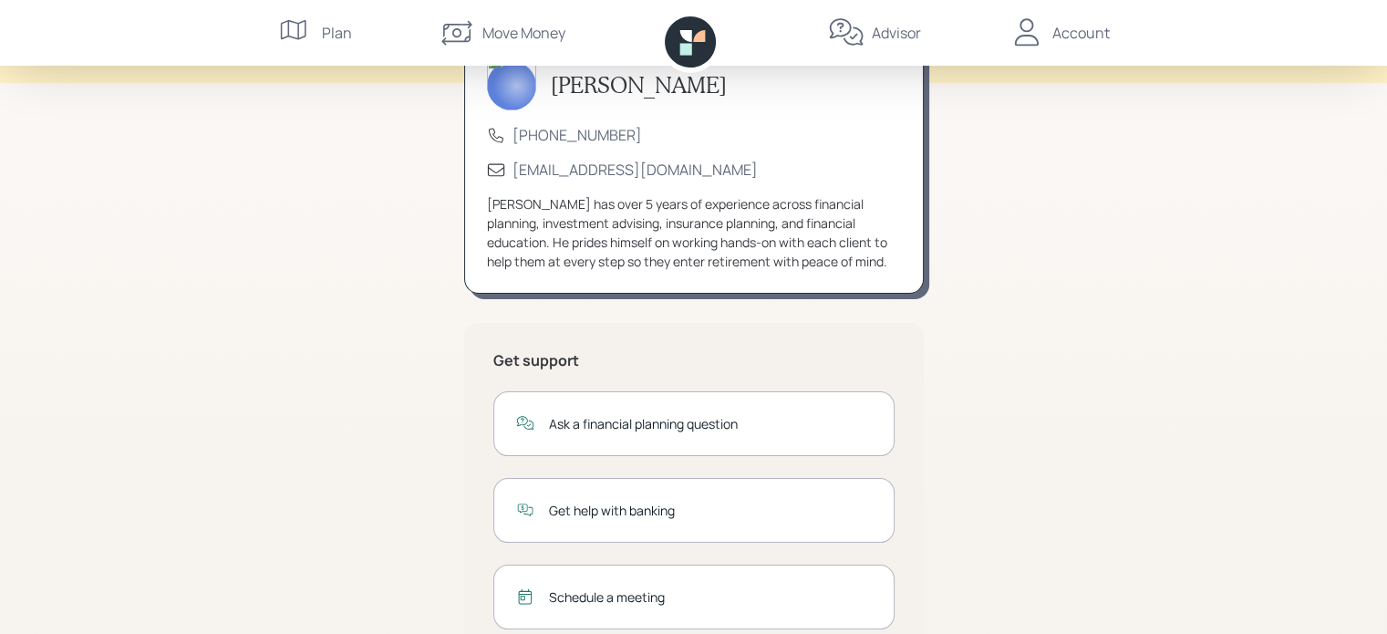
scroll to position [0, 0]
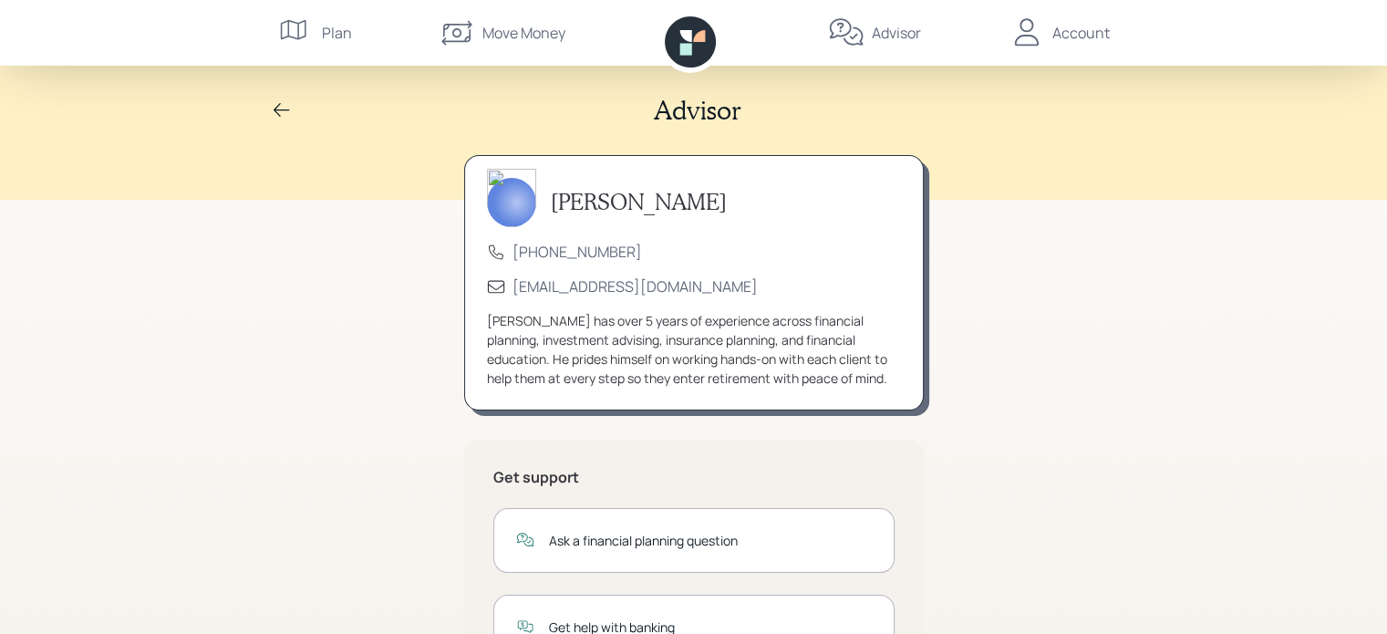
click at [1028, 36] on icon at bounding box center [1026, 31] width 24 height 27
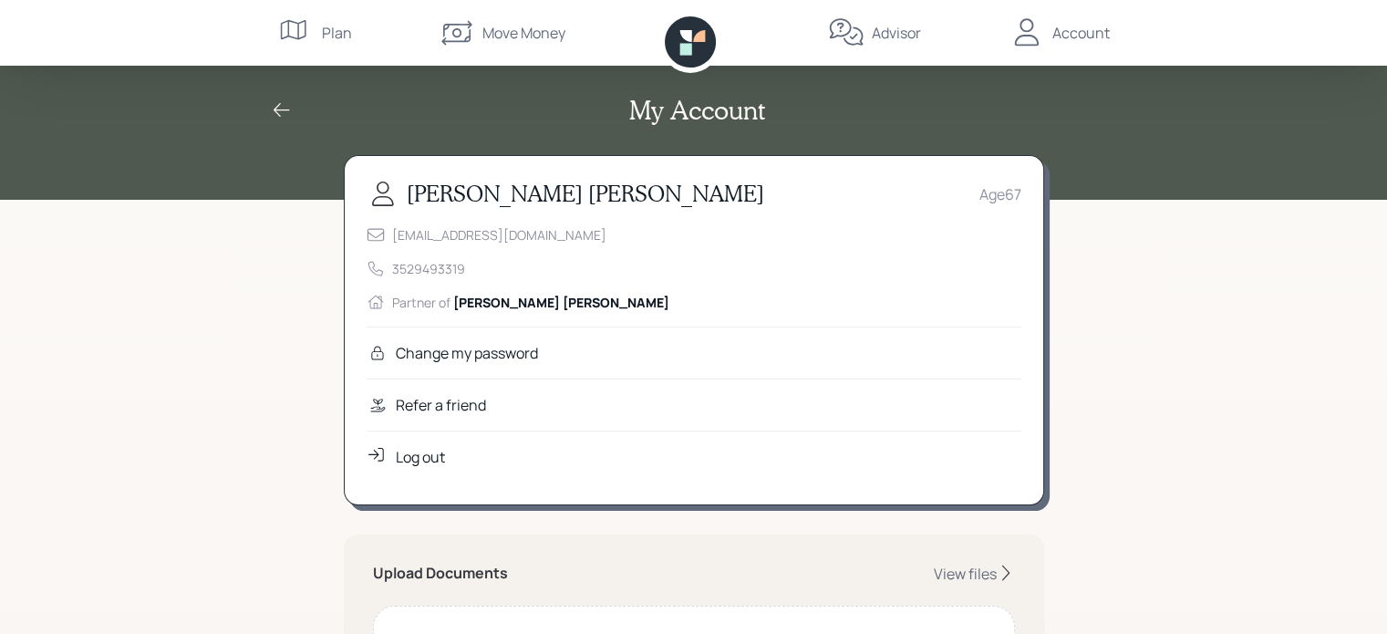
click at [1004, 200] on div "Age [DEMOGRAPHIC_DATA]" at bounding box center [1001, 194] width 42 height 22
click at [1076, 36] on div "Account" at bounding box center [1081, 33] width 57 height 22
click at [1094, 34] on div "Account" at bounding box center [1081, 33] width 57 height 22
click at [1024, 35] on icon at bounding box center [1026, 31] width 24 height 27
click at [277, 109] on icon at bounding box center [282, 110] width 16 height 14
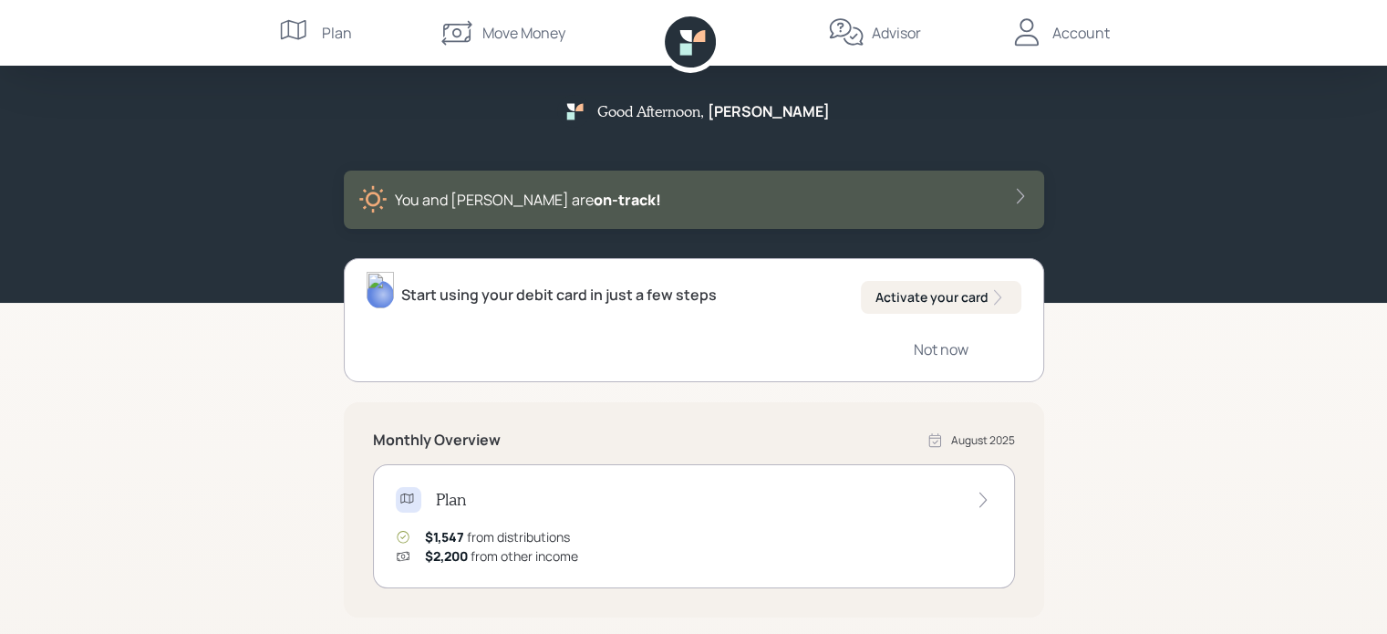
click at [1103, 39] on div "Account" at bounding box center [1081, 33] width 57 height 22
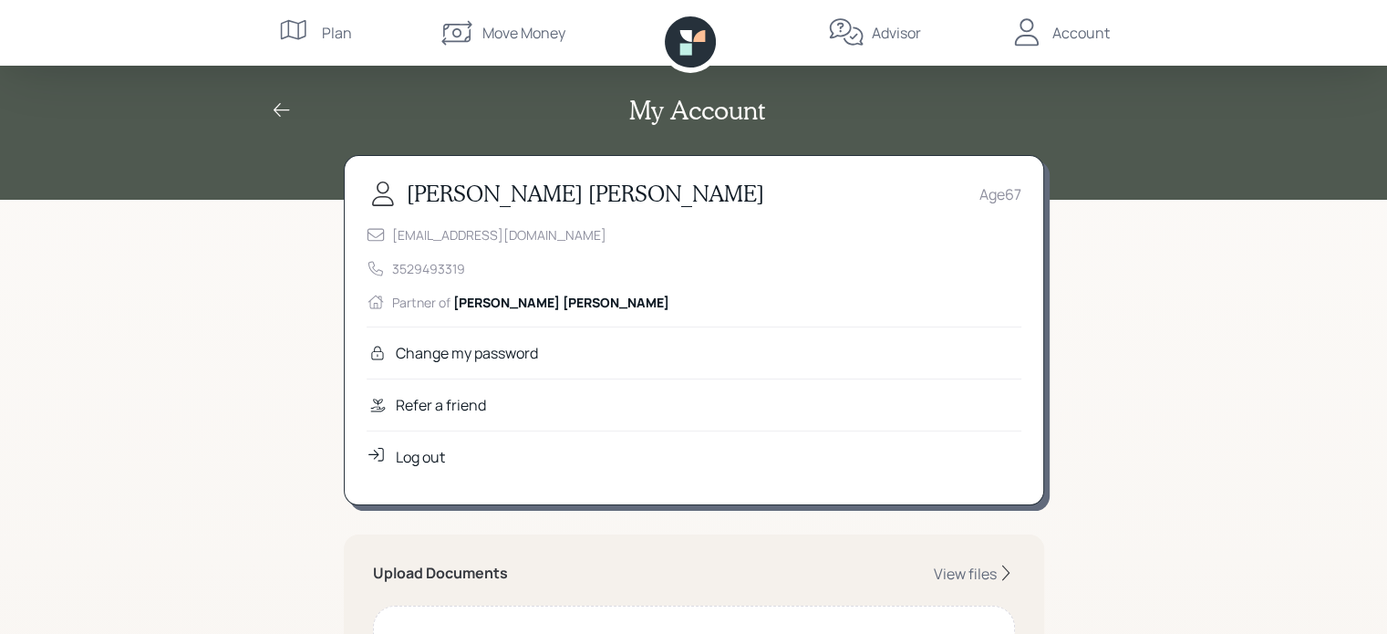
click at [279, 111] on icon at bounding box center [282, 110] width 22 height 22
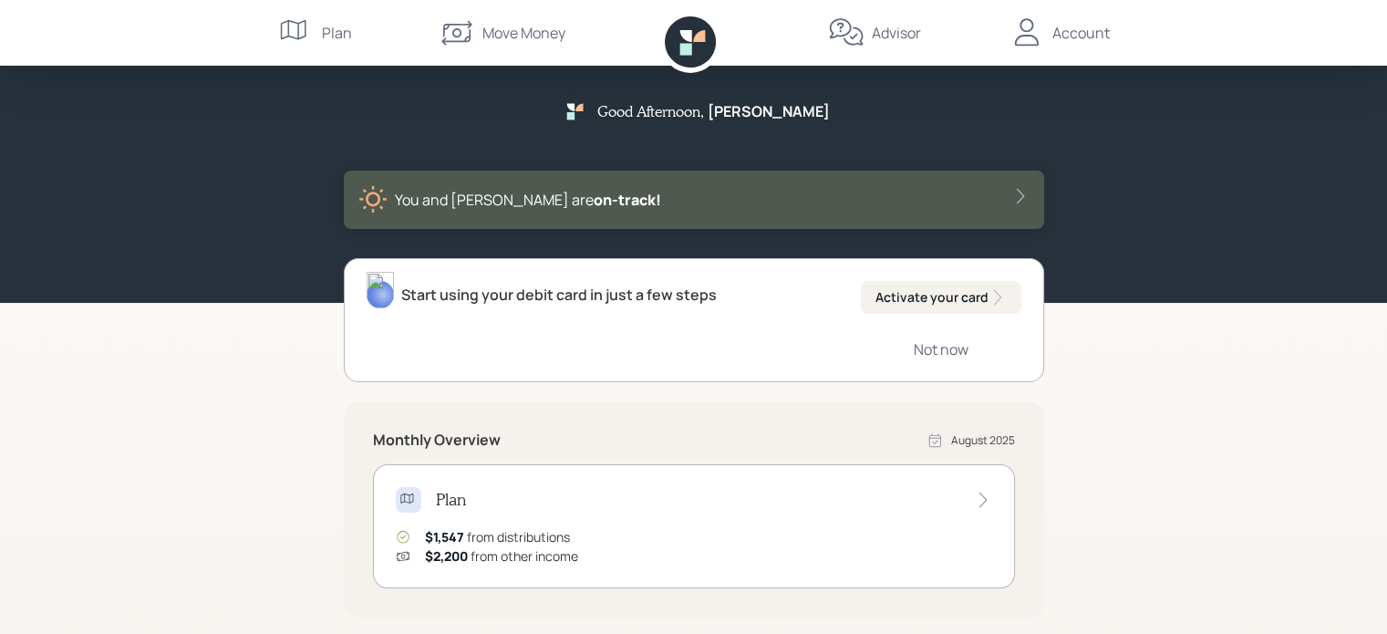
drag, startPoint x: 1088, startPoint y: 39, endPoint x: 1177, endPoint y: 27, distance: 89.3
click at [1177, 27] on div "Plan Move Money Advisor Account" at bounding box center [693, 33] width 1387 height 66
click at [1098, 36] on div "Account" at bounding box center [1081, 33] width 57 height 22
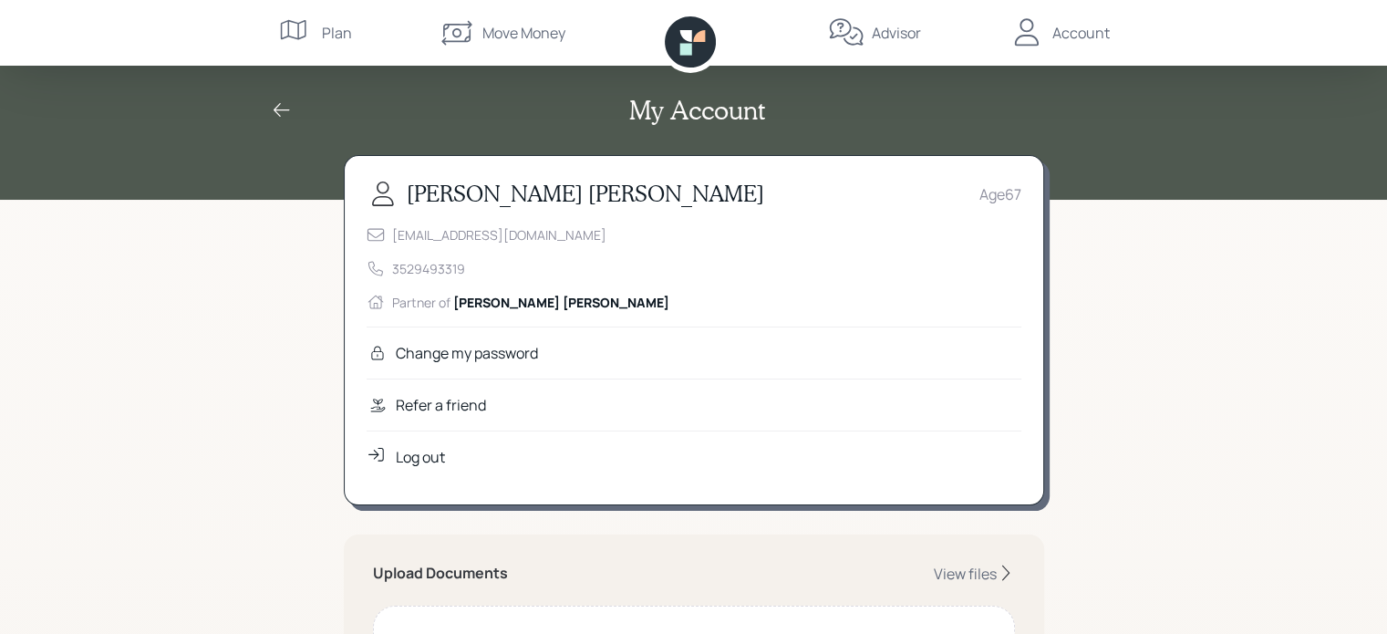
click at [409, 452] on div "Log out" at bounding box center [420, 457] width 49 height 22
